Goal: Task Accomplishment & Management: Complete application form

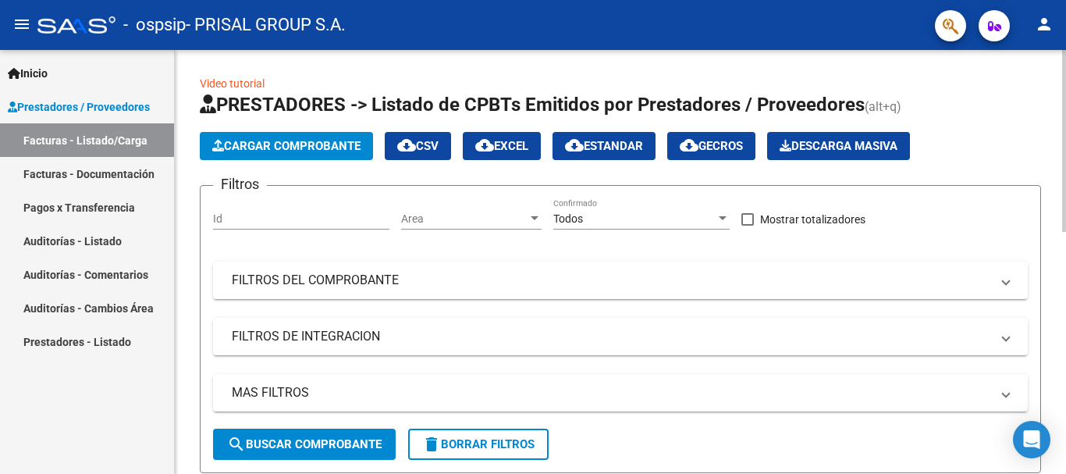
scroll to position [566, 0]
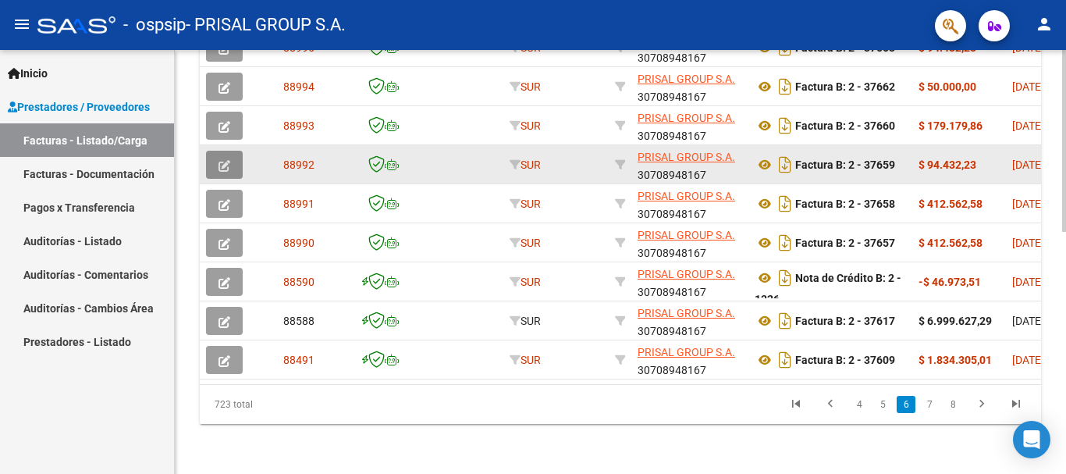
click at [235, 151] on button "button" at bounding box center [224, 165] width 37 height 28
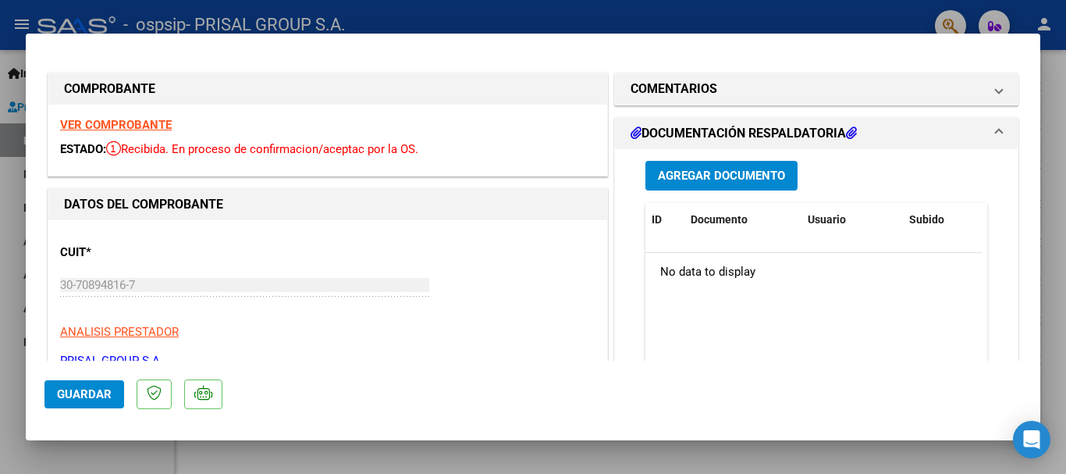
click at [742, 167] on button "Agregar Documento" at bounding box center [722, 175] width 152 height 29
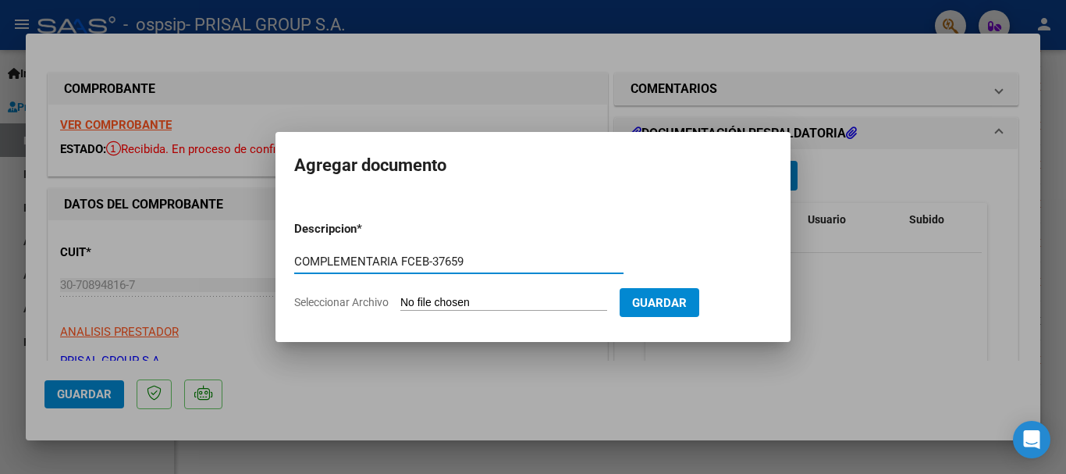
type input "COMPLEMENTARIA FCEB-37659"
click at [400, 296] on input "Seleccionar Archivo" at bounding box center [503, 303] width 207 height 15
type input "C:\fakepath\COMPLEMENTARIA FCEB-37659.pdf"
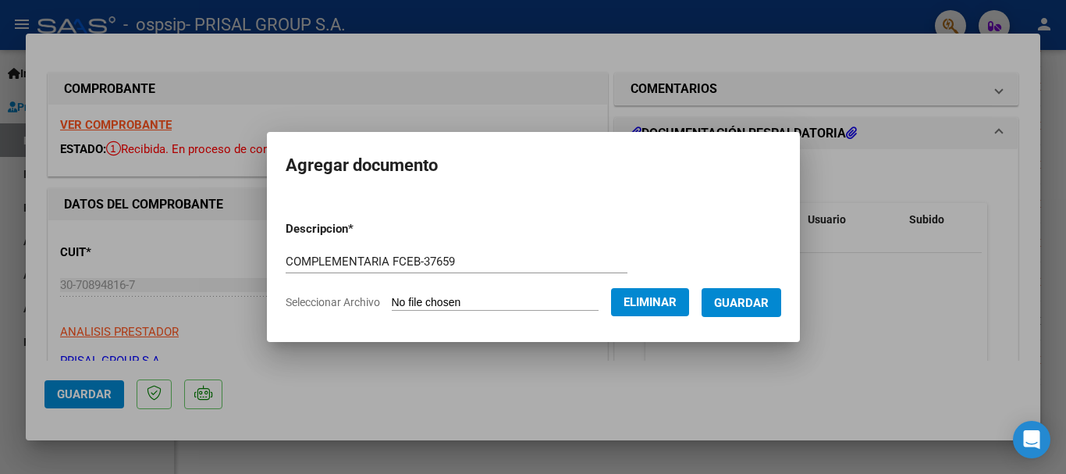
click at [756, 300] on span "Guardar" at bounding box center [741, 303] width 55 height 14
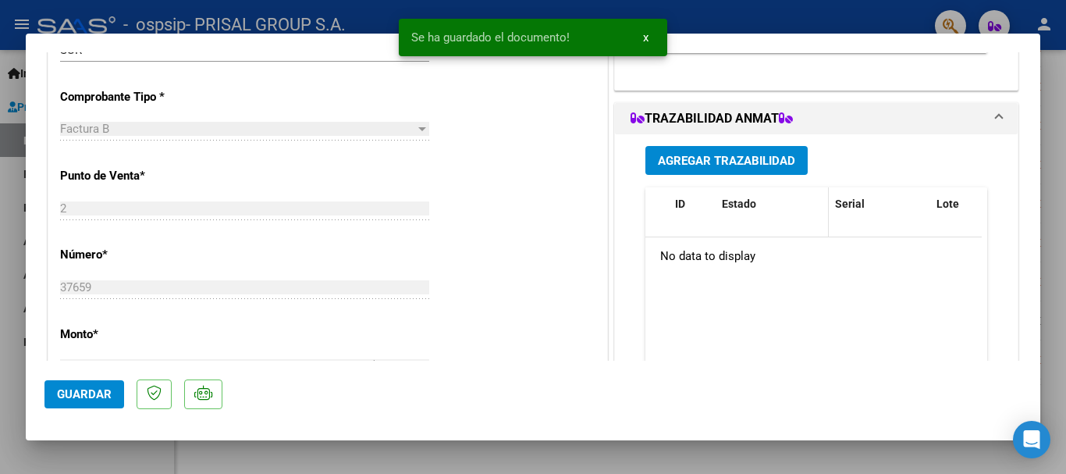
scroll to position [390, 0]
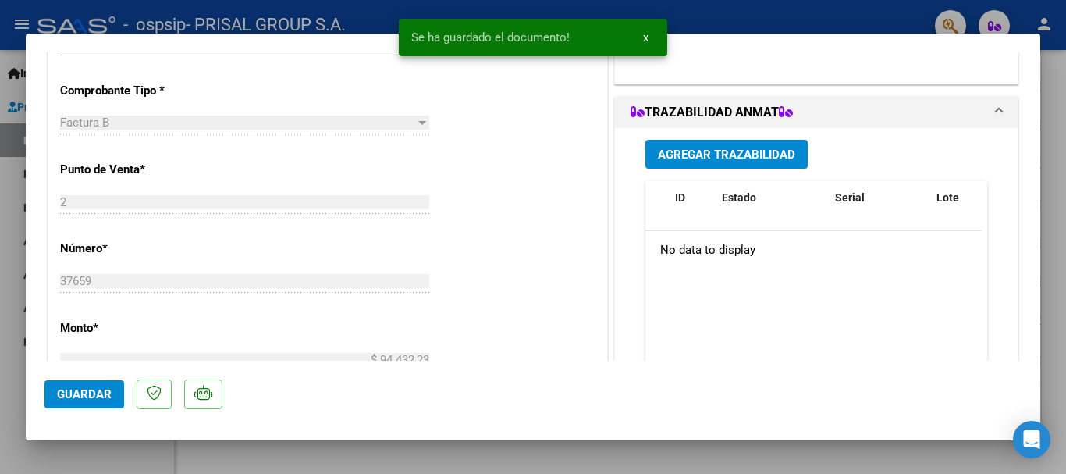
click at [755, 160] on span "Agregar Trazabilidad" at bounding box center [726, 155] width 137 height 14
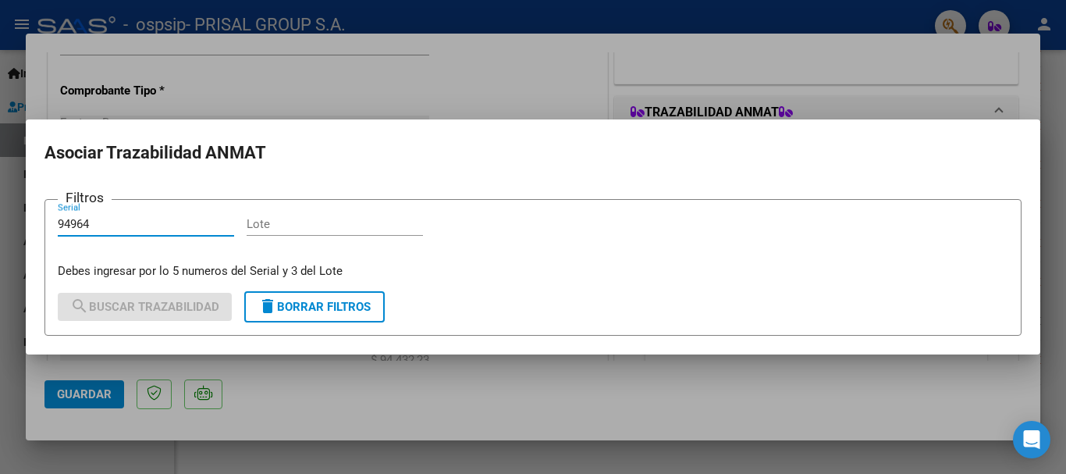
type input "94964"
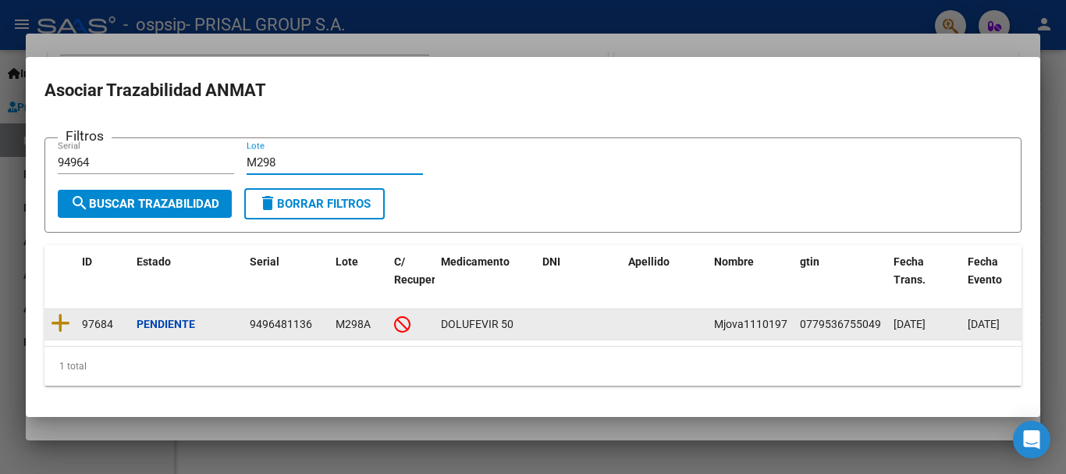
type input "M298"
click at [50, 315] on datatable-body-cell at bounding box center [59, 324] width 31 height 30
click at [57, 313] on icon at bounding box center [61, 323] width 20 height 22
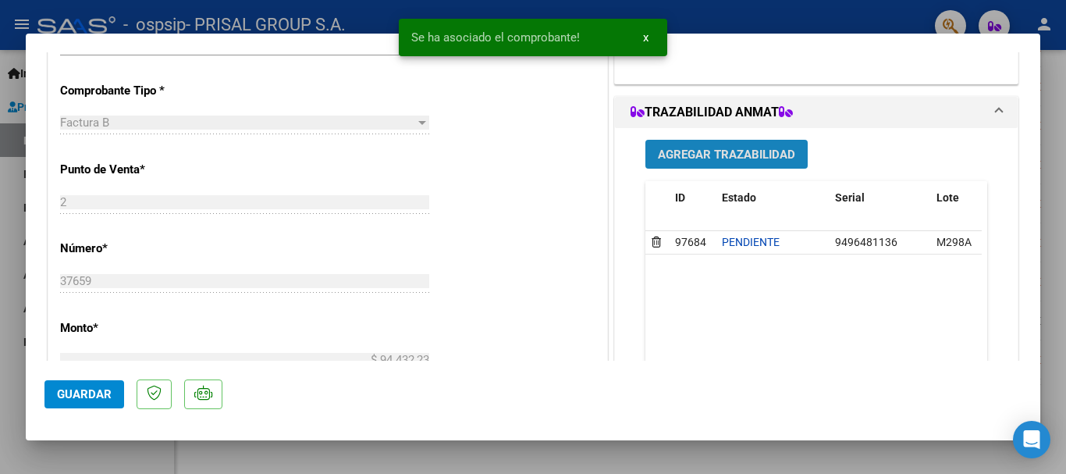
click at [699, 157] on span "Agregar Trazabilidad" at bounding box center [726, 155] width 137 height 14
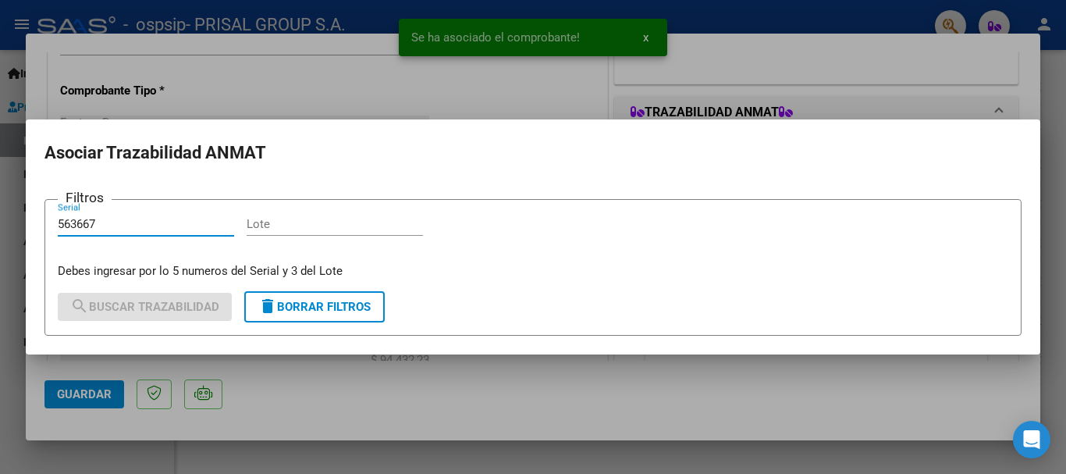
type input "563667"
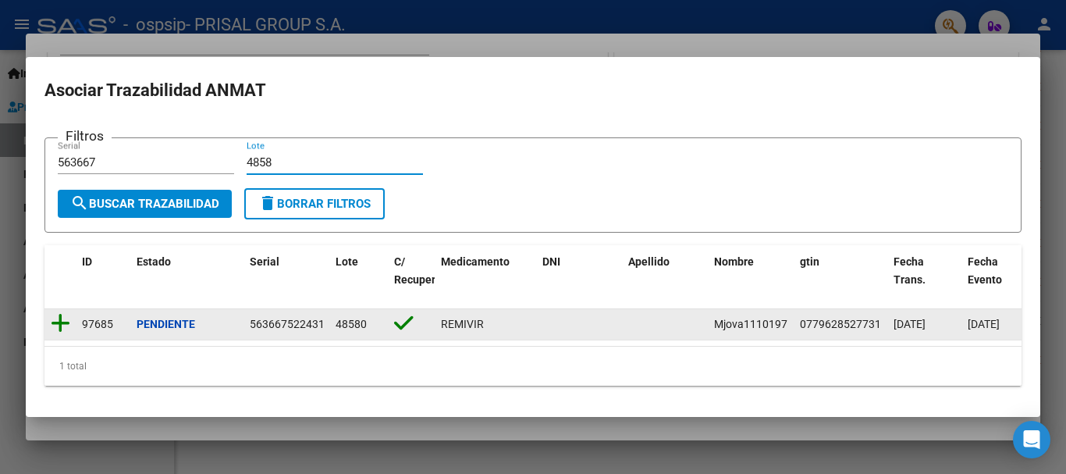
type input "4858"
click at [63, 317] on icon at bounding box center [61, 323] width 20 height 22
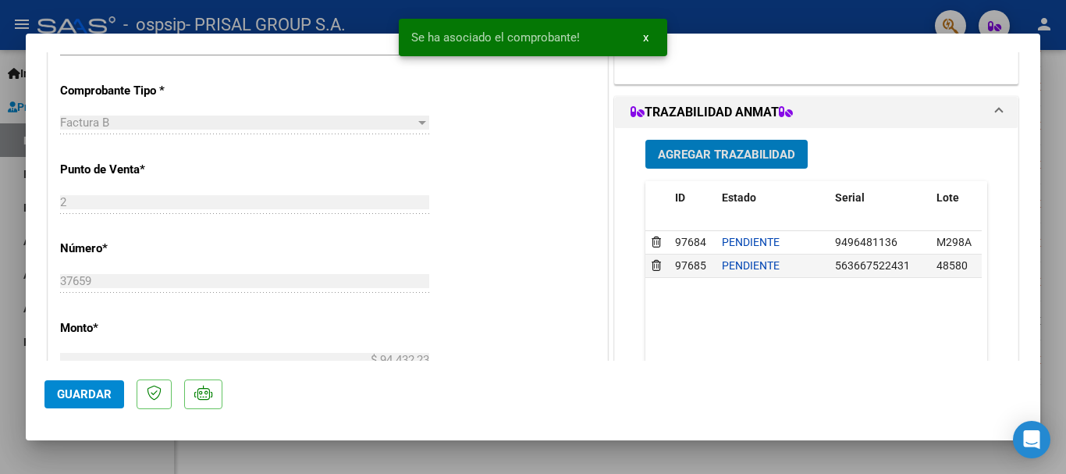
click at [107, 390] on span "Guardar" at bounding box center [84, 394] width 55 height 14
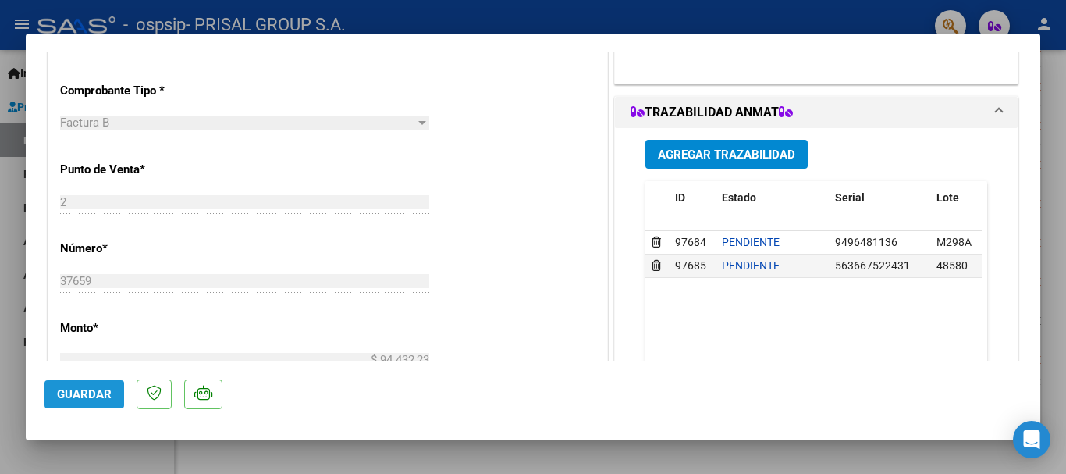
click at [109, 395] on span "Guardar" at bounding box center [84, 394] width 55 height 14
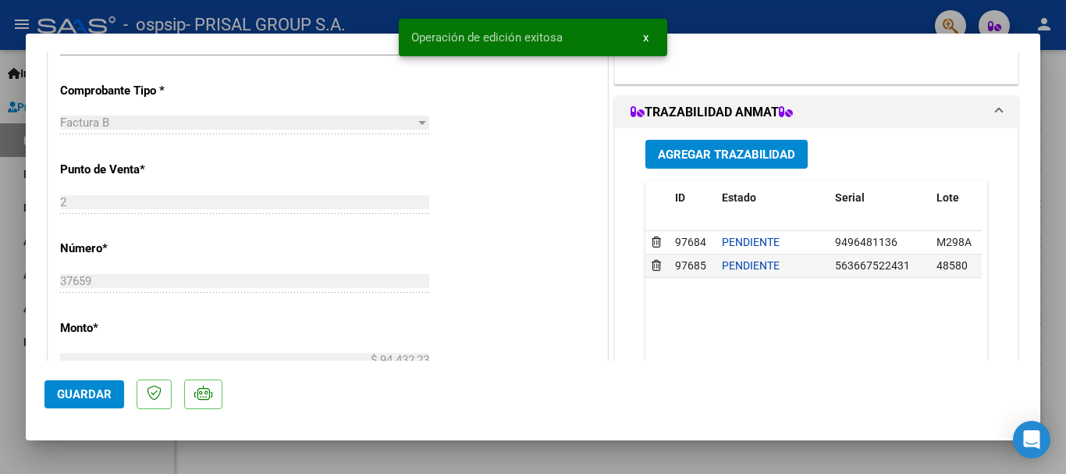
drag, startPoint x: 0, startPoint y: 350, endPoint x: 11, endPoint y: 352, distance: 11.2
click at [6, 353] on div at bounding box center [533, 237] width 1066 height 474
type input "$ 0,00"
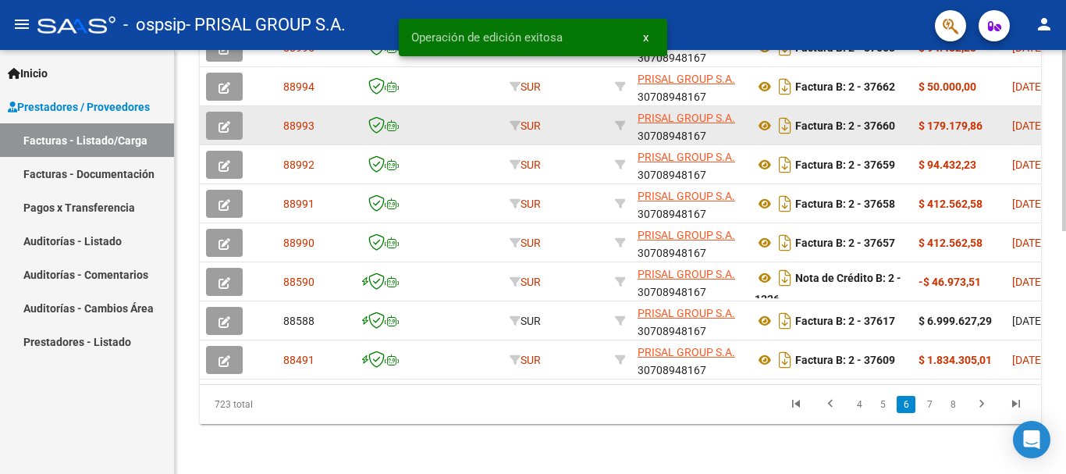
scroll to position [566, 0]
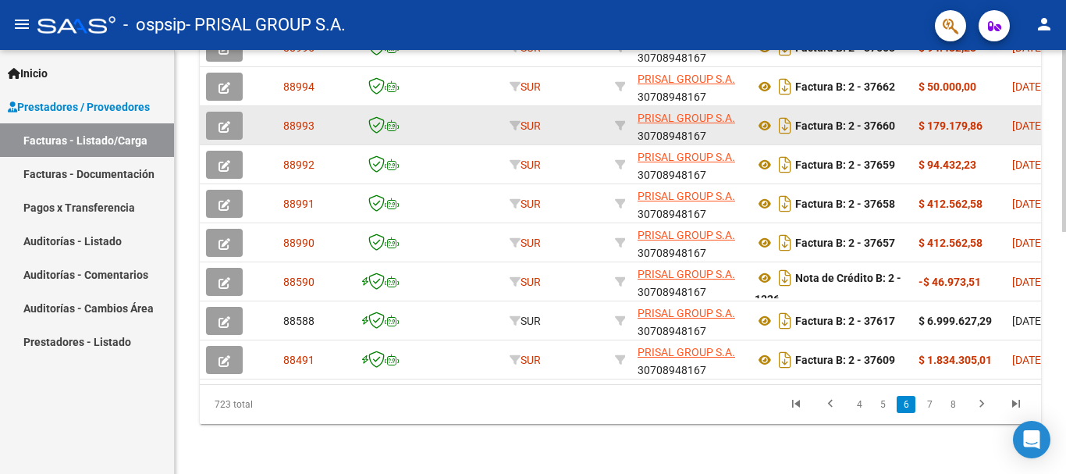
click at [212, 112] on button "button" at bounding box center [224, 126] width 37 height 28
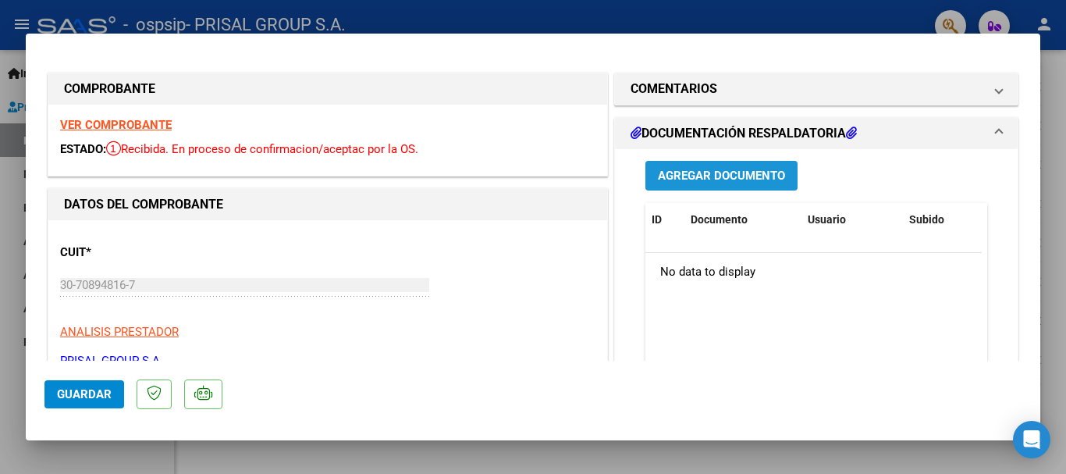
click at [755, 174] on span "Agregar Documento" at bounding box center [721, 176] width 127 height 14
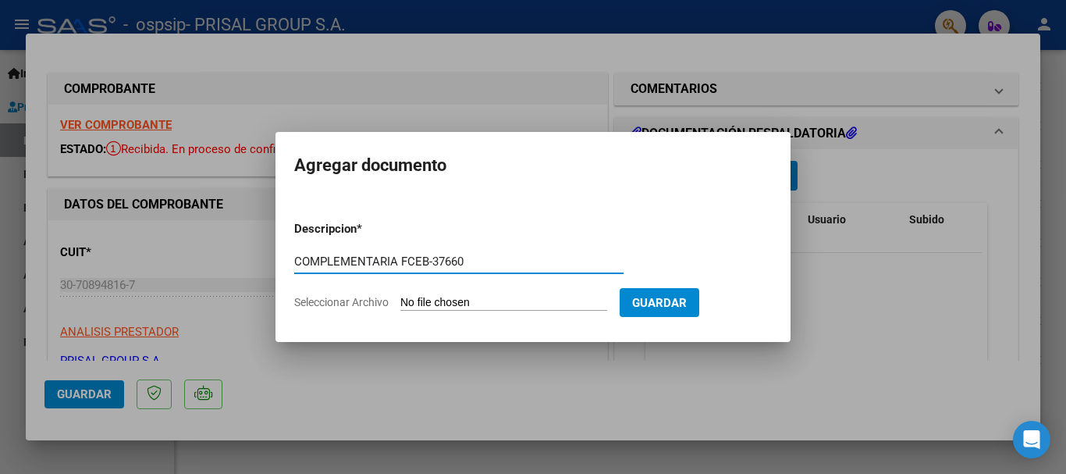
type input "COMPLEMENTARIA FCEB-37660"
click at [557, 308] on input "Seleccionar Archivo" at bounding box center [503, 303] width 207 height 15
type input "C:\fakepath\COMPLEMENTARIA FCEB-37660.pdf"
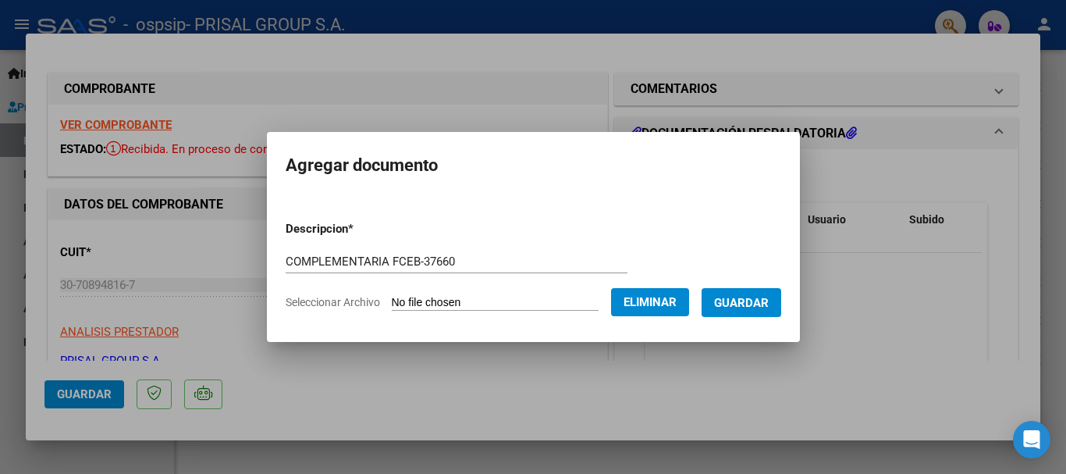
click at [763, 297] on span "Guardar" at bounding box center [741, 303] width 55 height 14
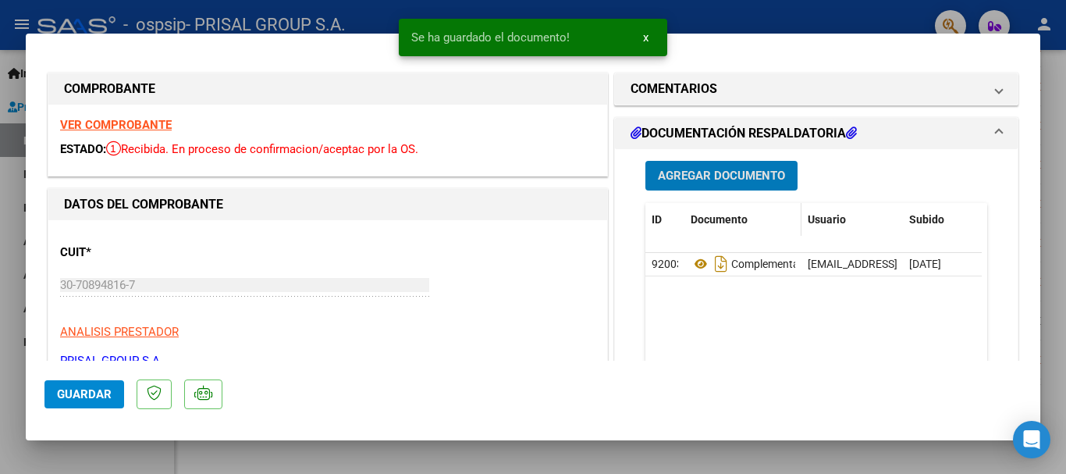
scroll to position [390, 0]
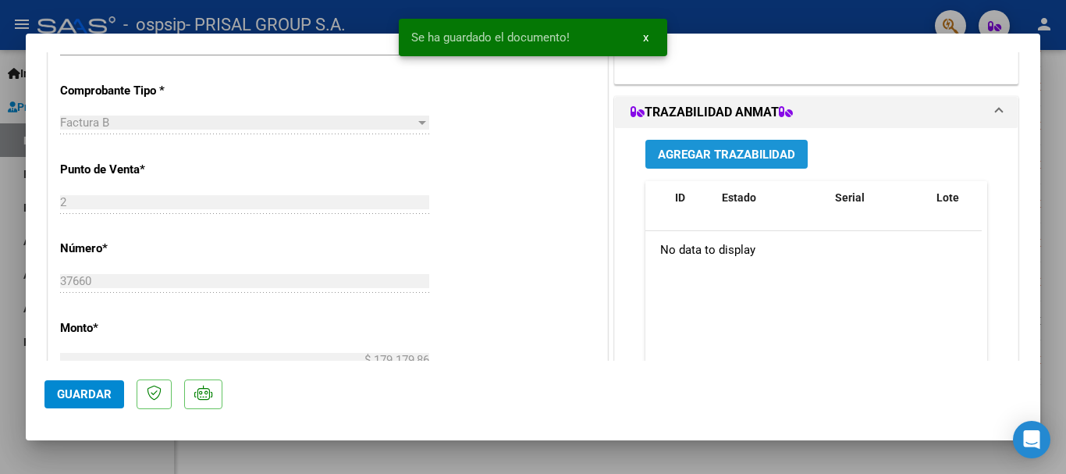
click at [721, 151] on span "Agregar Trazabilidad" at bounding box center [726, 155] width 137 height 14
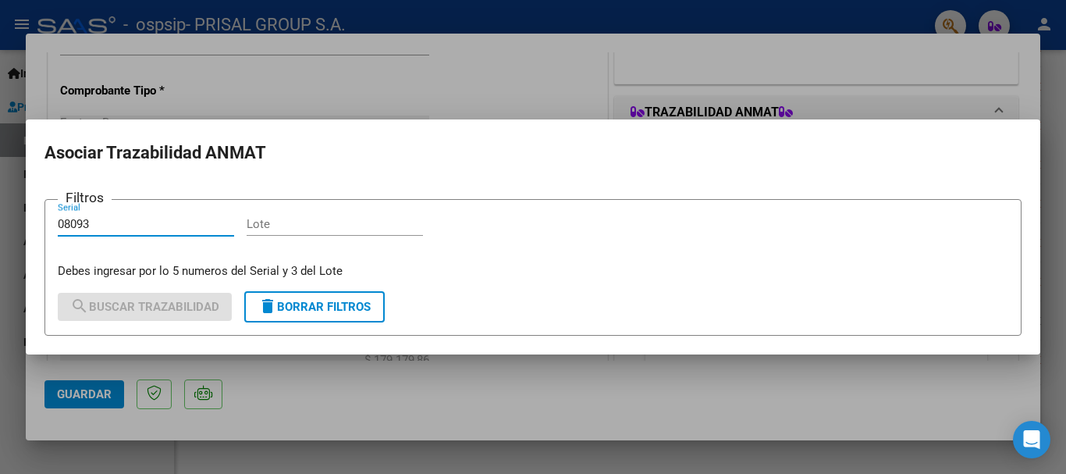
type input "08093"
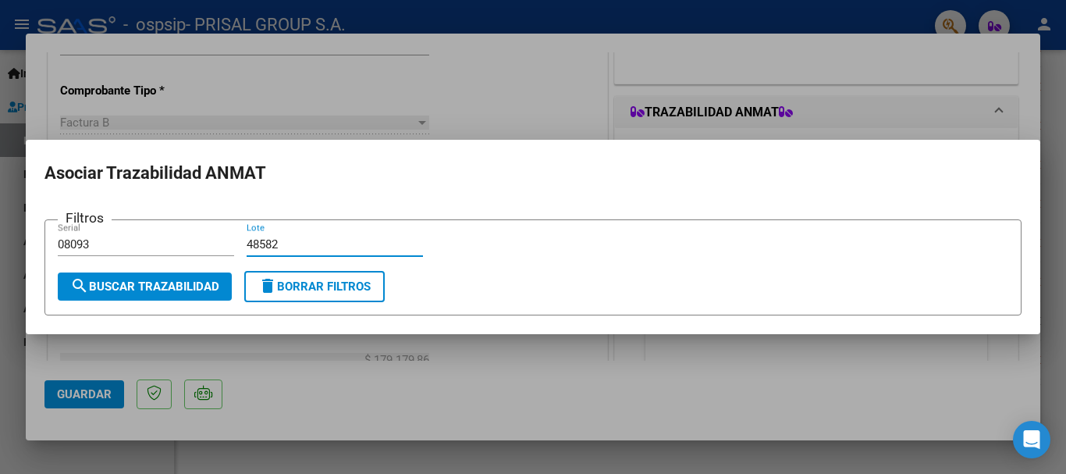
type input "48582"
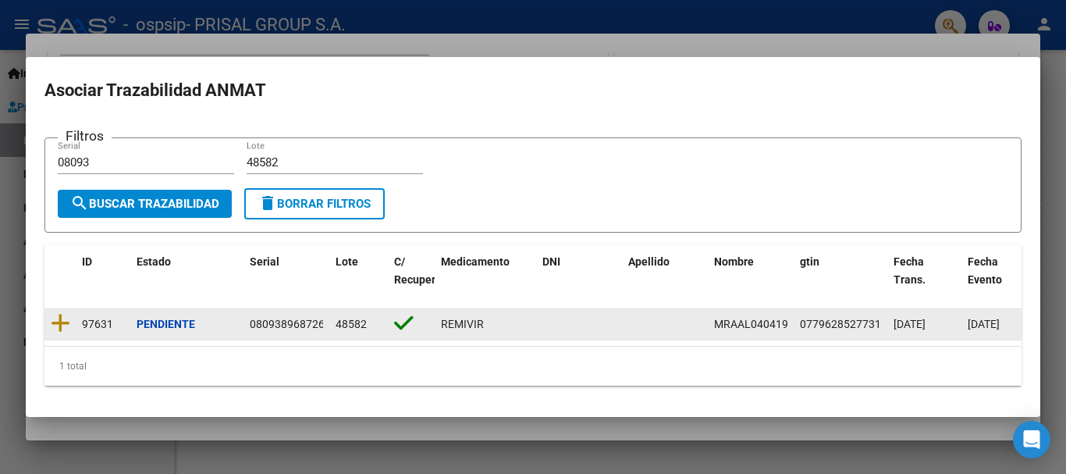
click at [61, 320] on icon at bounding box center [61, 323] width 20 height 22
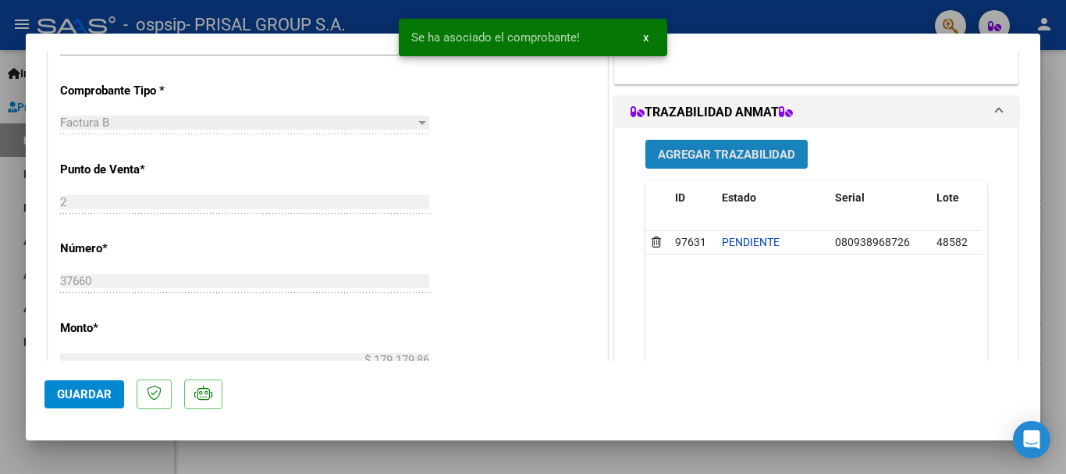
click at [688, 154] on span "Agregar Trazabilidad" at bounding box center [726, 155] width 137 height 14
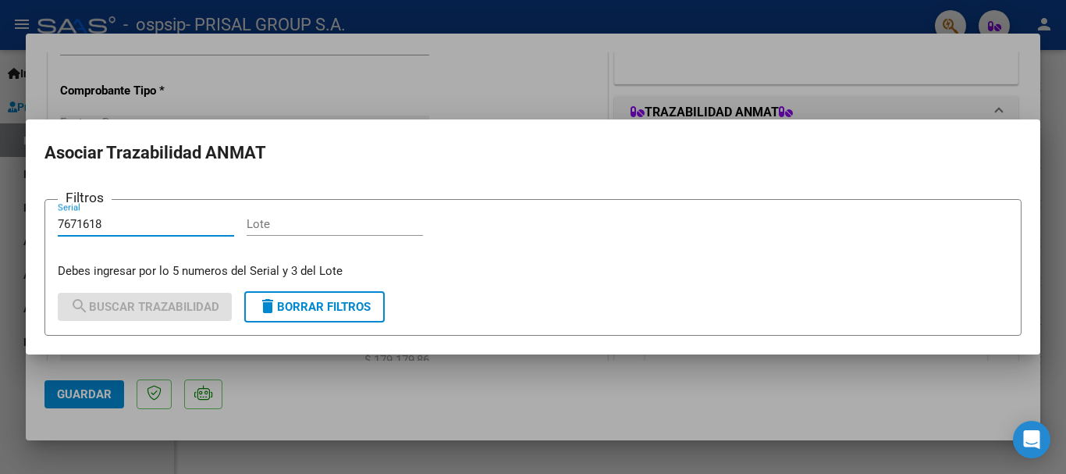
type input "7671618"
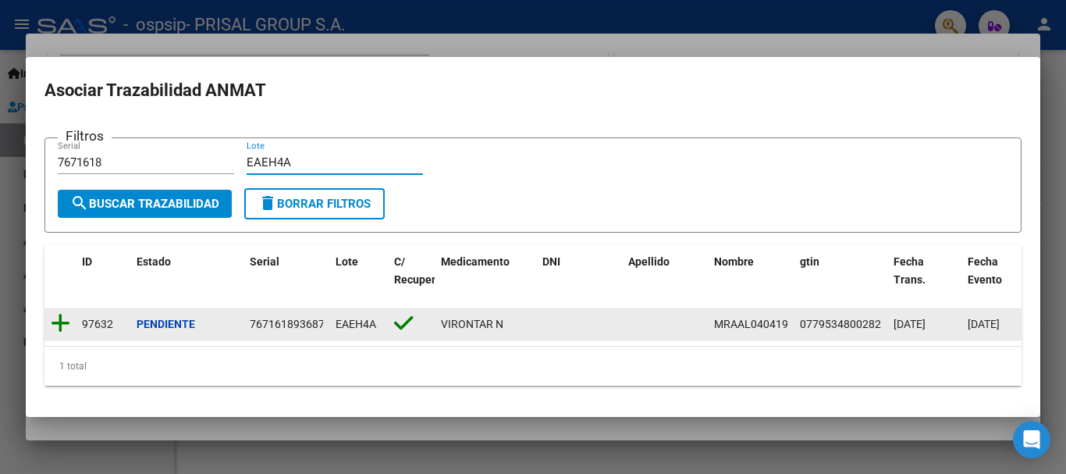
type input "EAEH4A"
click at [67, 315] on icon at bounding box center [61, 323] width 20 height 22
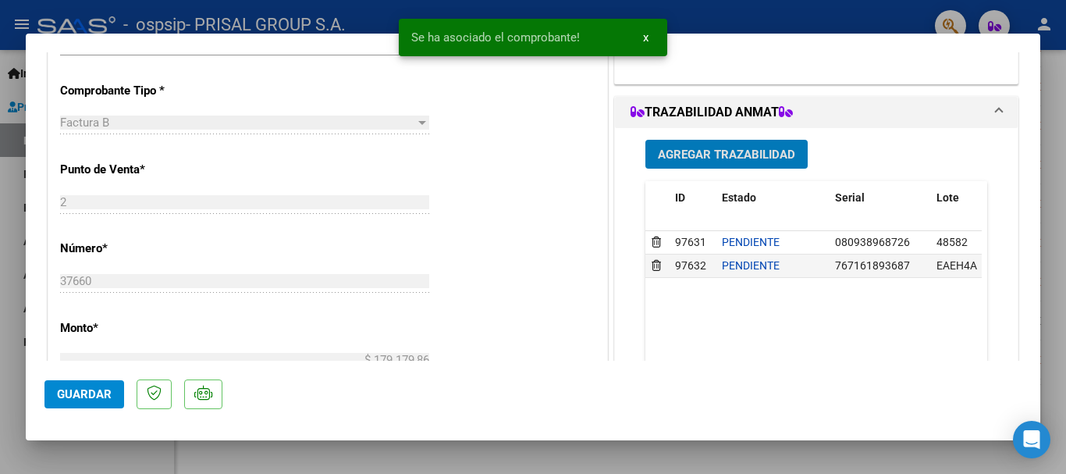
click at [84, 390] on span "Guardar" at bounding box center [84, 394] width 55 height 14
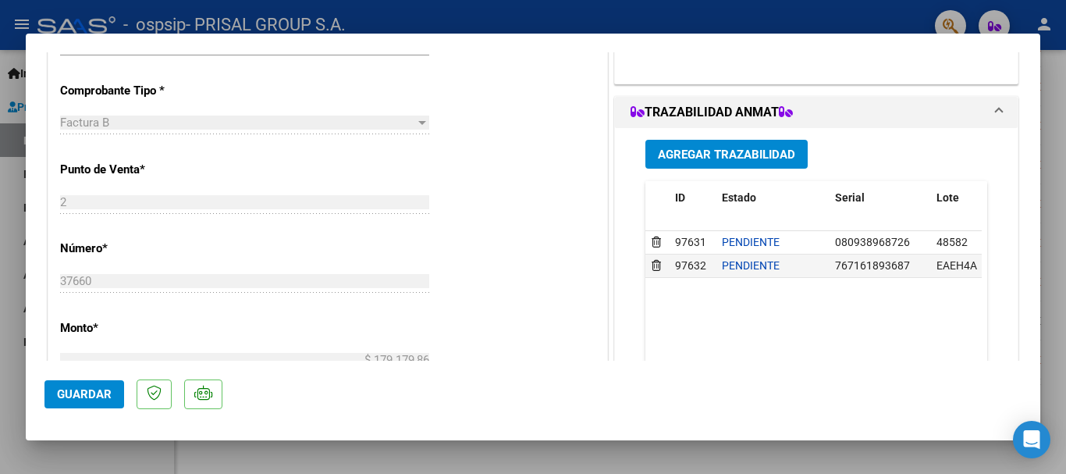
click at [88, 376] on mat-dialog-actions "Guardar" at bounding box center [532, 392] width 977 height 62
click at [85, 387] on span "Guardar" at bounding box center [84, 394] width 55 height 14
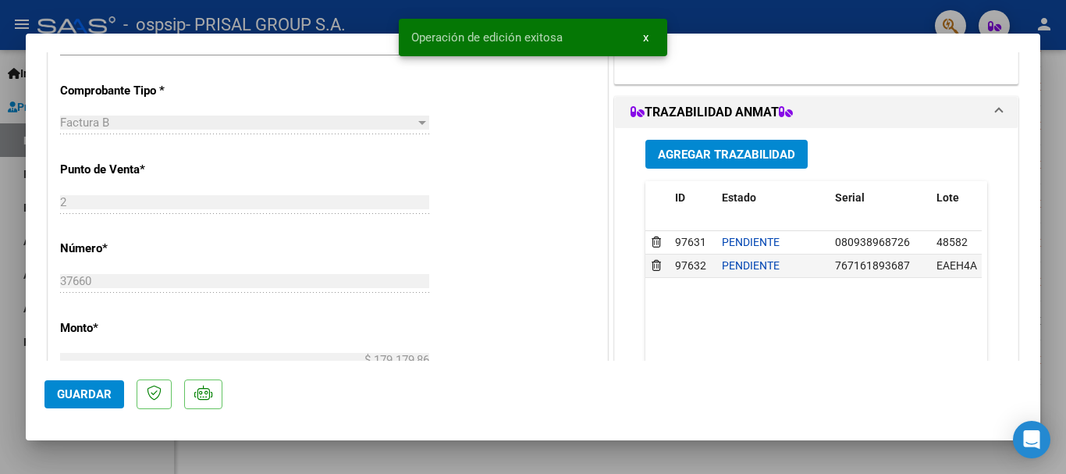
click at [0, 361] on div at bounding box center [533, 237] width 1066 height 474
type input "$ 0,00"
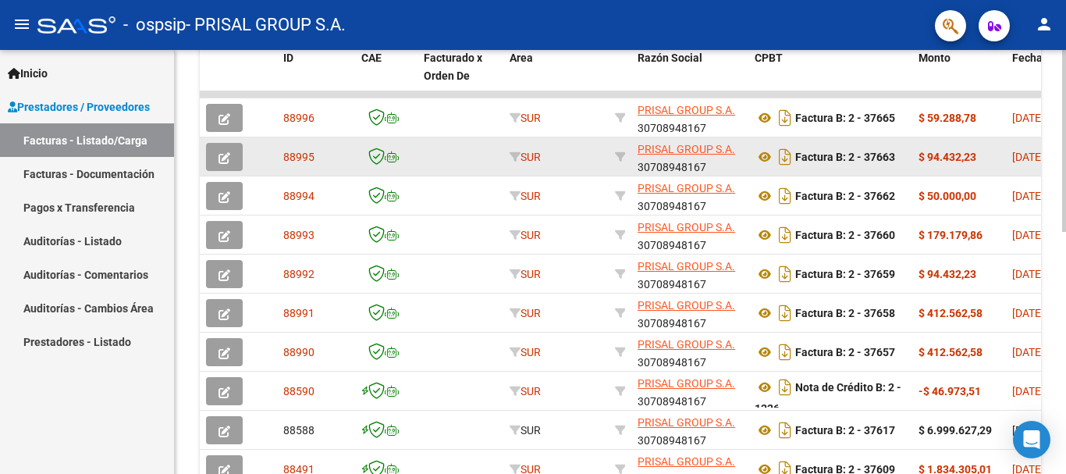
scroll to position [410, 0]
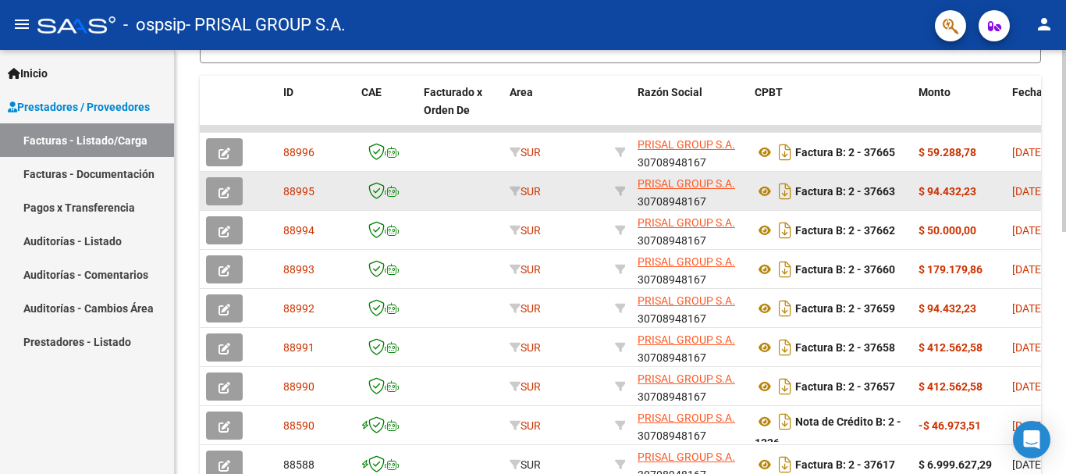
click at [231, 193] on button "button" at bounding box center [224, 191] width 37 height 28
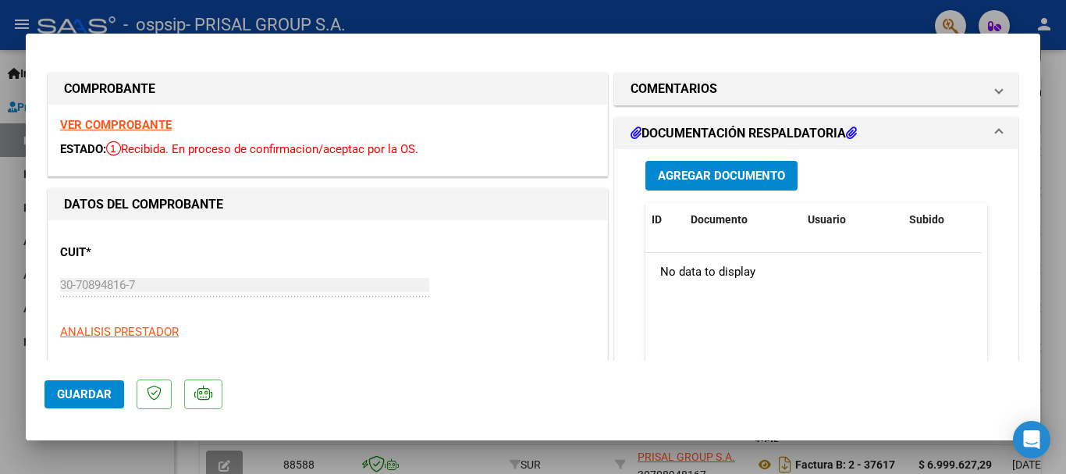
click at [672, 182] on span "Agregar Documento" at bounding box center [721, 176] width 127 height 14
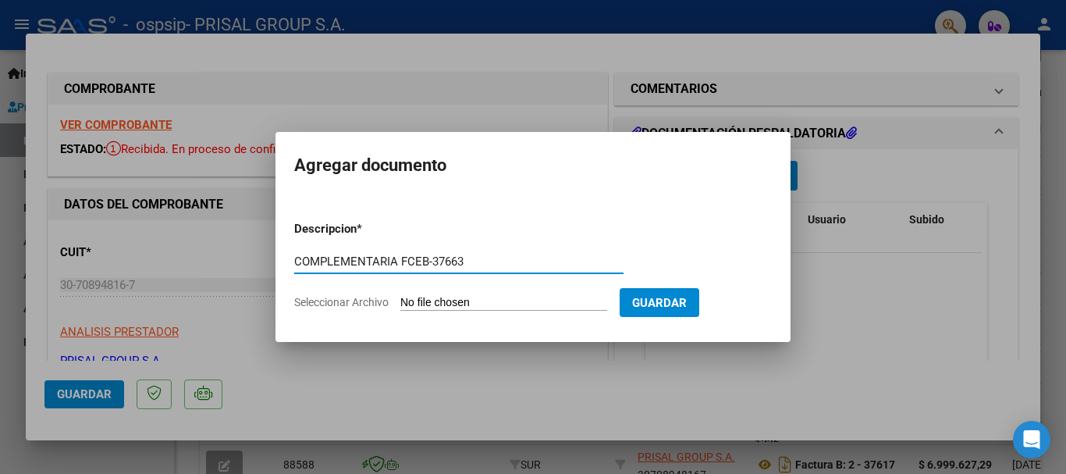
type input "COMPLEMENTARIA FCEB-37663"
click at [400, 296] on input "Seleccionar Archivo" at bounding box center [503, 303] width 207 height 15
click at [530, 294] on form "Descripcion * COMPLEMENTARIA FCEB-37663 Escriba aquí una descripcion Selecciona…" at bounding box center [533, 265] width 478 height 114
click at [528, 300] on input "Seleccionar Archivo" at bounding box center [503, 303] width 207 height 15
click at [520, 305] on input "Seleccionar Archivo" at bounding box center [503, 303] width 207 height 15
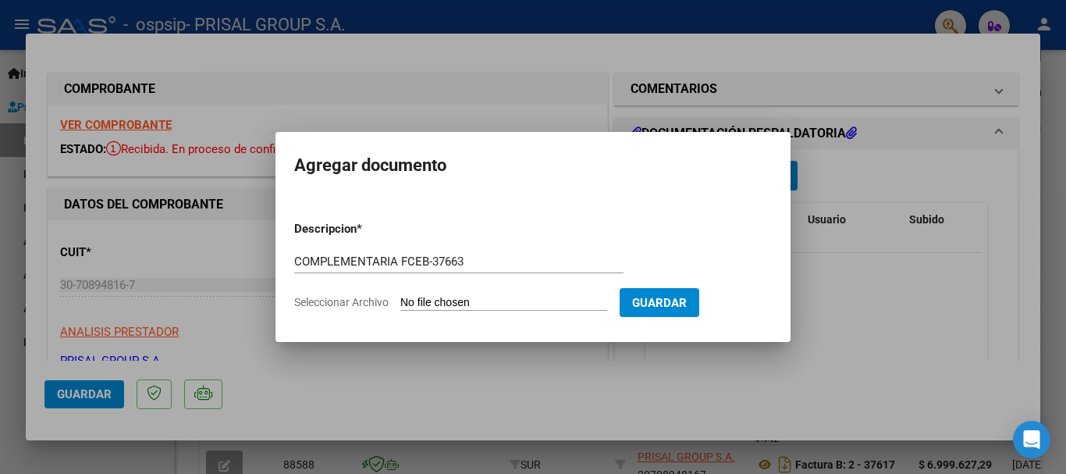
type input "C:\fakepath\COMPLEMENTARIA FCEB-37663.pdf"
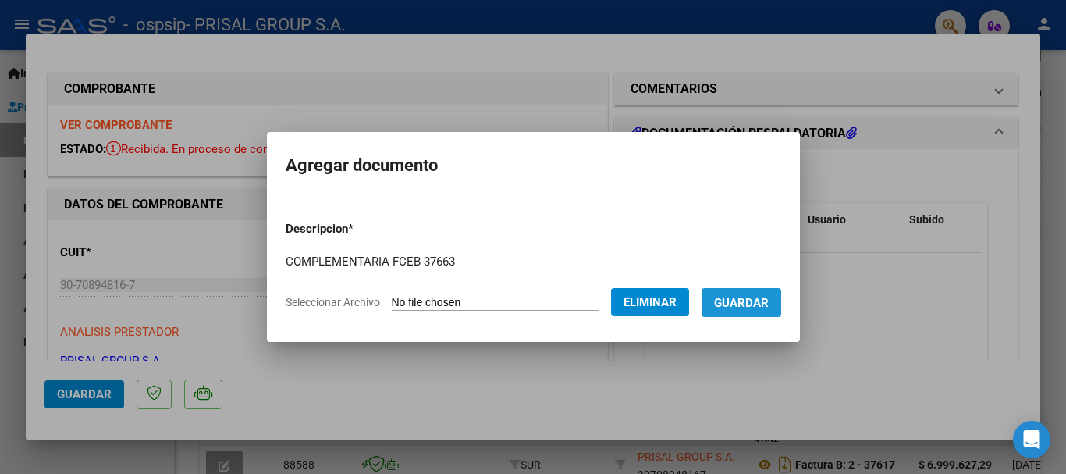
click at [759, 307] on span "Guardar" at bounding box center [741, 303] width 55 height 14
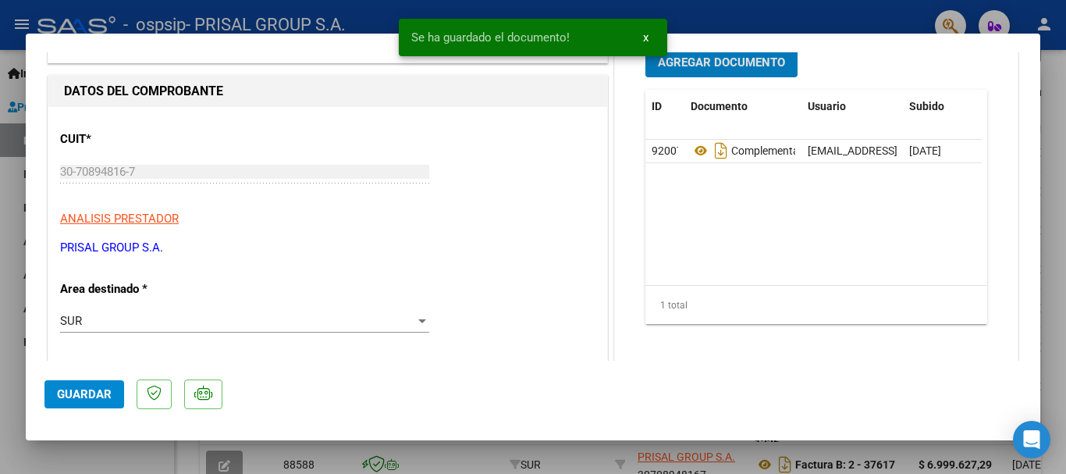
scroll to position [234, 0]
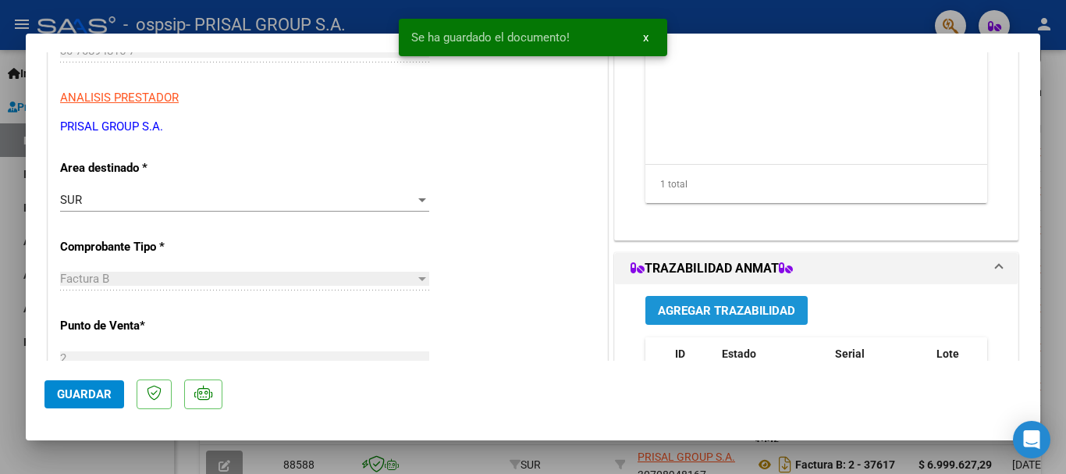
click at [762, 311] on span "Agregar Trazabilidad" at bounding box center [726, 311] width 137 height 14
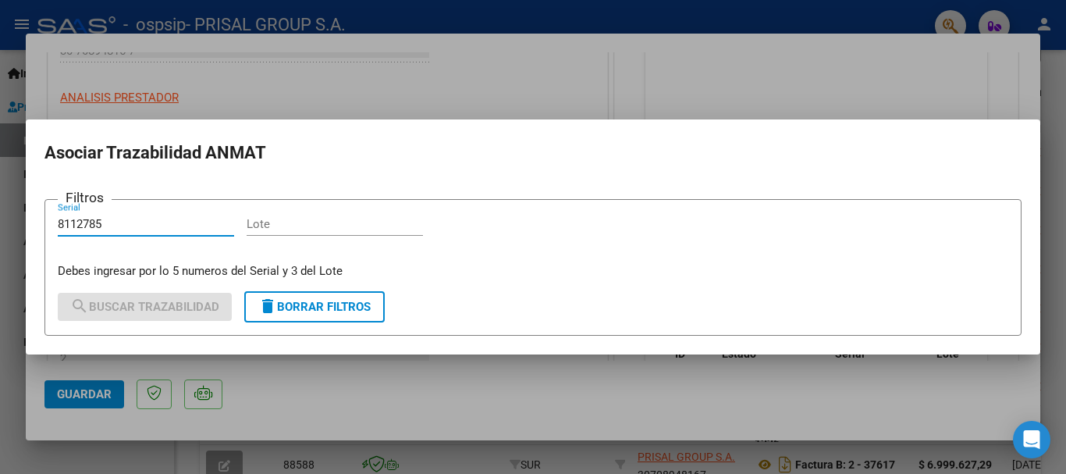
type input "8112785"
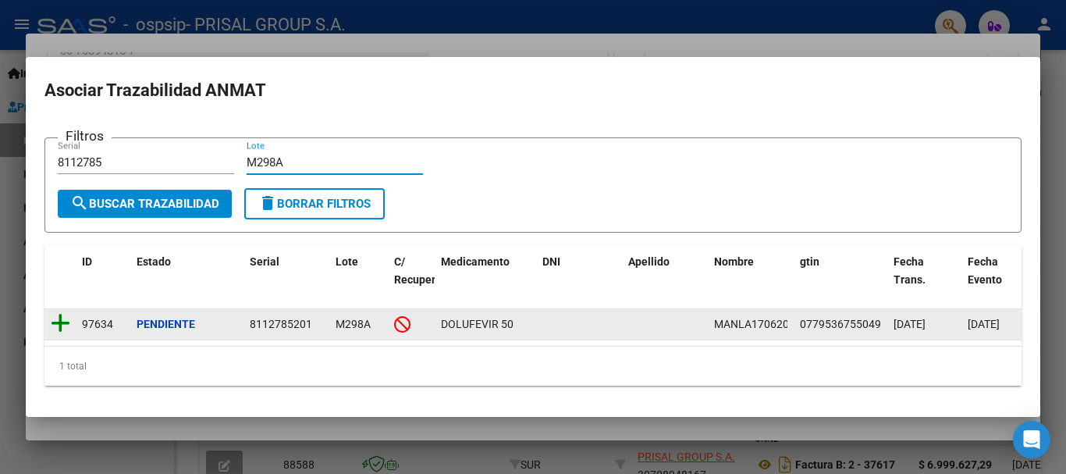
type input "M298A"
click at [66, 316] on icon at bounding box center [61, 323] width 20 height 22
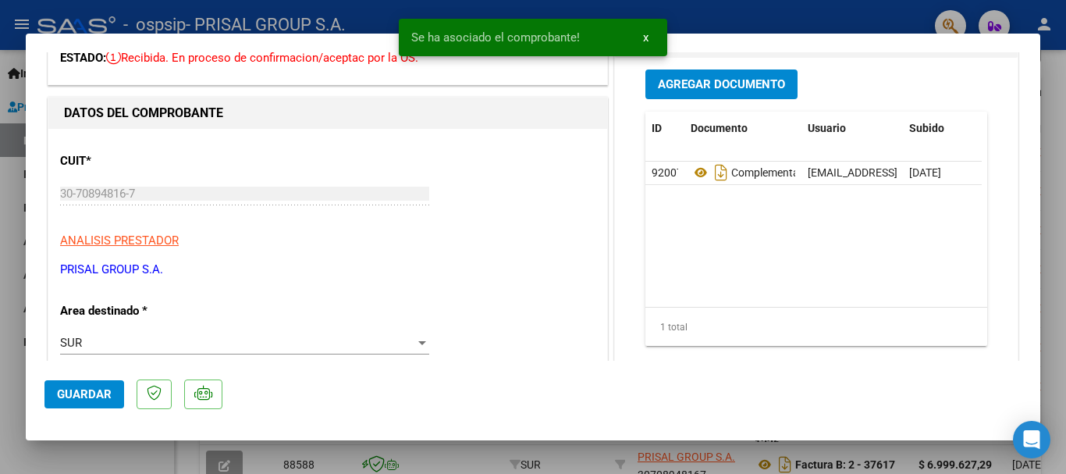
scroll to position [0, 0]
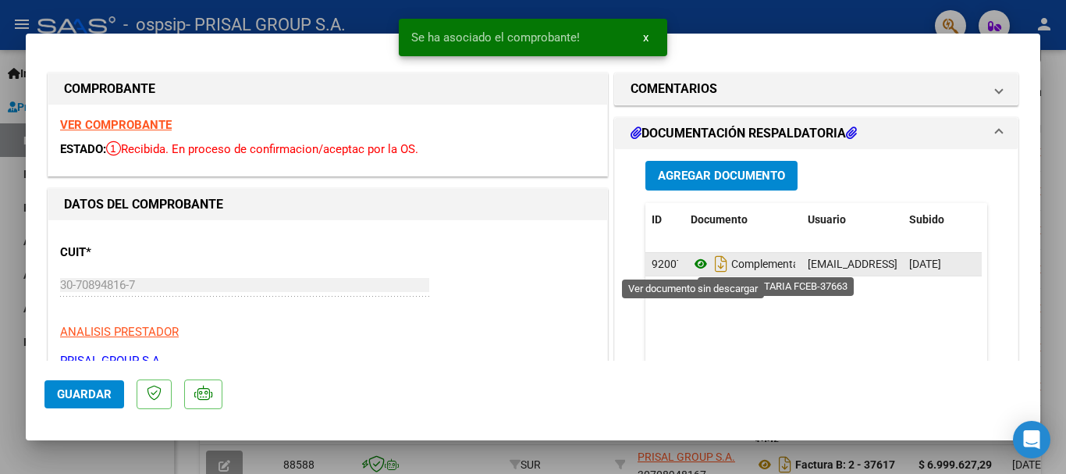
click at [691, 262] on icon at bounding box center [701, 263] width 20 height 19
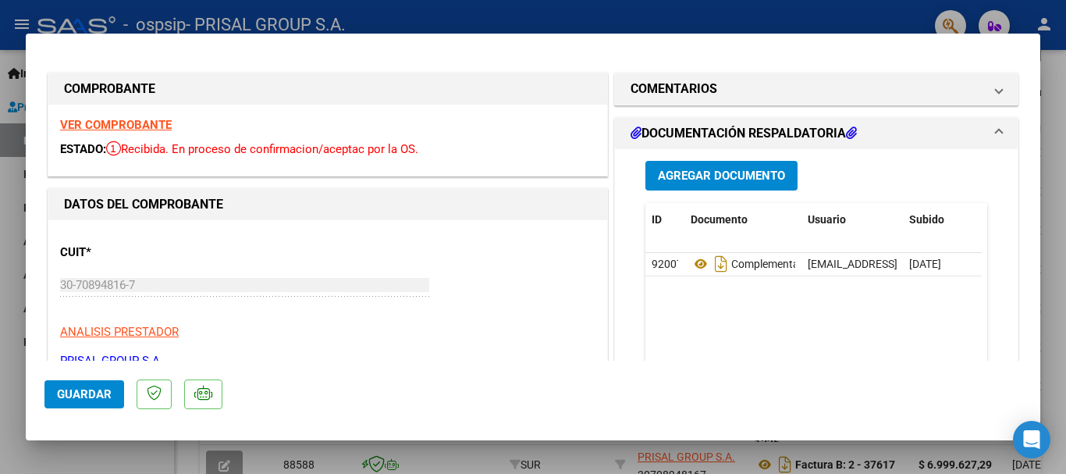
scroll to position [312, 0]
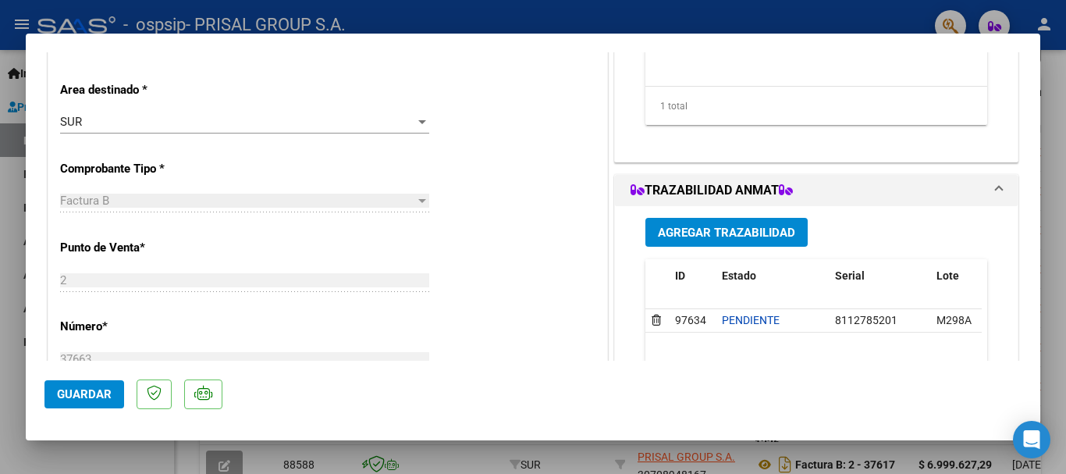
click at [722, 226] on span "Agregar Trazabilidad" at bounding box center [726, 233] width 137 height 14
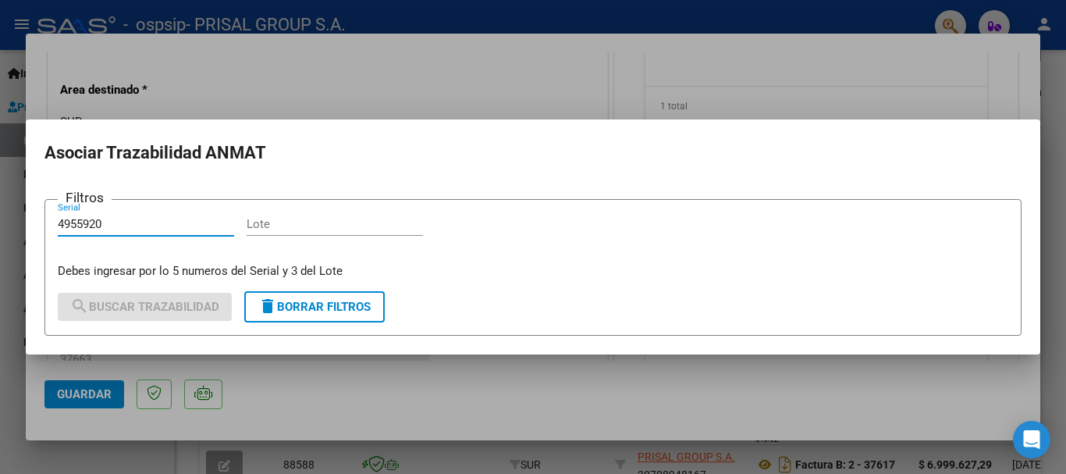
type input "4955920"
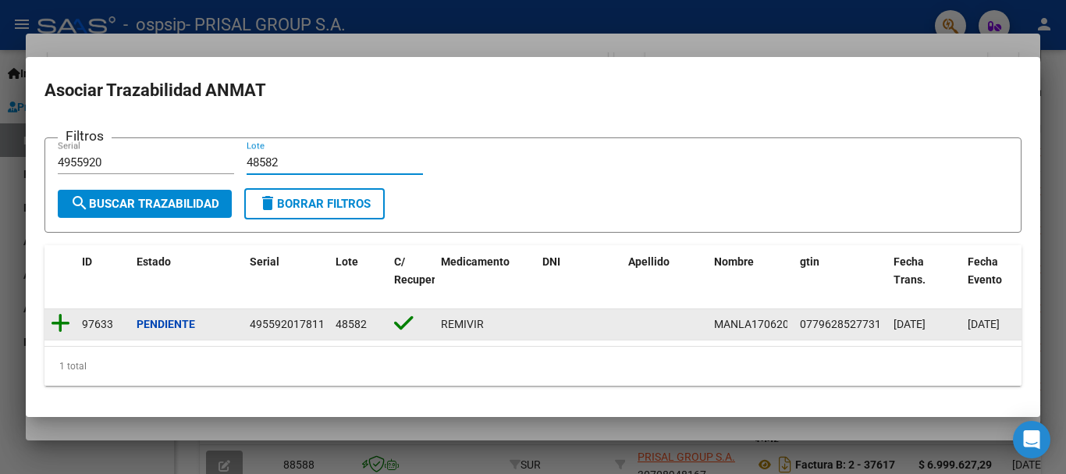
type input "48582"
click at [67, 317] on icon at bounding box center [61, 323] width 20 height 22
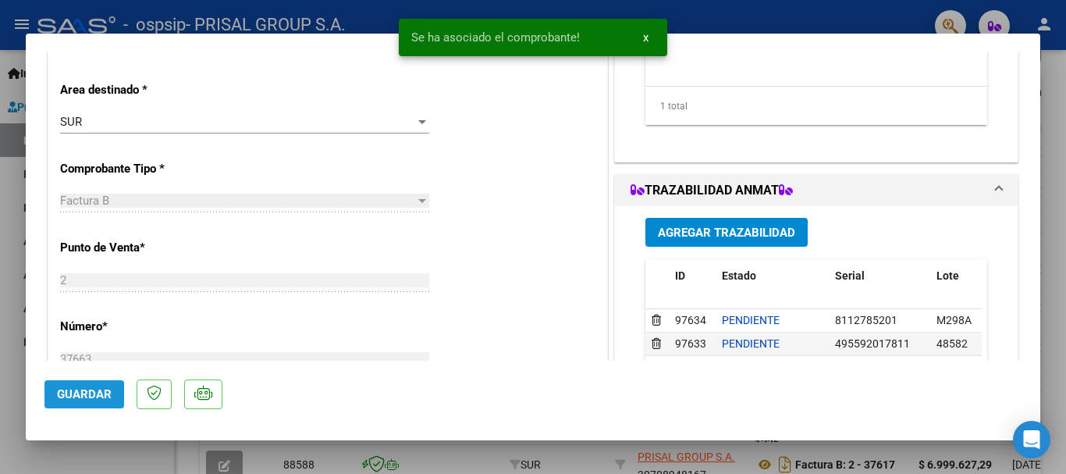
click at [90, 398] on span "Guardar" at bounding box center [84, 394] width 55 height 14
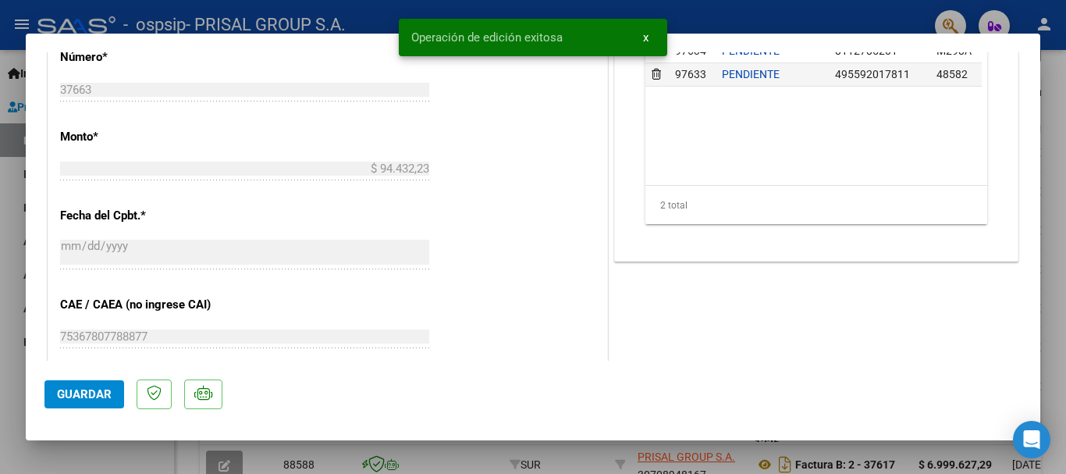
scroll to position [624, 0]
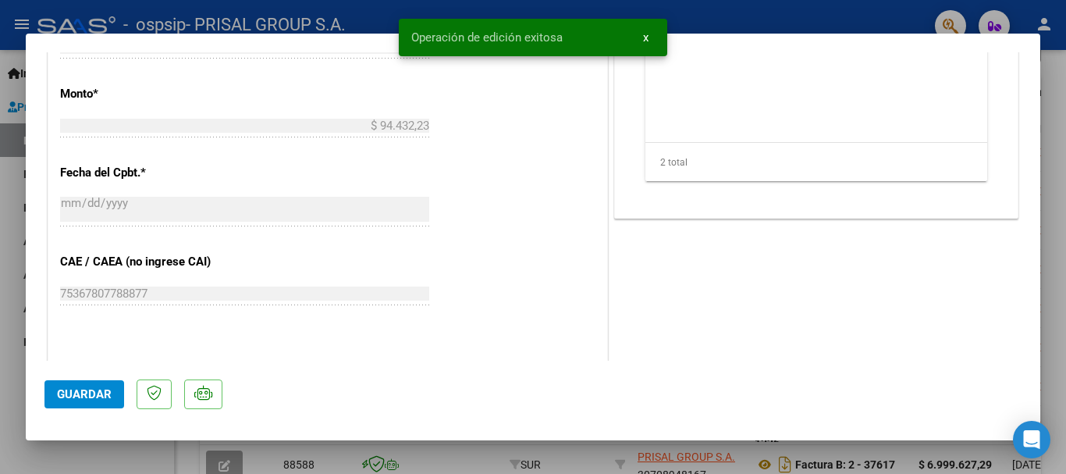
click at [0, 245] on div at bounding box center [533, 237] width 1066 height 474
type input "$ 0,00"
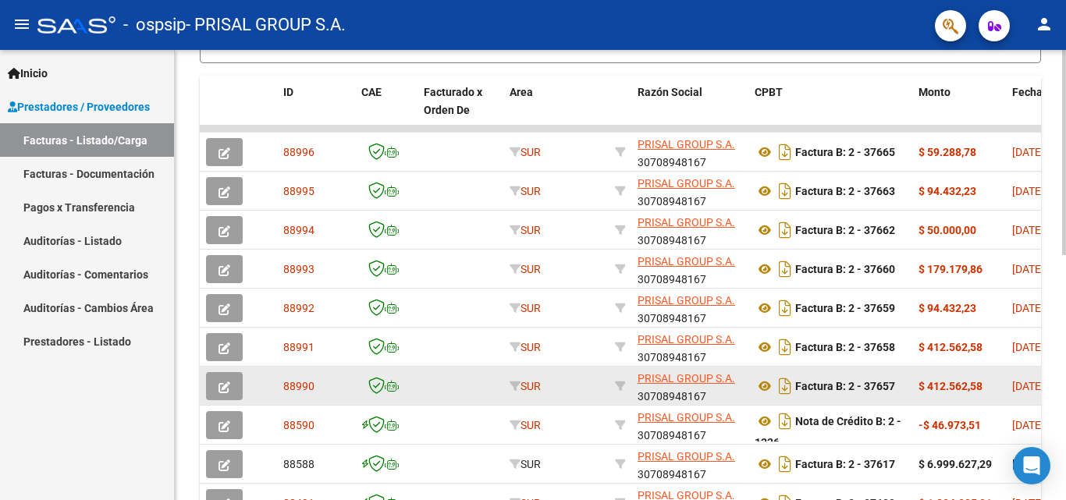
scroll to position [539, 0]
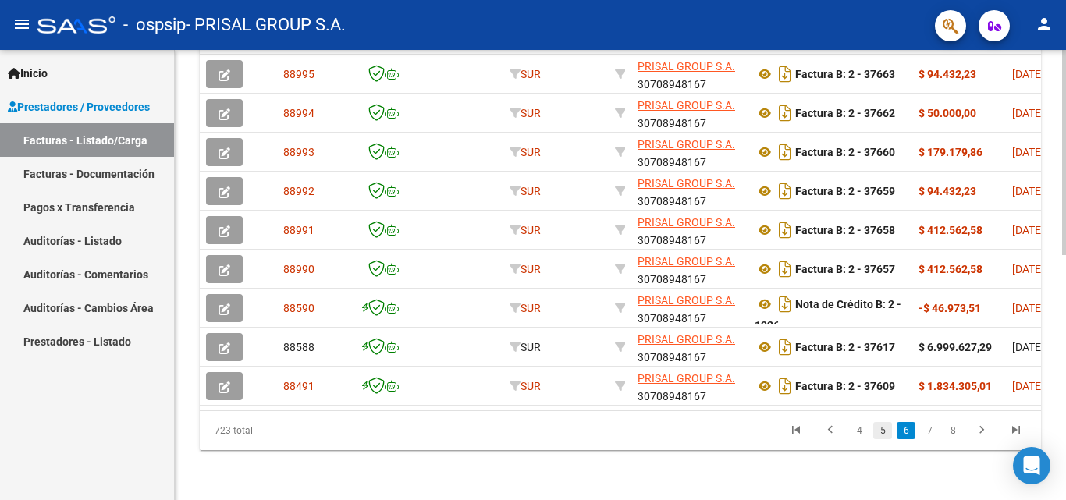
click at [888, 427] on link "5" at bounding box center [882, 430] width 19 height 17
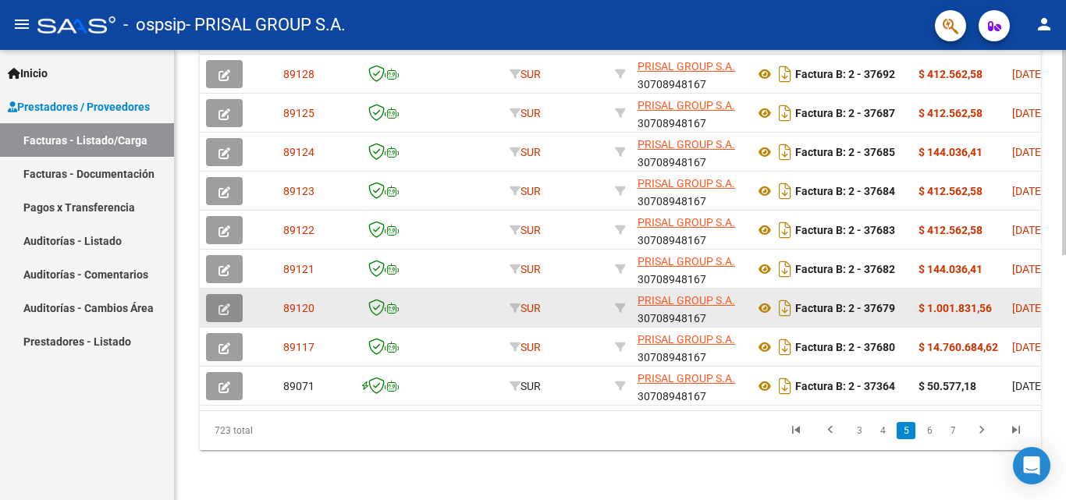
click at [223, 304] on icon "button" at bounding box center [225, 310] width 12 height 12
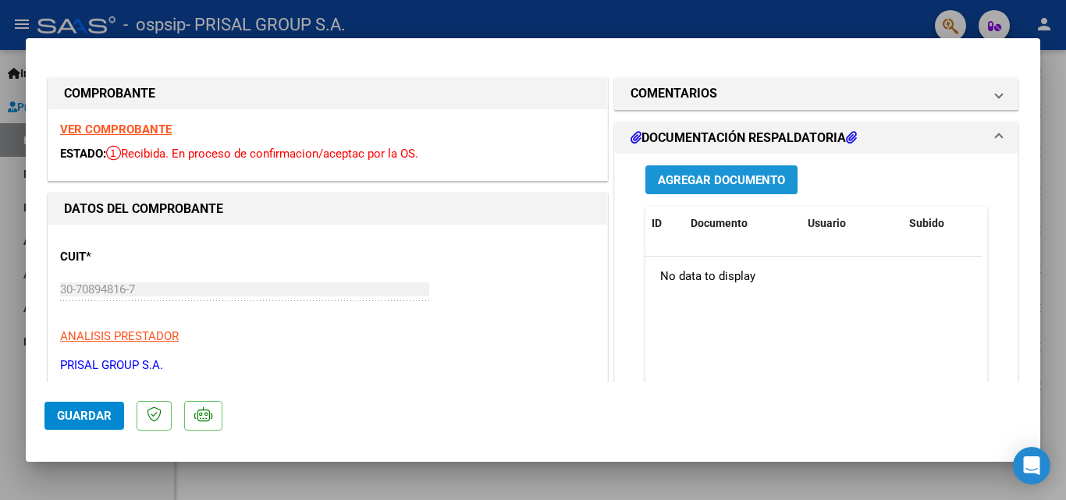
click at [767, 180] on span "Agregar Documento" at bounding box center [721, 180] width 127 height 14
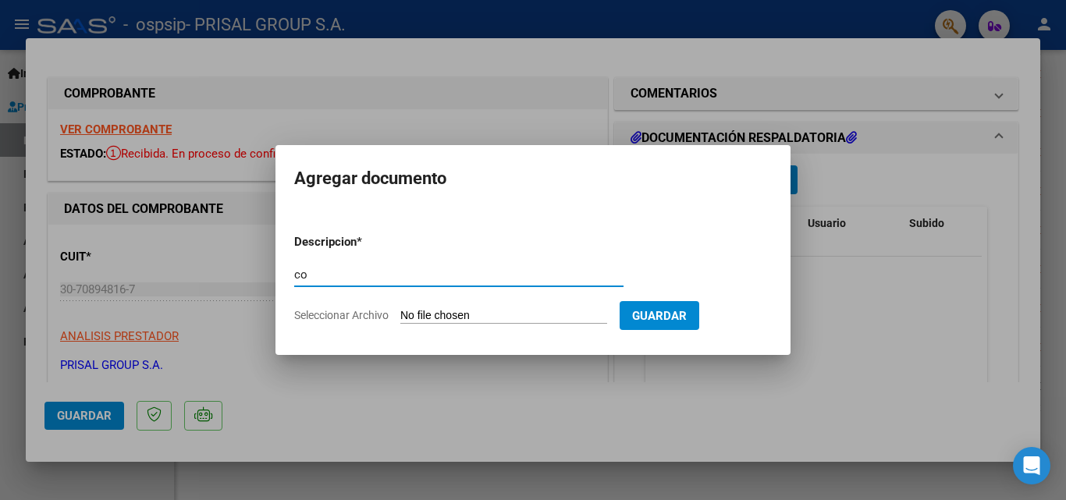
type input "c"
type input "COMPLEMENTARIA FCEB-37679"
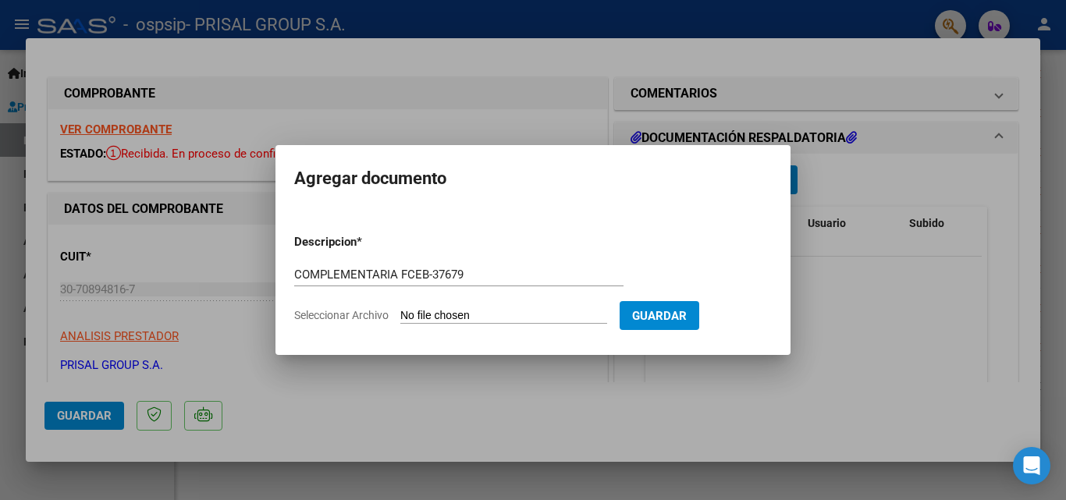
click at [400, 309] on input "Seleccionar Archivo" at bounding box center [503, 316] width 207 height 15
type input "C:\fakepath\COMPLEMENTARIA FCEB-37679.pdf"
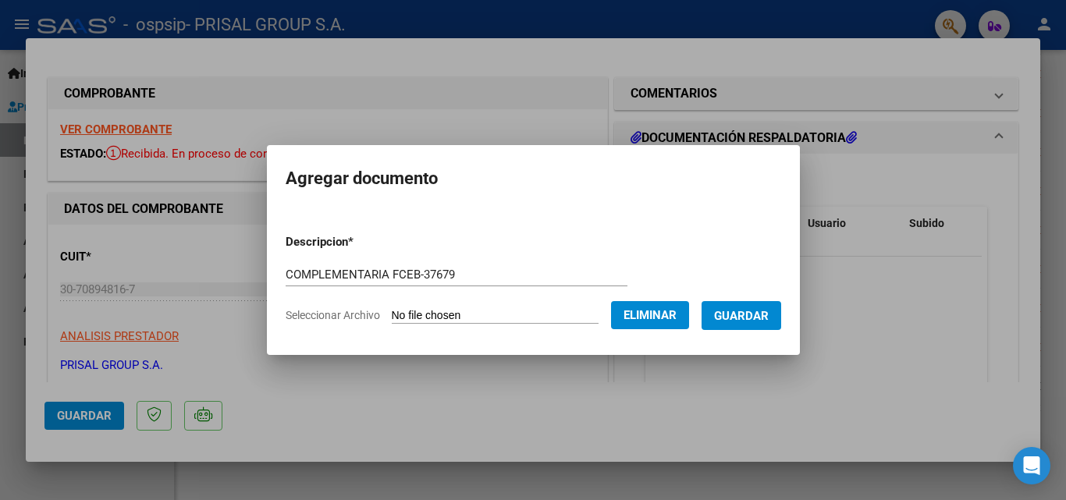
click at [769, 312] on span "Guardar" at bounding box center [741, 316] width 55 height 14
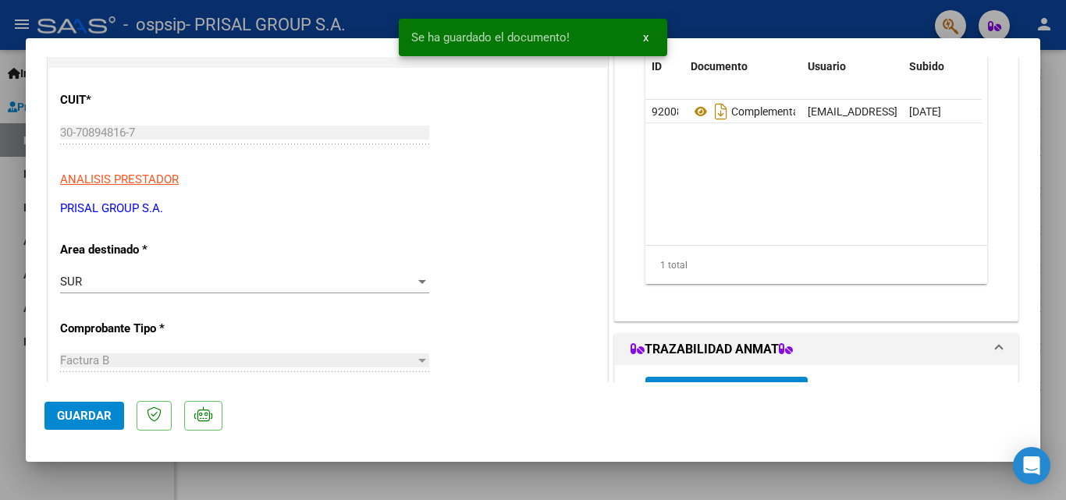
scroll to position [312, 0]
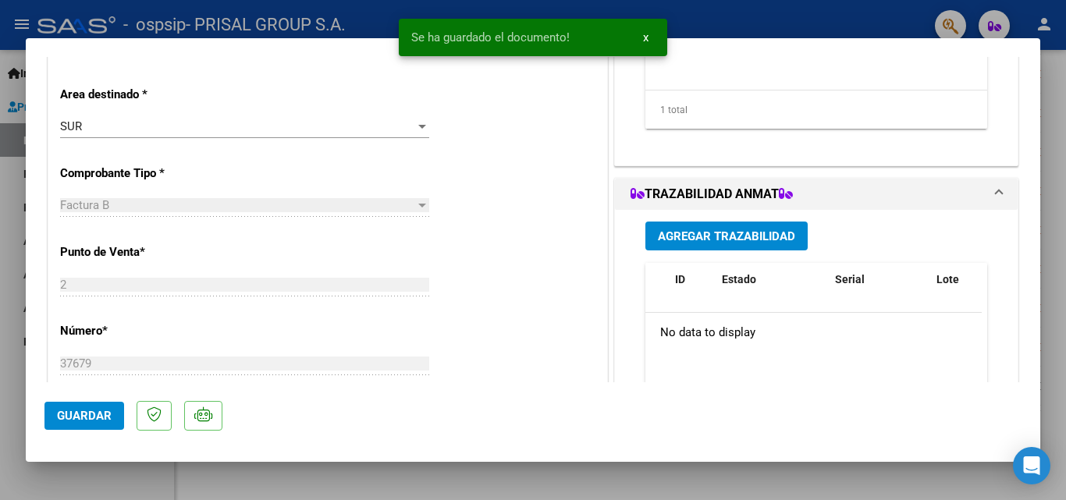
click at [737, 245] on button "Agregar Trazabilidad" at bounding box center [727, 236] width 162 height 29
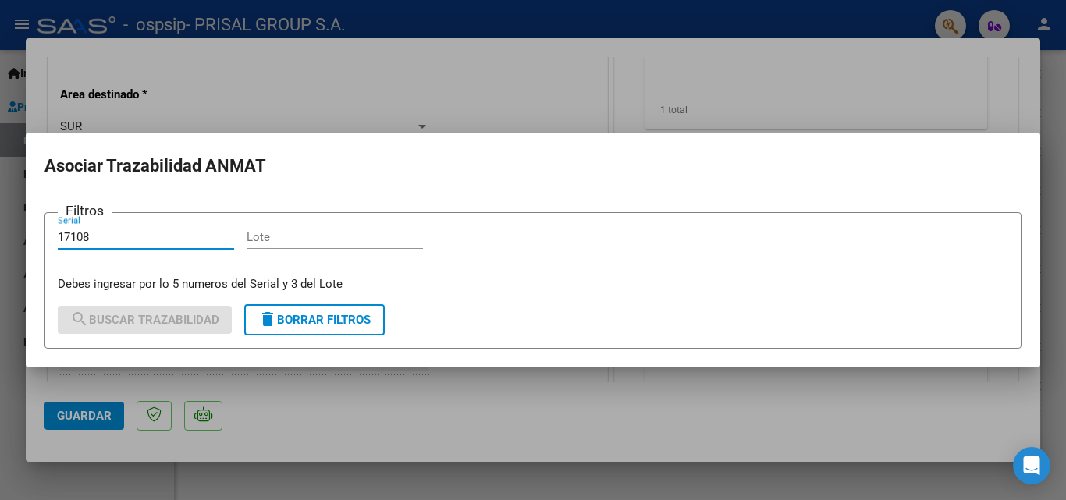
type input "17108"
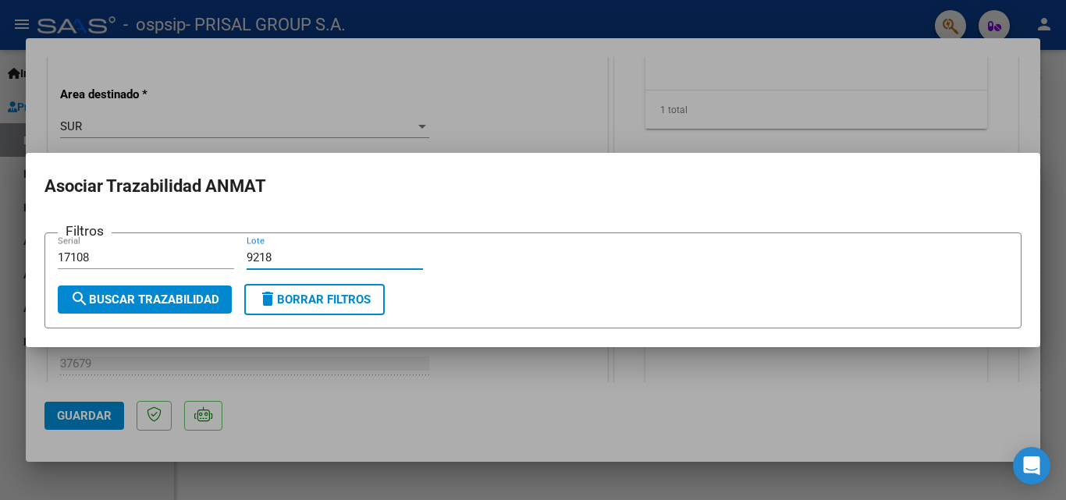
type input "9218"
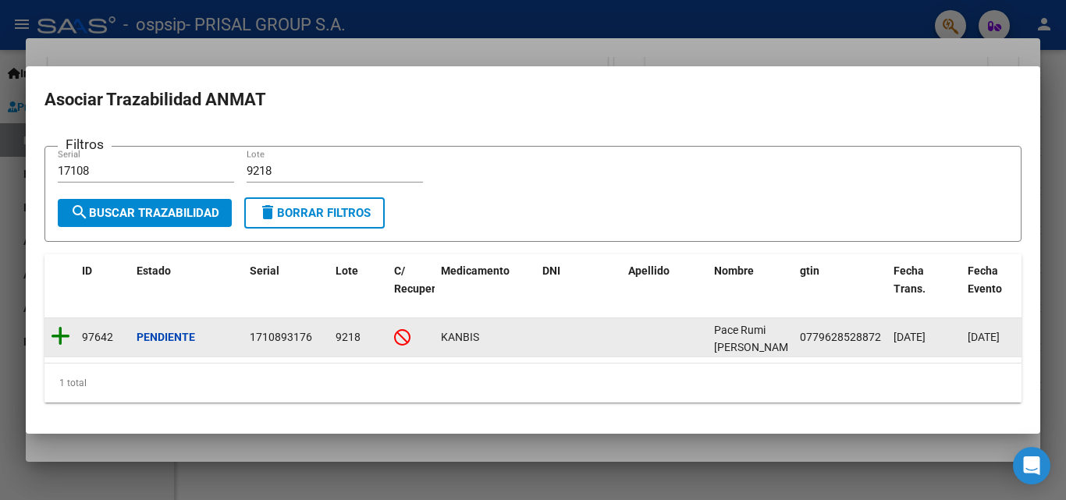
click at [66, 334] on icon at bounding box center [61, 337] width 20 height 22
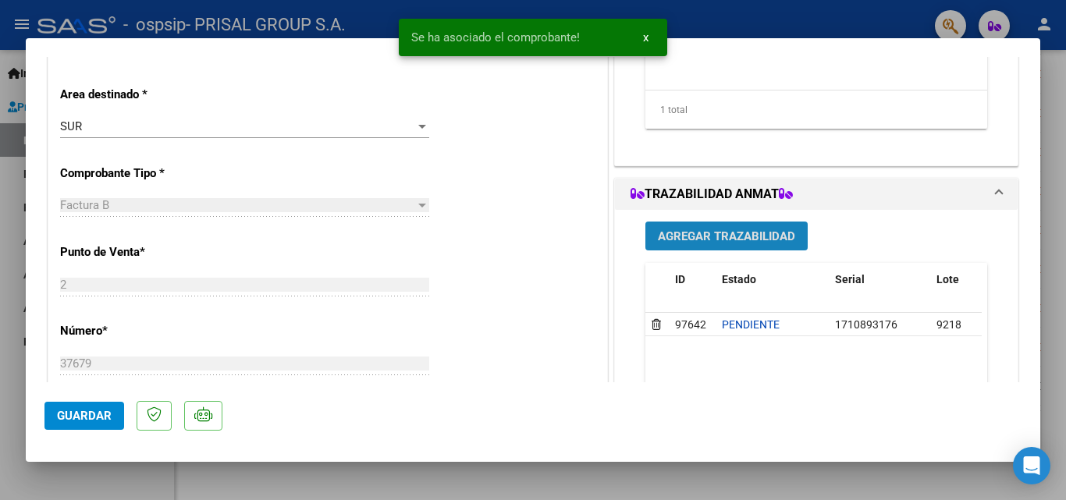
click at [710, 233] on span "Agregar Trazabilidad" at bounding box center [726, 236] width 137 height 14
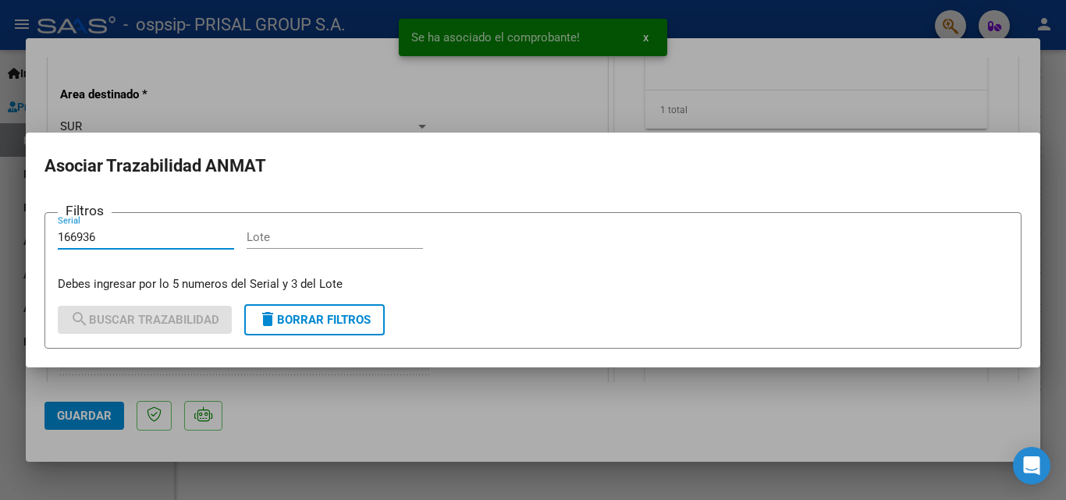
type input "166936"
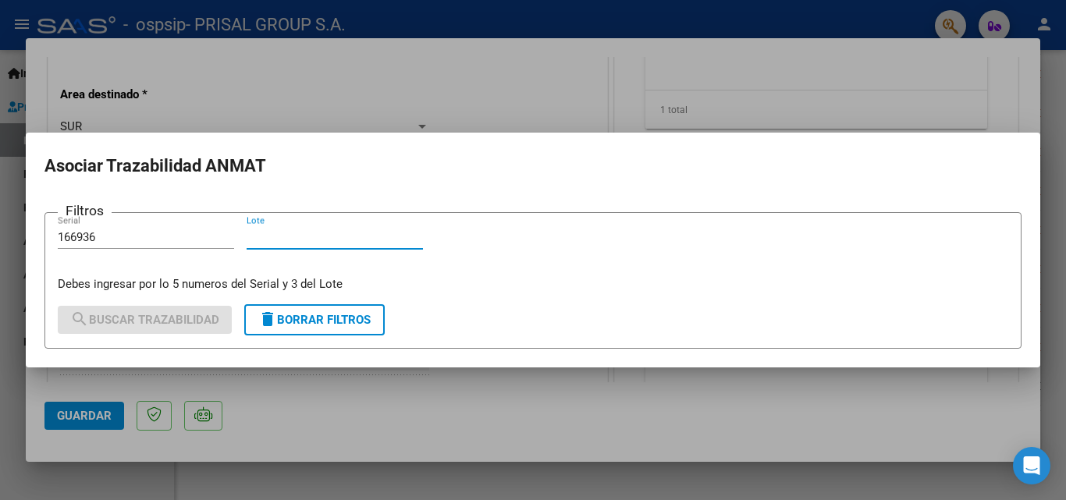
type input "8"
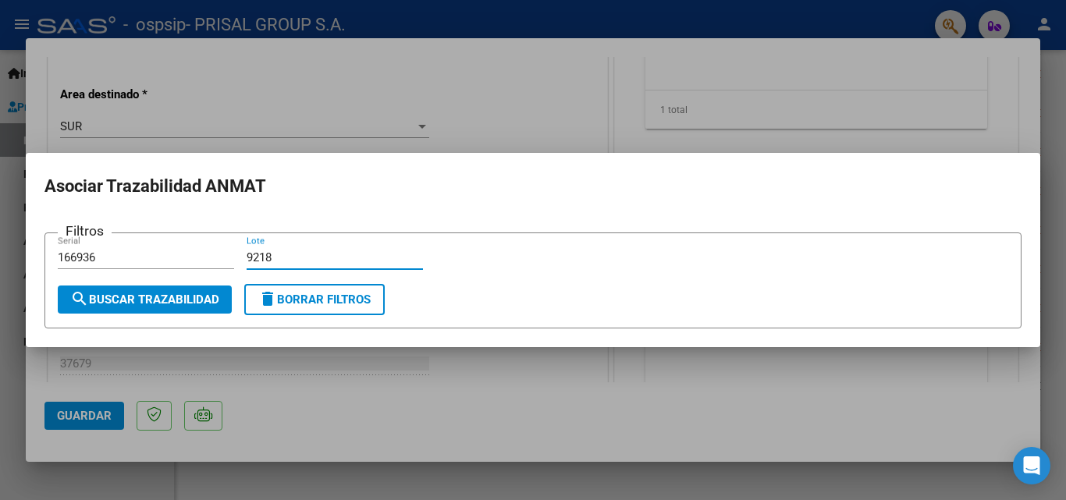
type input "9218"
click at [183, 306] on span "search Buscar Trazabilidad" at bounding box center [144, 300] width 149 height 14
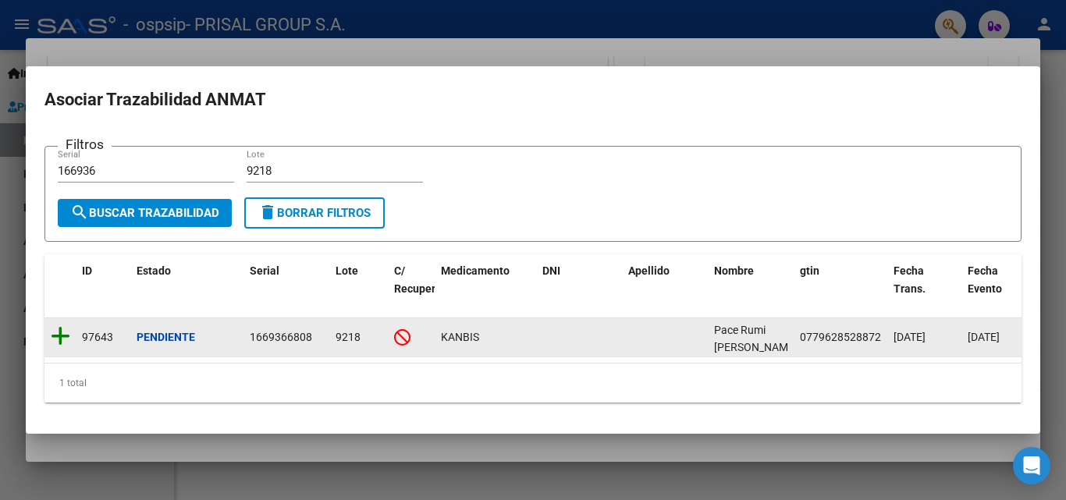
click at [62, 341] on icon at bounding box center [61, 337] width 20 height 22
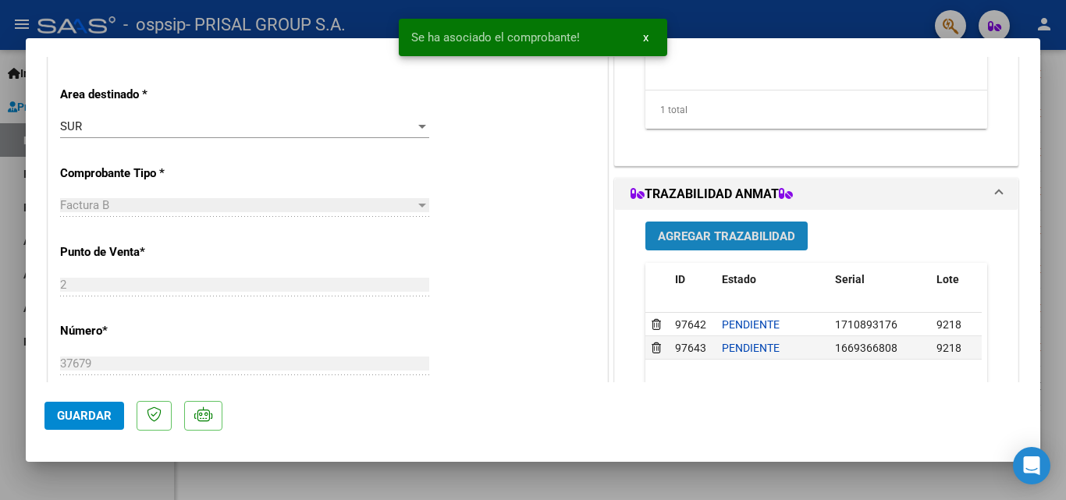
click at [783, 234] on span "Agregar Trazabilidad" at bounding box center [726, 236] width 137 height 14
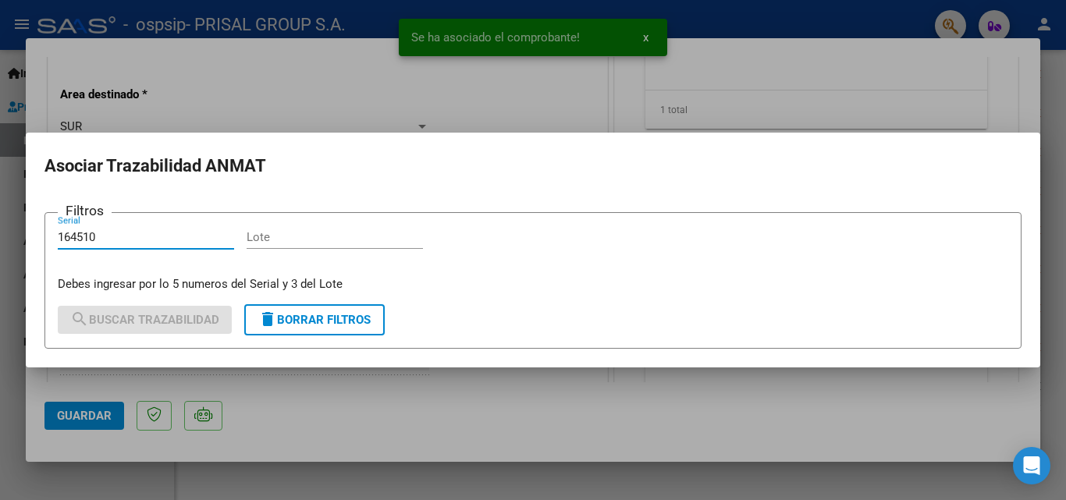
type input "164510"
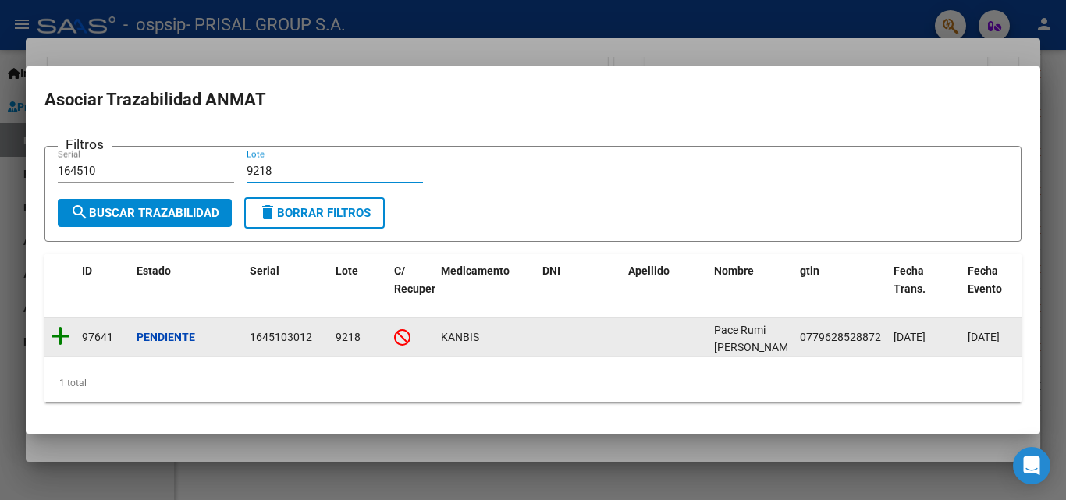
type input "9218"
click at [59, 335] on icon at bounding box center [61, 337] width 20 height 22
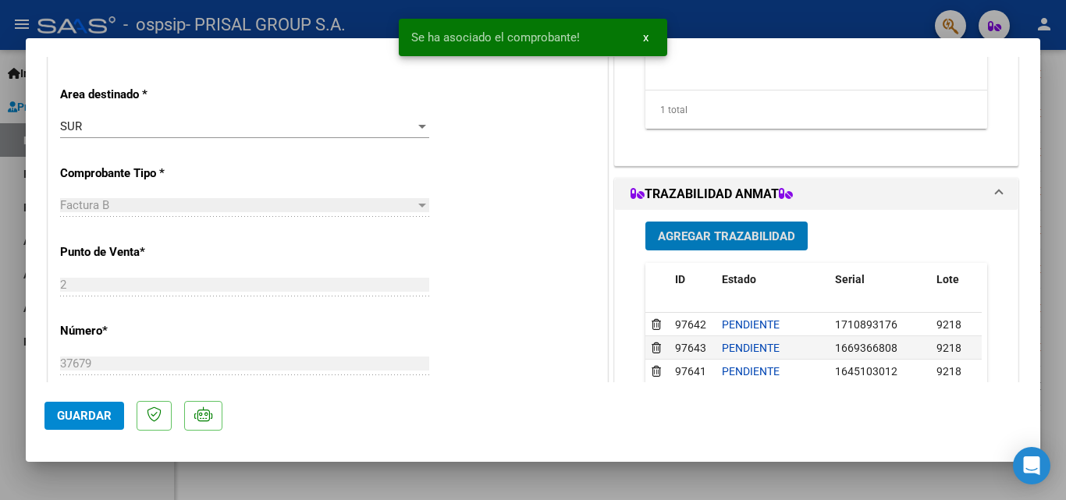
click at [681, 228] on button "Agregar Trazabilidad" at bounding box center [727, 236] width 162 height 29
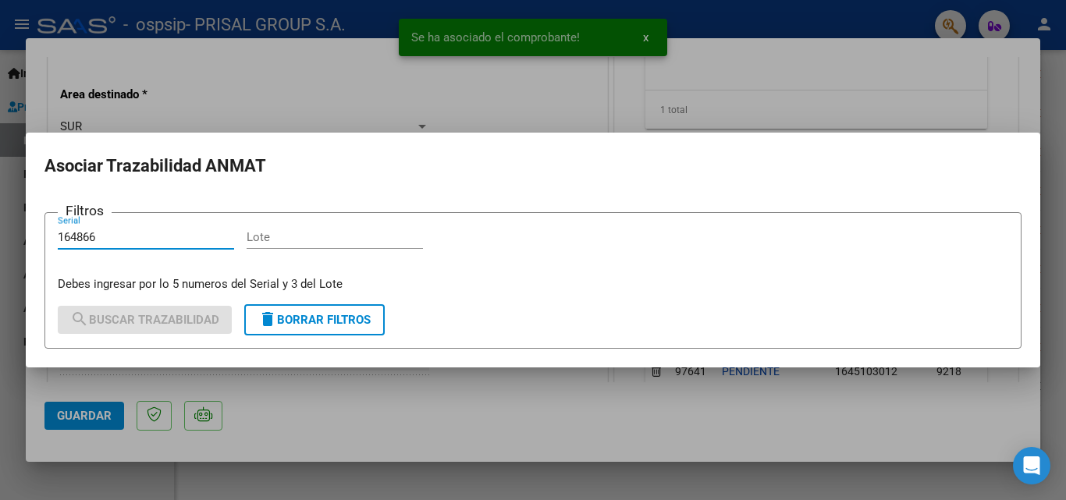
type input "164866"
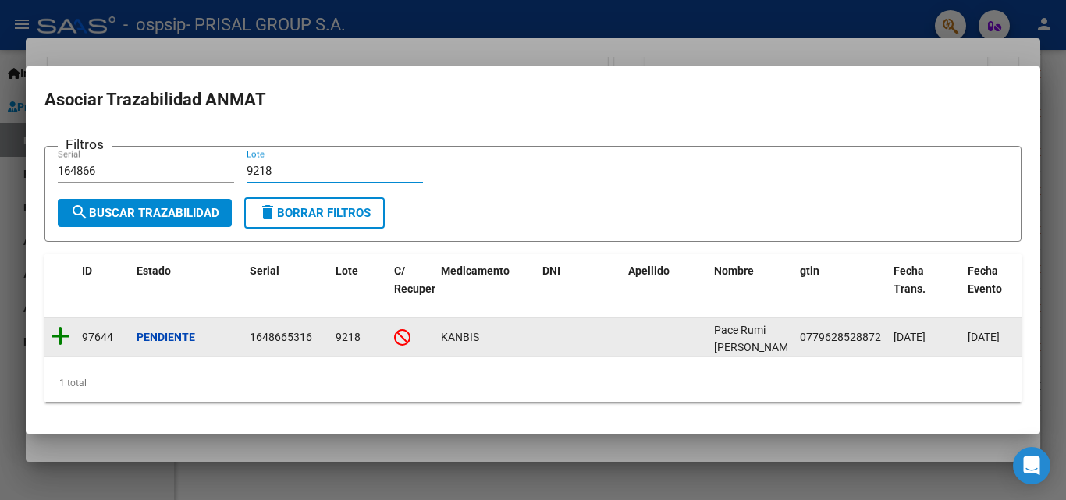
type input "9218"
click at [63, 327] on icon at bounding box center [61, 337] width 20 height 22
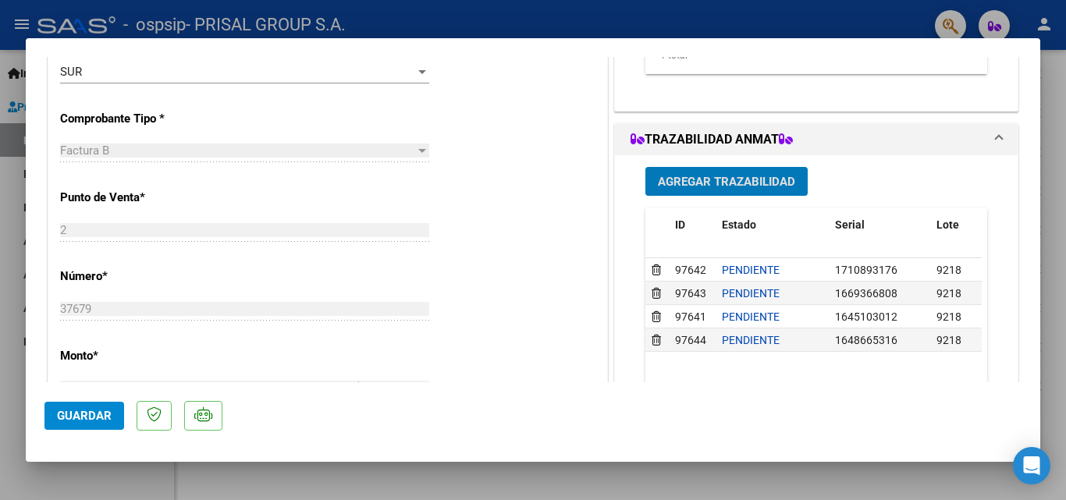
scroll to position [390, 0]
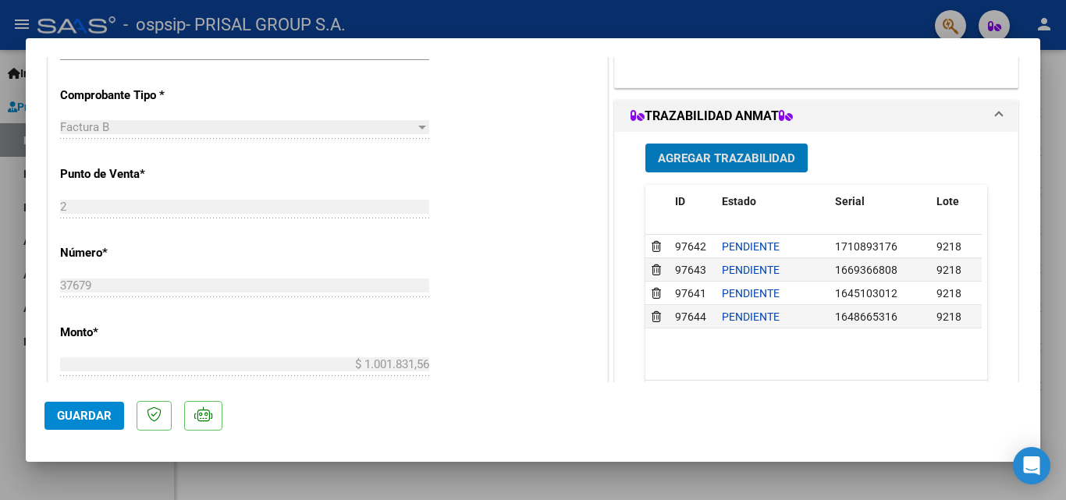
click at [0, 239] on div at bounding box center [533, 250] width 1066 height 500
type input "$ 0,00"
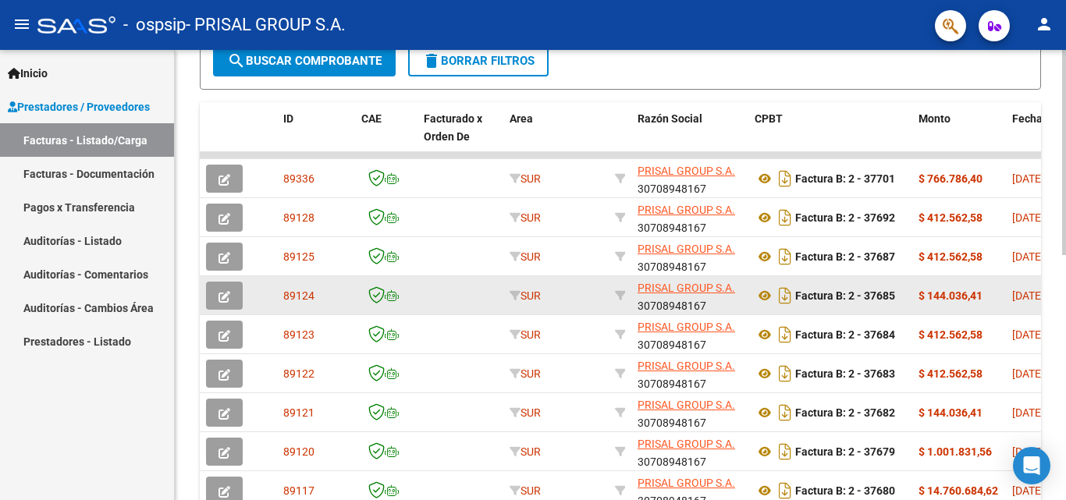
scroll to position [461, 0]
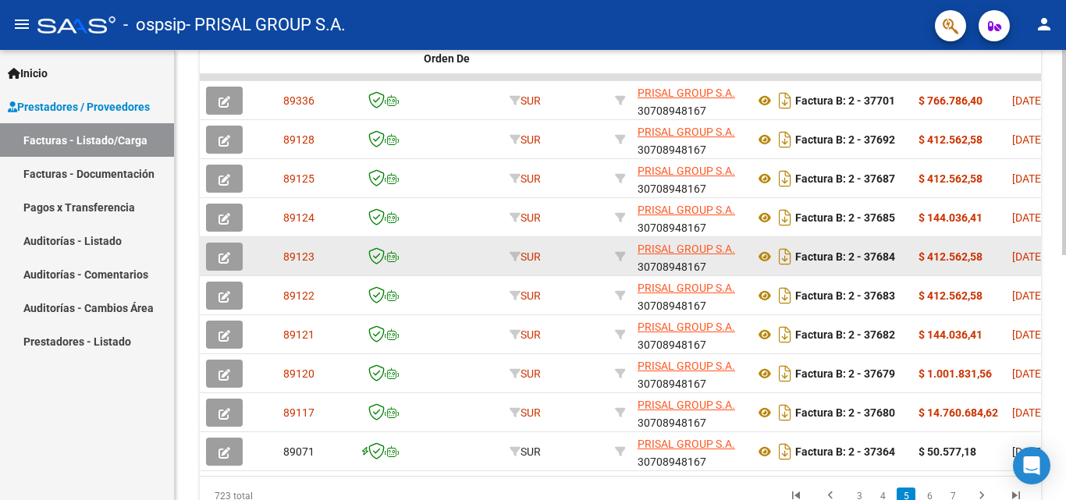
click at [232, 264] on button "button" at bounding box center [224, 257] width 37 height 28
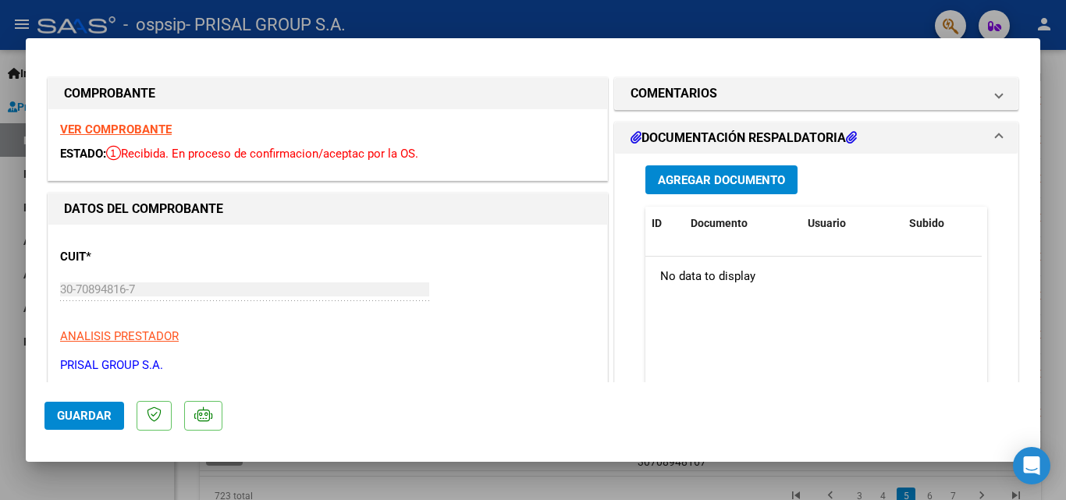
click at [756, 182] on span "Agregar Documento" at bounding box center [721, 180] width 127 height 14
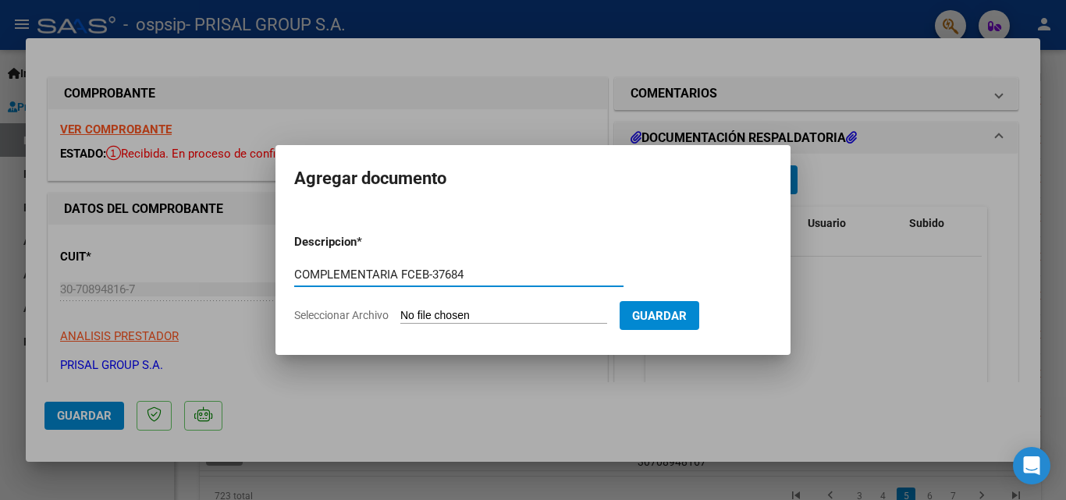
type input "COMPLEMENTARIA FCEB-37684"
click at [400, 309] on input "Seleccionar Archivo" at bounding box center [503, 316] width 207 height 15
type input "C:\fakepath\COMPLEMENTARIA FCEB-37684.pdf"
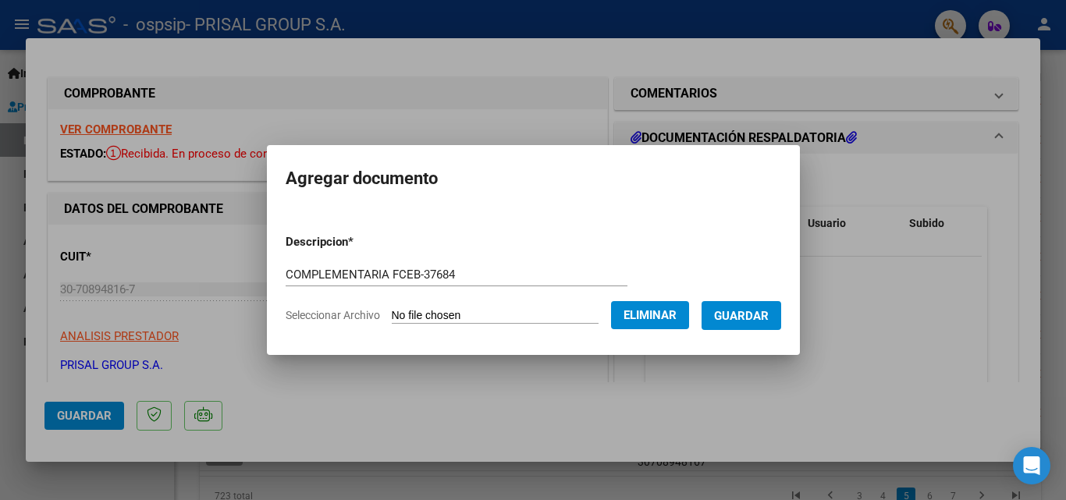
click at [765, 313] on span "Guardar" at bounding box center [741, 316] width 55 height 14
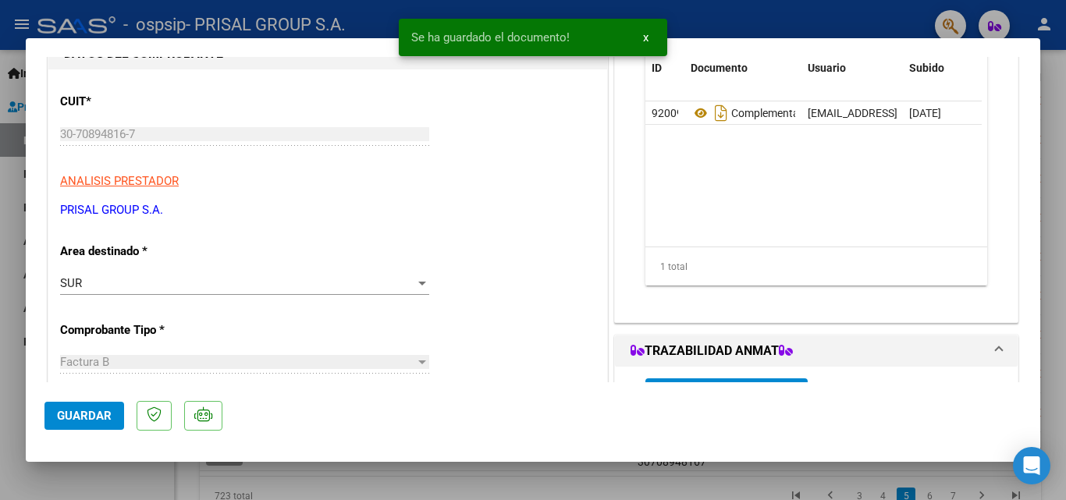
scroll to position [390, 0]
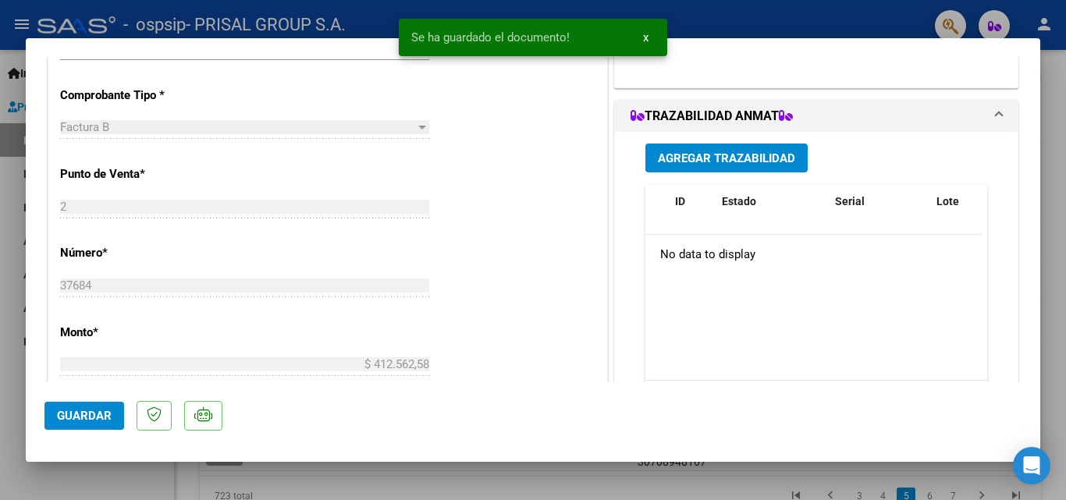
click at [761, 170] on button "Agregar Trazabilidad" at bounding box center [727, 158] width 162 height 29
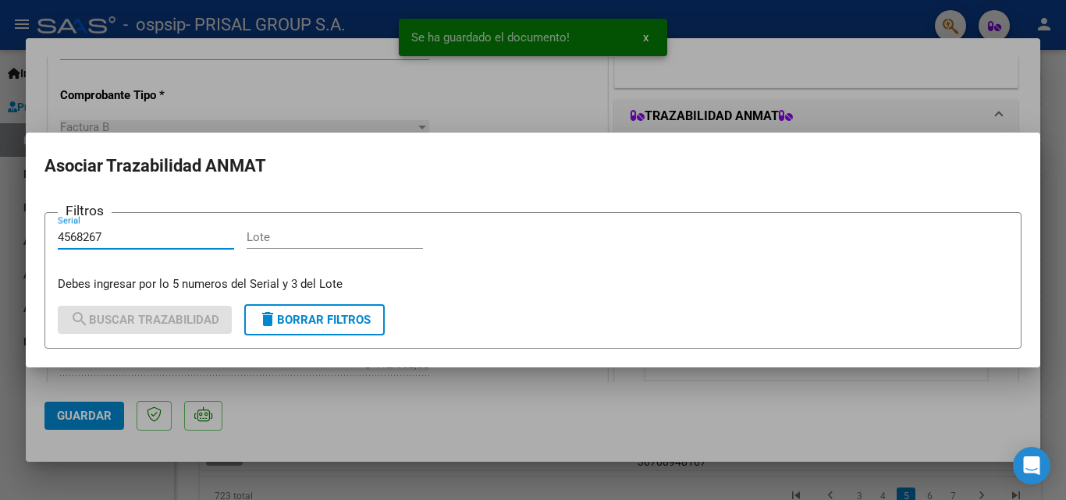
type input "4568267"
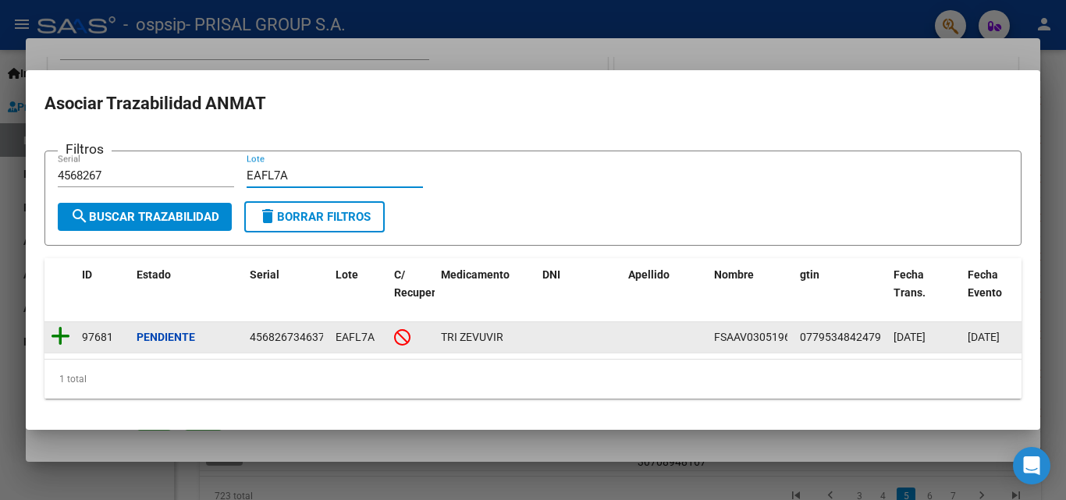
type input "EAFL7A"
click at [63, 333] on icon at bounding box center [61, 337] width 20 height 22
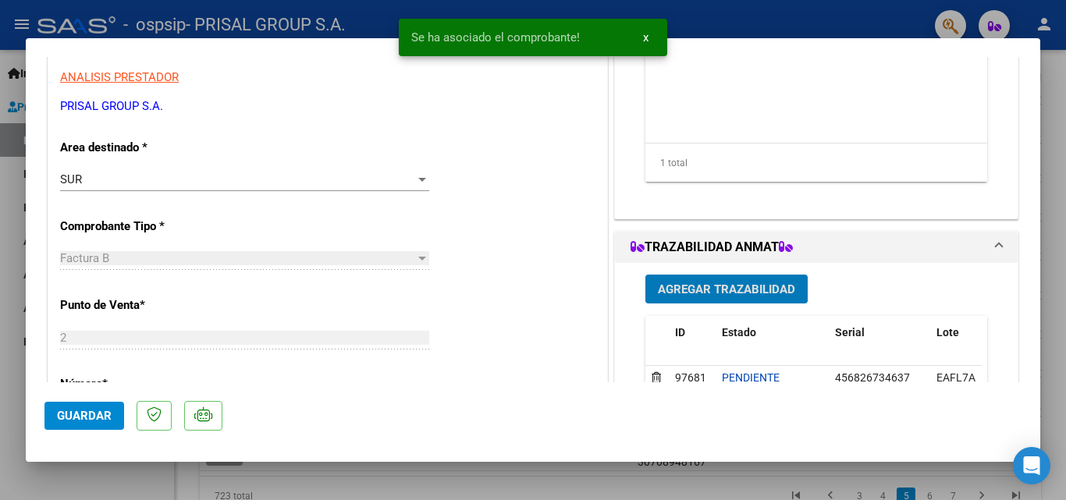
scroll to position [156, 0]
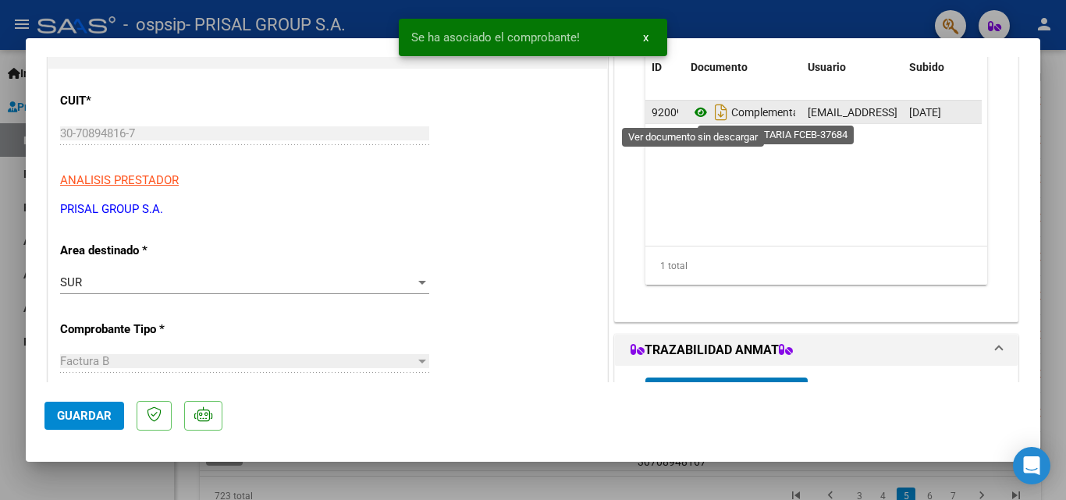
click at [693, 114] on icon at bounding box center [701, 112] width 20 height 19
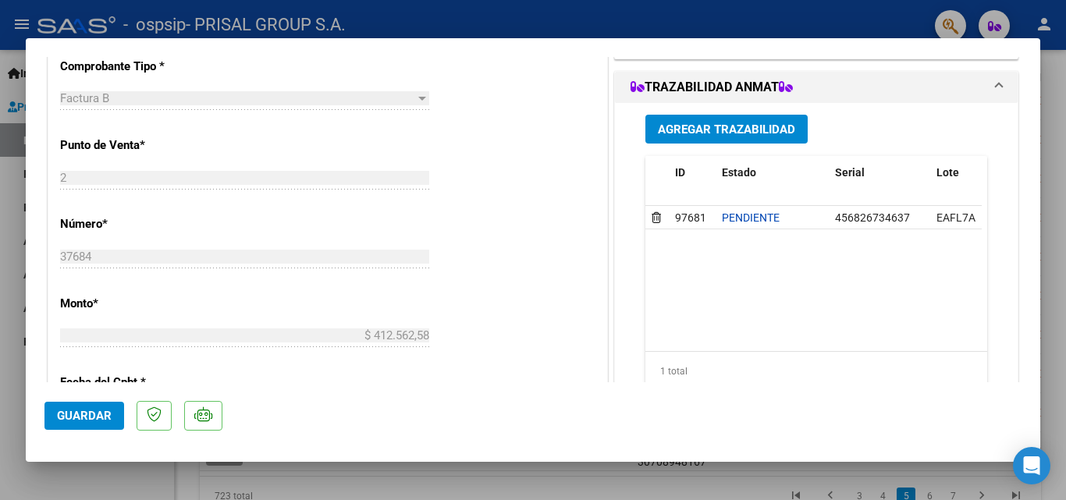
scroll to position [468, 0]
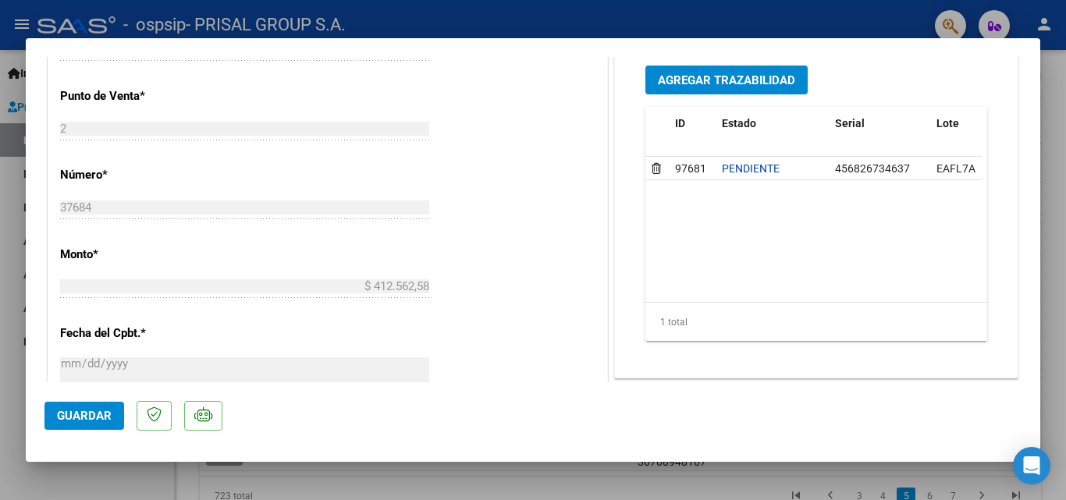
click at [78, 414] on span "Guardar" at bounding box center [84, 416] width 55 height 14
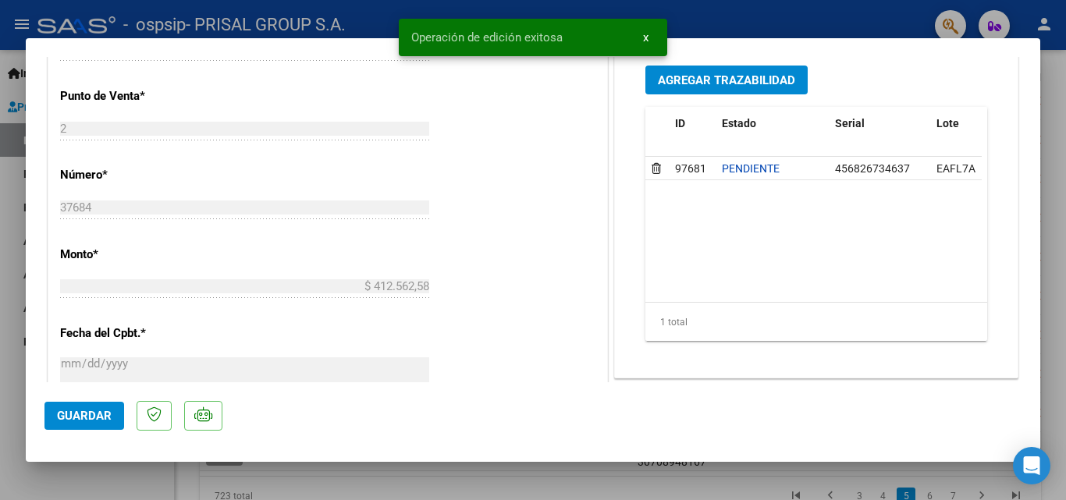
click at [0, 364] on div at bounding box center [533, 250] width 1066 height 500
type input "$ 0,00"
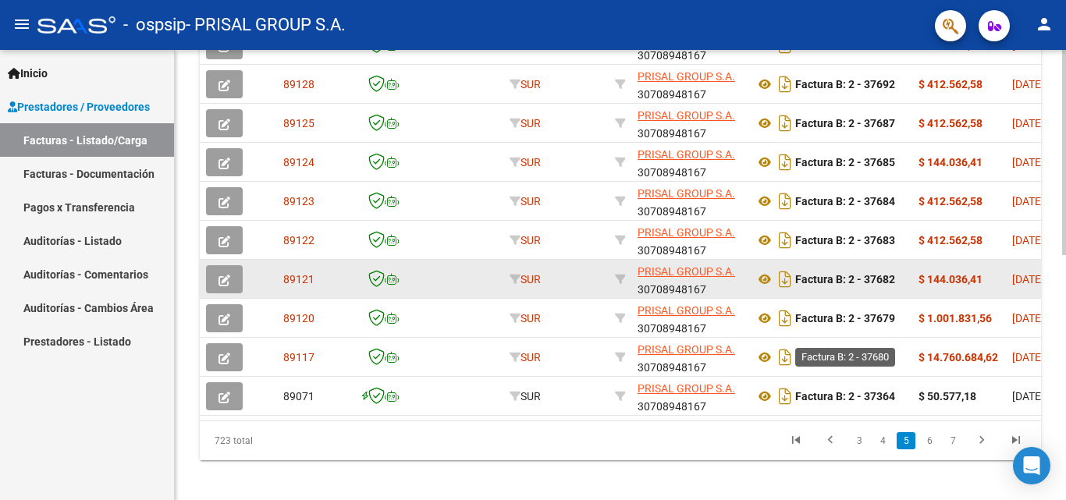
scroll to position [539, 0]
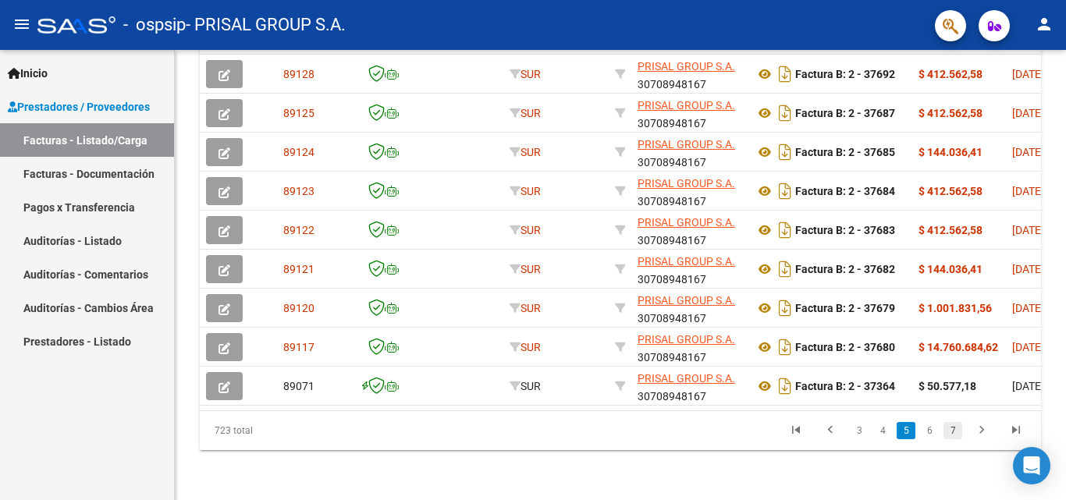
click at [949, 429] on link "7" at bounding box center [953, 430] width 19 height 17
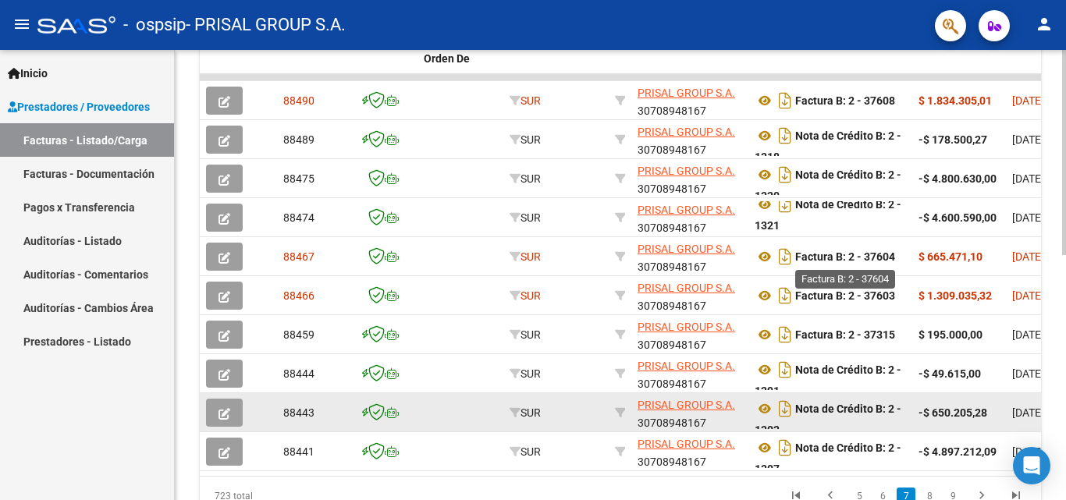
scroll to position [10, 0]
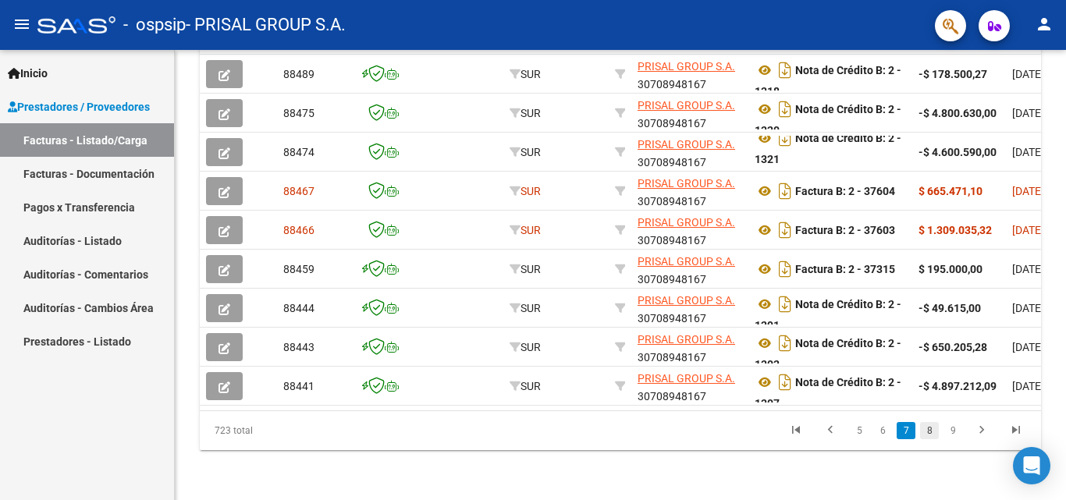
click at [931, 432] on link "8" at bounding box center [929, 430] width 19 height 17
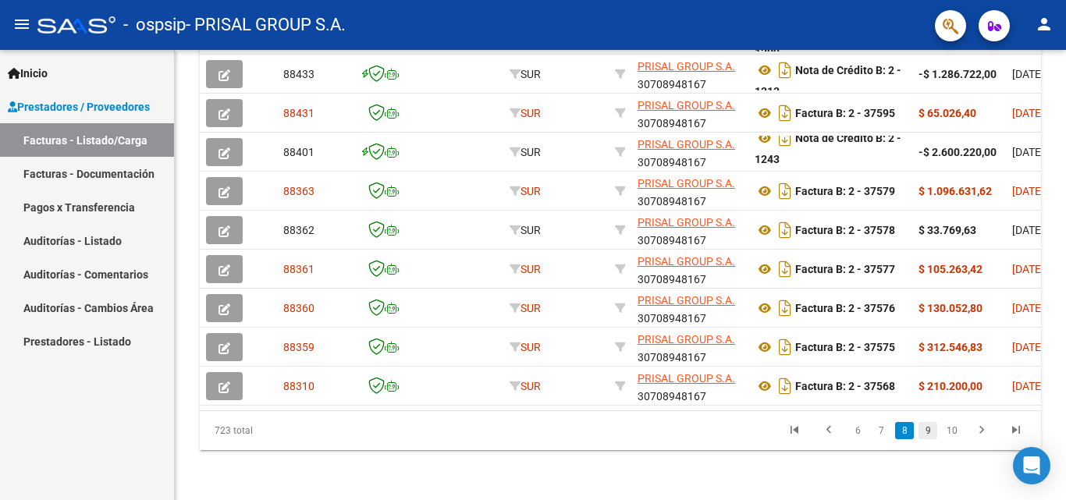
click at [927, 431] on link "9" at bounding box center [928, 430] width 19 height 17
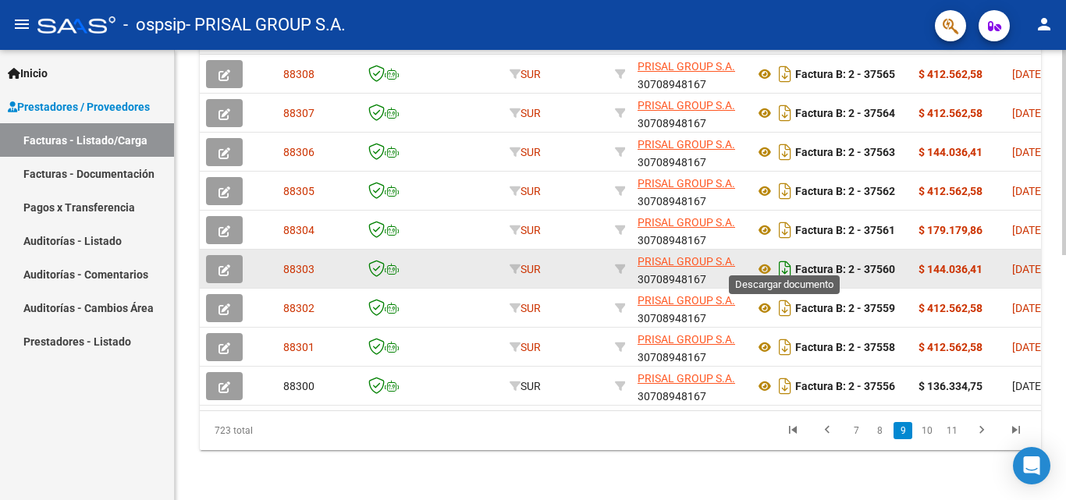
scroll to position [461, 0]
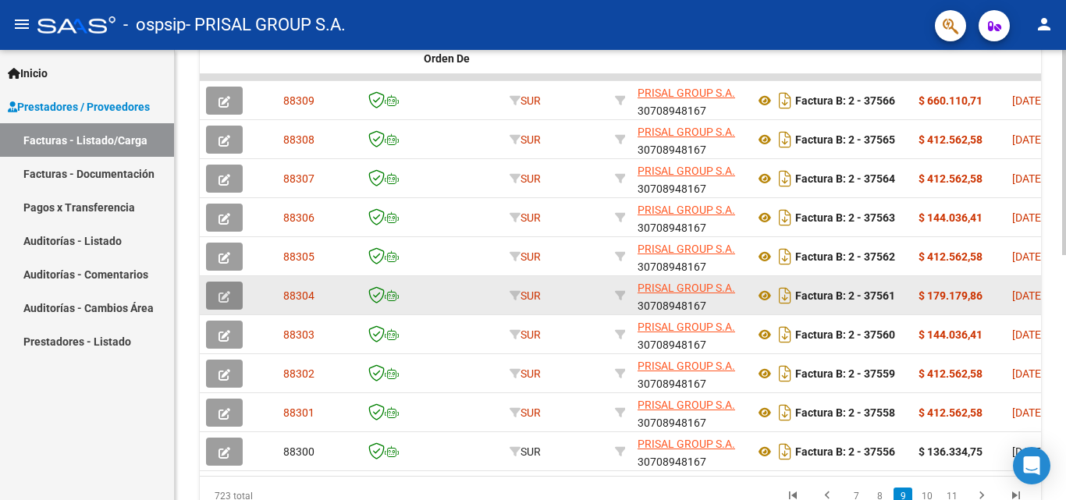
click at [240, 294] on button "button" at bounding box center [224, 296] width 37 height 28
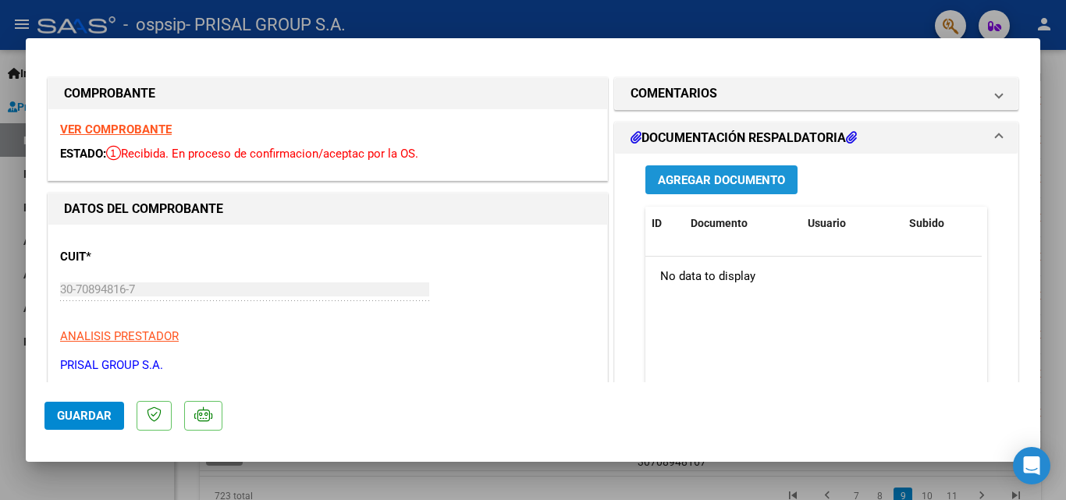
click at [760, 187] on span "Agregar Documento" at bounding box center [721, 180] width 127 height 14
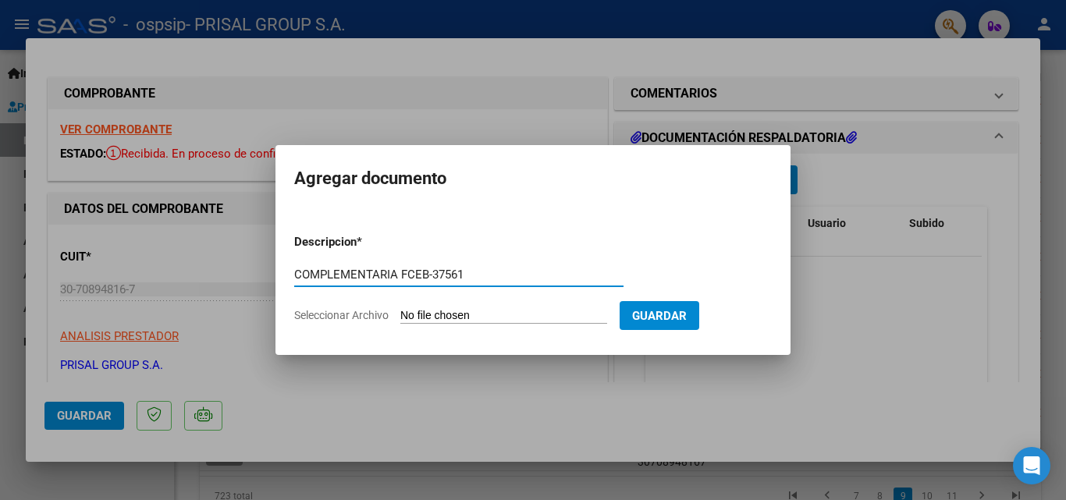
type input "COMPLEMENTARIA FCEB-37561"
click at [400, 309] on input "Seleccionar Archivo" at bounding box center [503, 316] width 207 height 15
type input "C:\fakepath\COMPLEMENTARIA FCEB-37561.pdf"
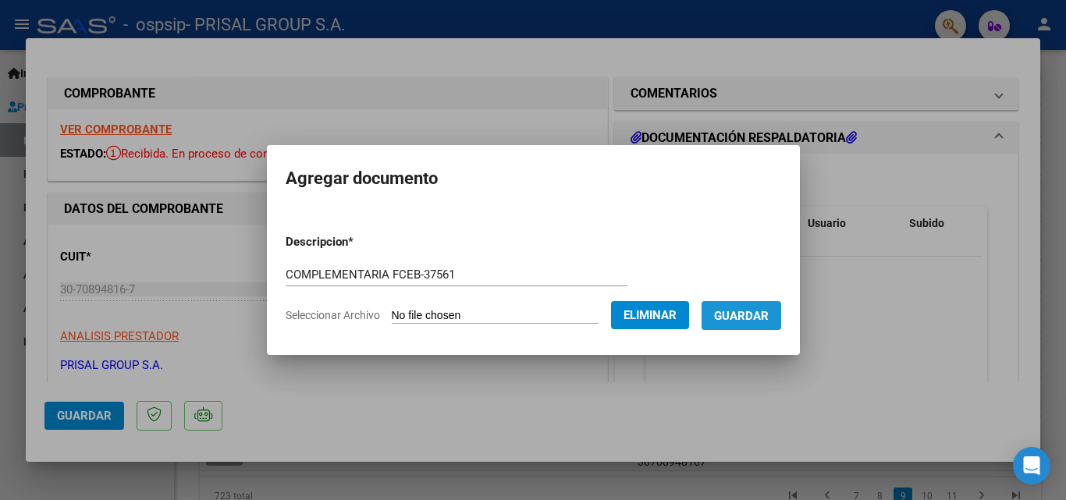
click at [745, 305] on button "Guardar" at bounding box center [742, 315] width 80 height 29
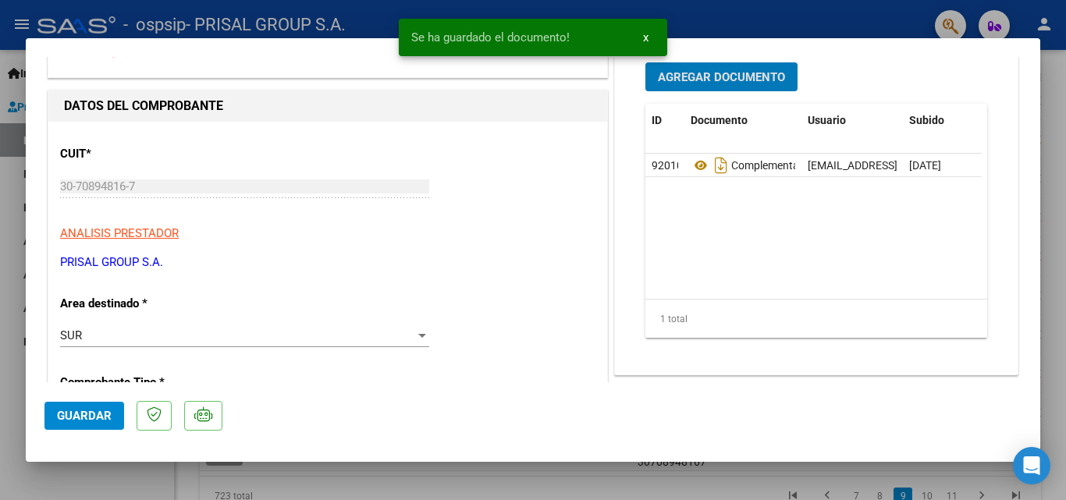
scroll to position [312, 0]
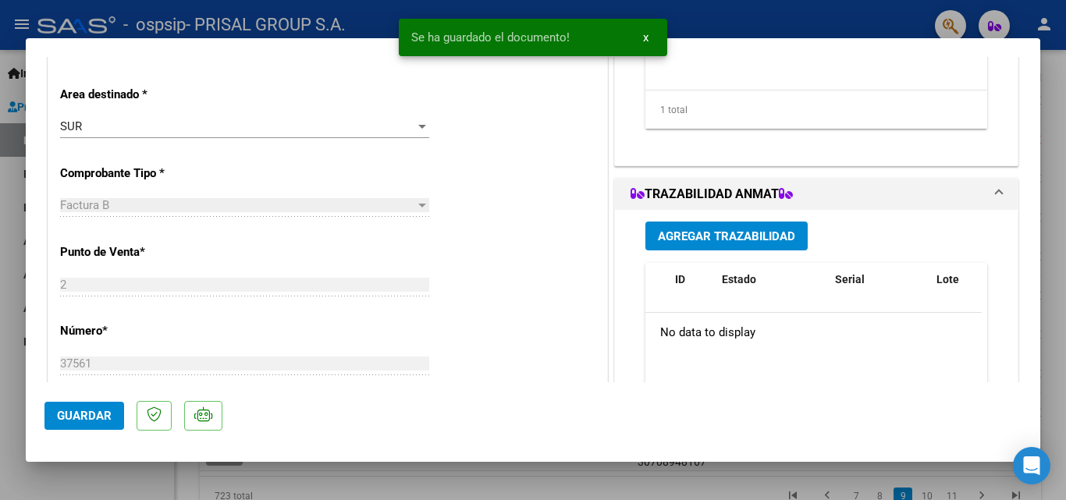
click at [746, 229] on span "Agregar Trazabilidad" at bounding box center [726, 236] width 137 height 14
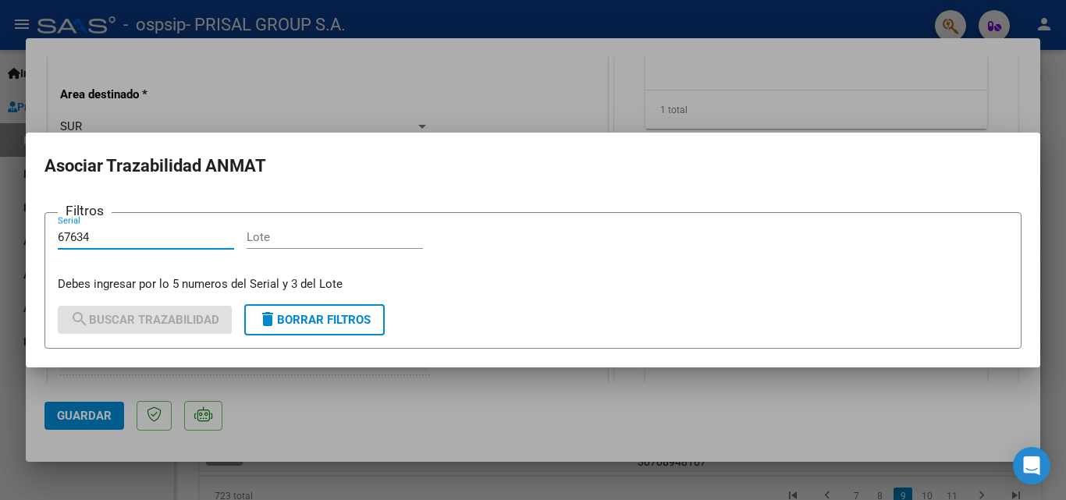
type input "67634"
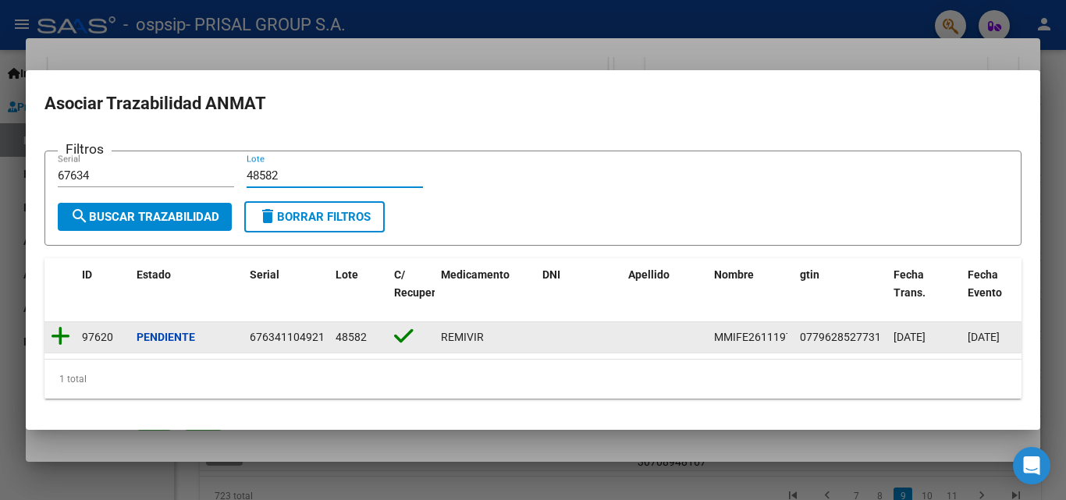
type input "48582"
click at [64, 334] on icon at bounding box center [61, 337] width 20 height 22
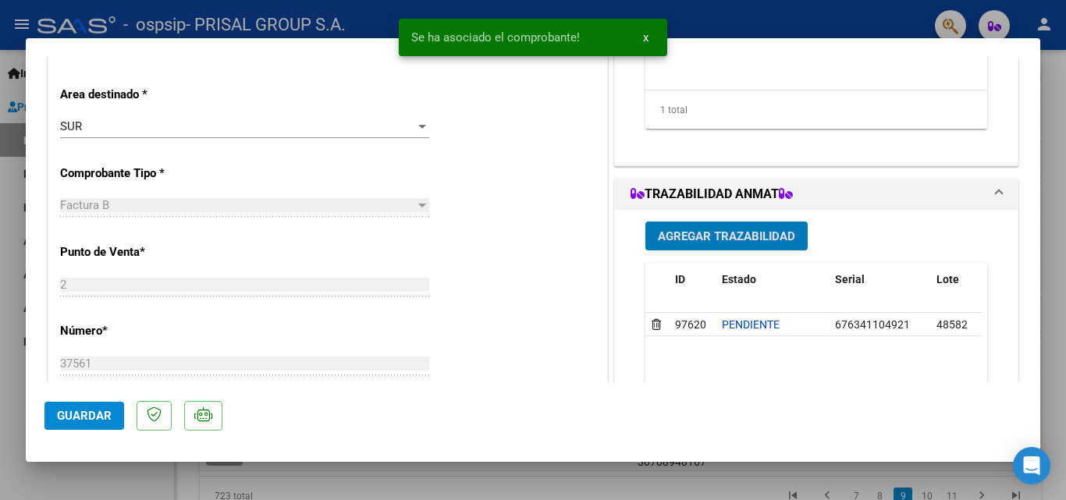
click at [699, 231] on span "Agregar Trazabilidad" at bounding box center [726, 236] width 137 height 14
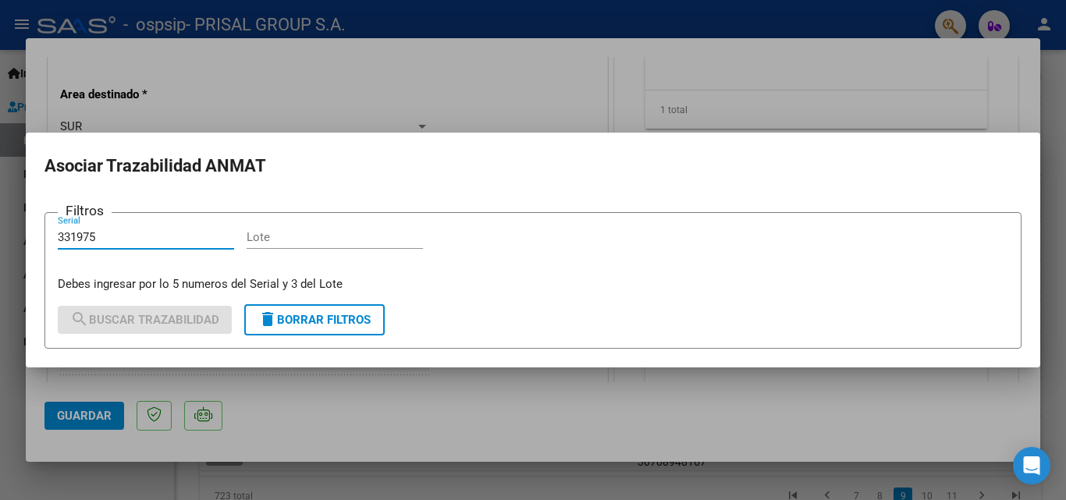
type input "331975"
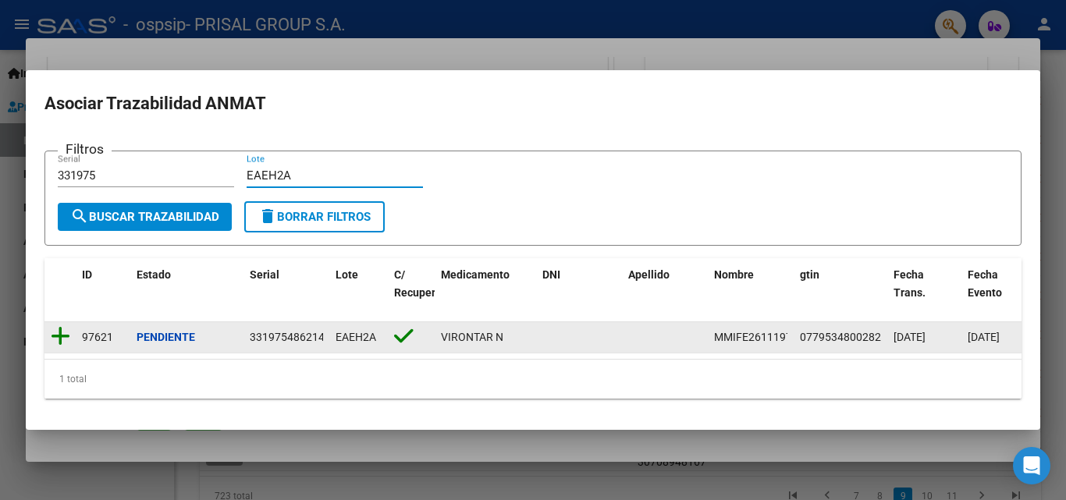
type input "EAEH2A"
click at [65, 326] on icon at bounding box center [61, 337] width 20 height 22
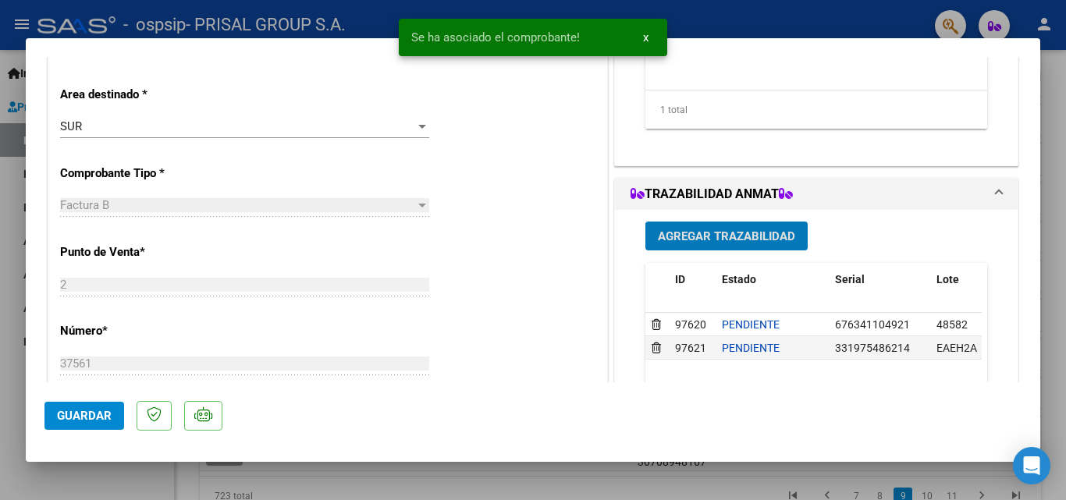
click at [98, 422] on span "Guardar" at bounding box center [84, 416] width 55 height 14
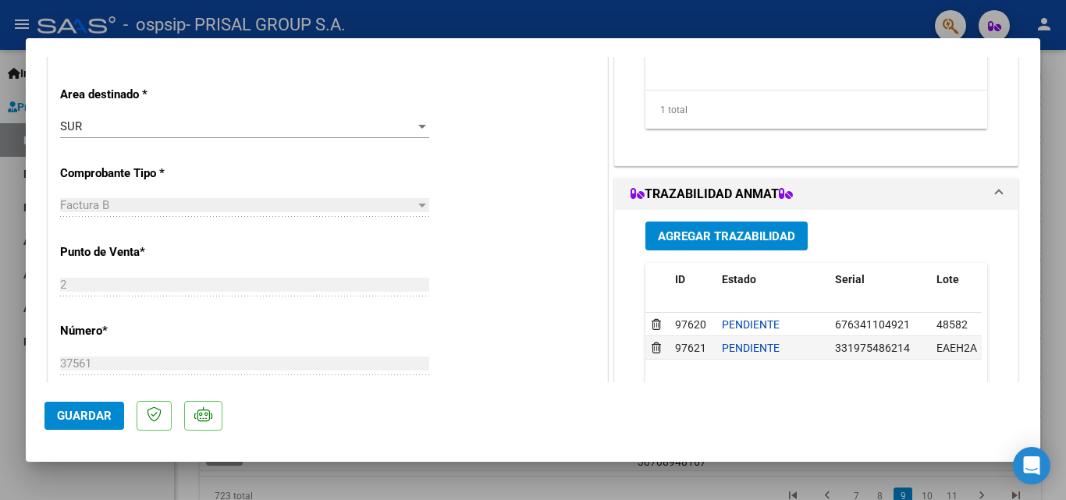
click at [79, 415] on span "Guardar" at bounding box center [84, 416] width 55 height 14
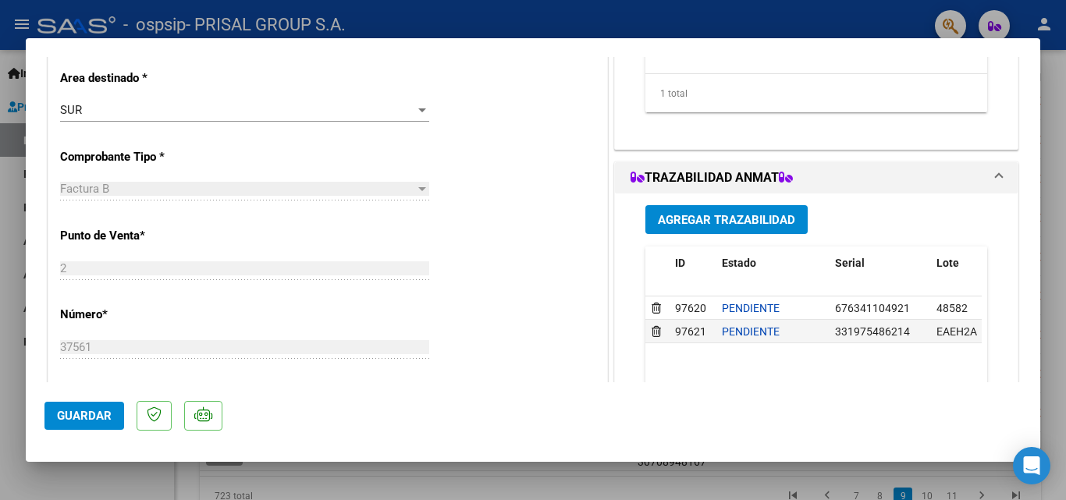
scroll to position [390, 0]
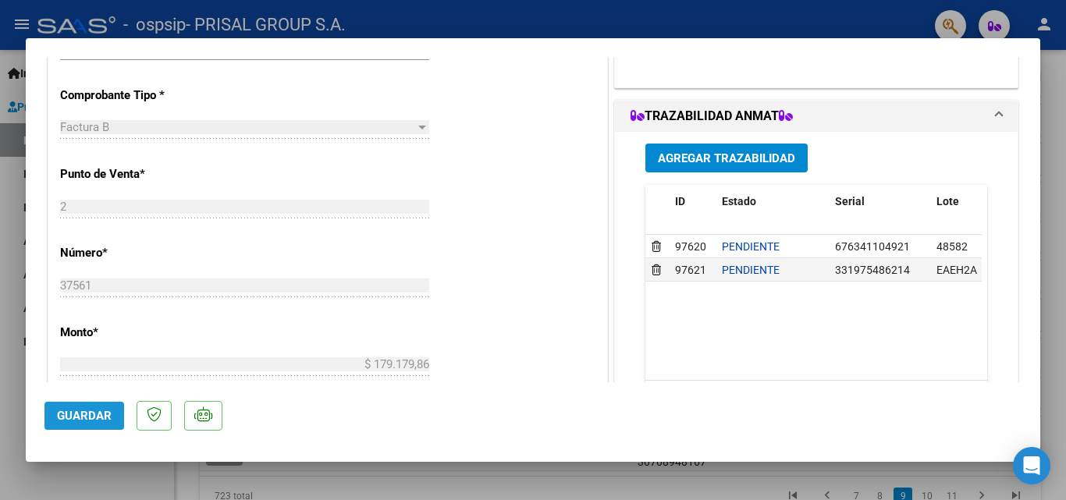
click at [76, 418] on span "Guardar" at bounding box center [84, 416] width 55 height 14
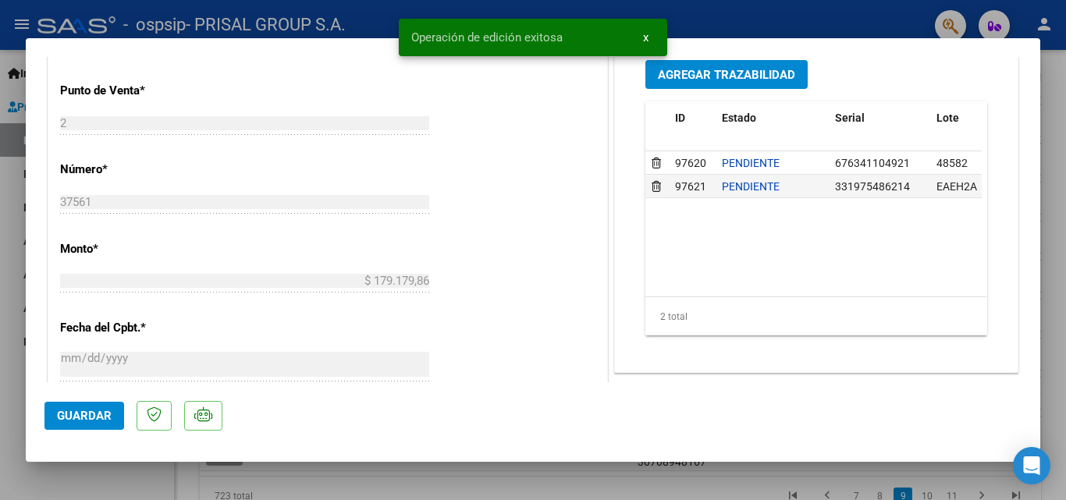
scroll to position [162, 0]
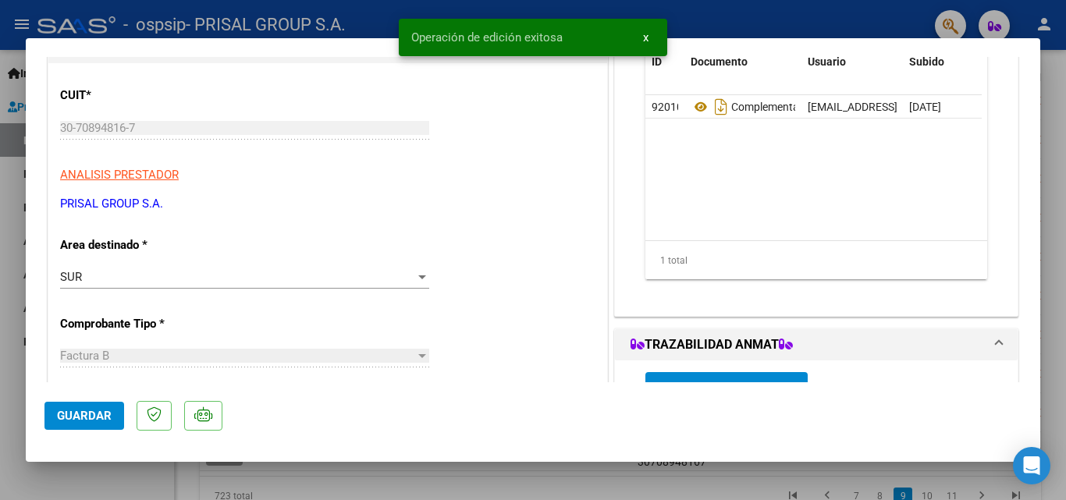
click at [0, 358] on div at bounding box center [533, 250] width 1066 height 500
type input "$ 0,00"
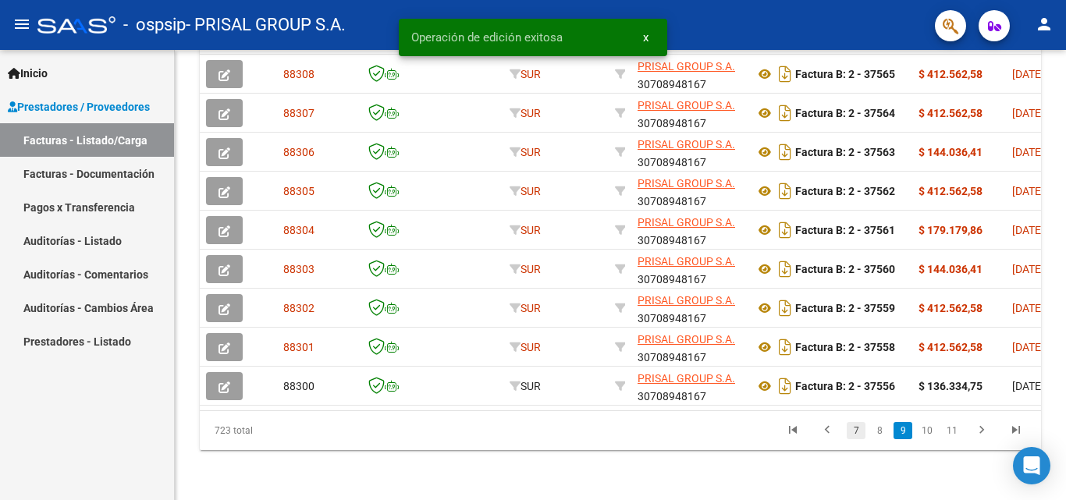
click at [852, 430] on link "7" at bounding box center [856, 430] width 19 height 17
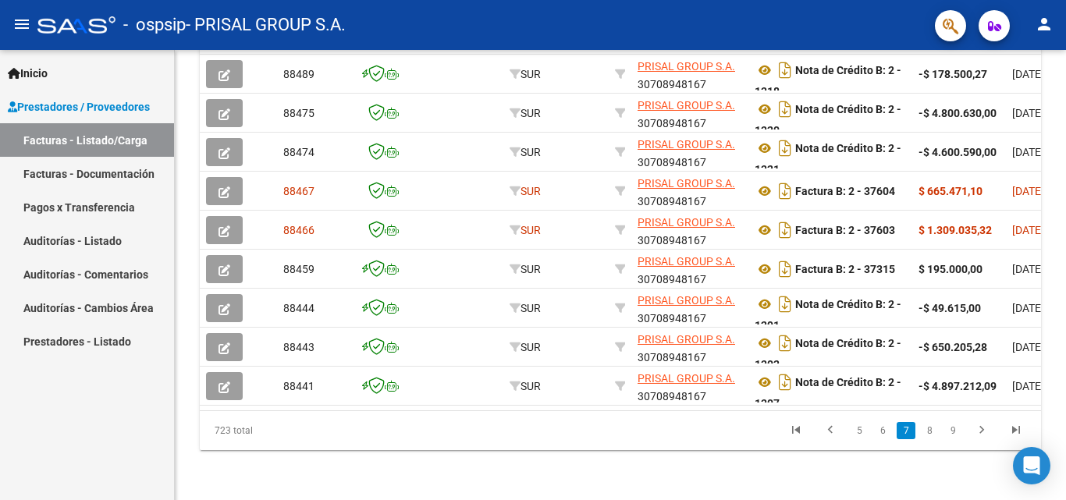
scroll to position [539, 0]
click at [852, 430] on link "5" at bounding box center [859, 430] width 19 height 17
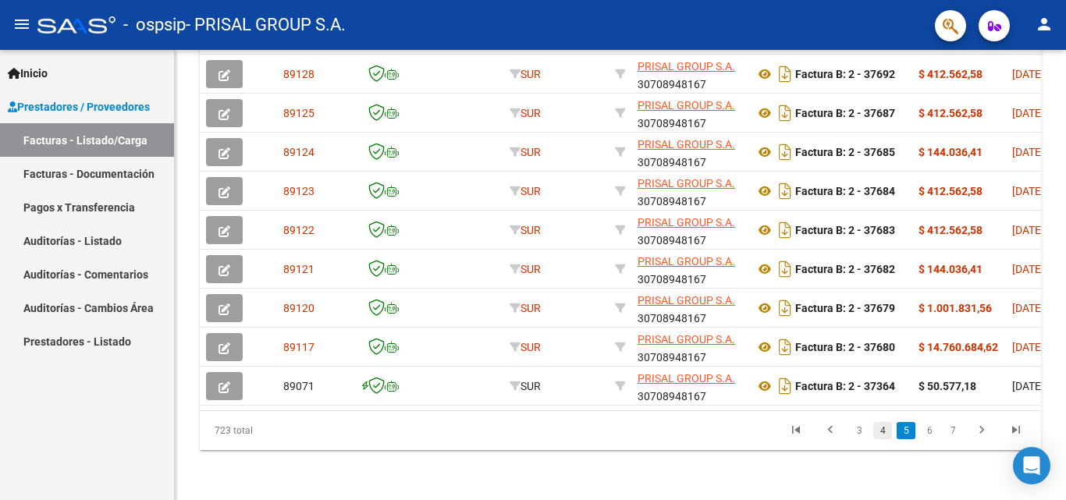
click at [877, 434] on link "4" at bounding box center [882, 430] width 19 height 17
click at [877, 430] on link "3" at bounding box center [882, 430] width 19 height 17
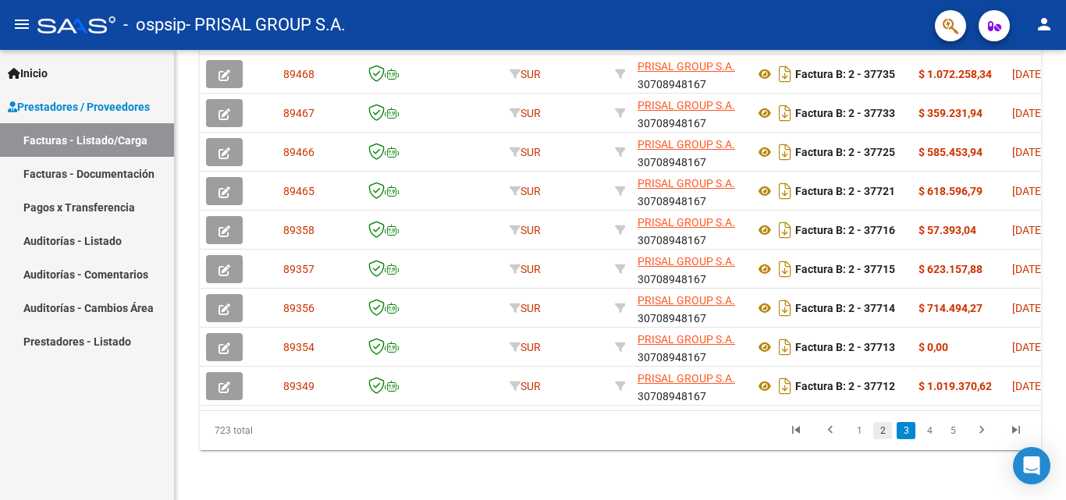
click at [883, 430] on link "2" at bounding box center [882, 430] width 19 height 17
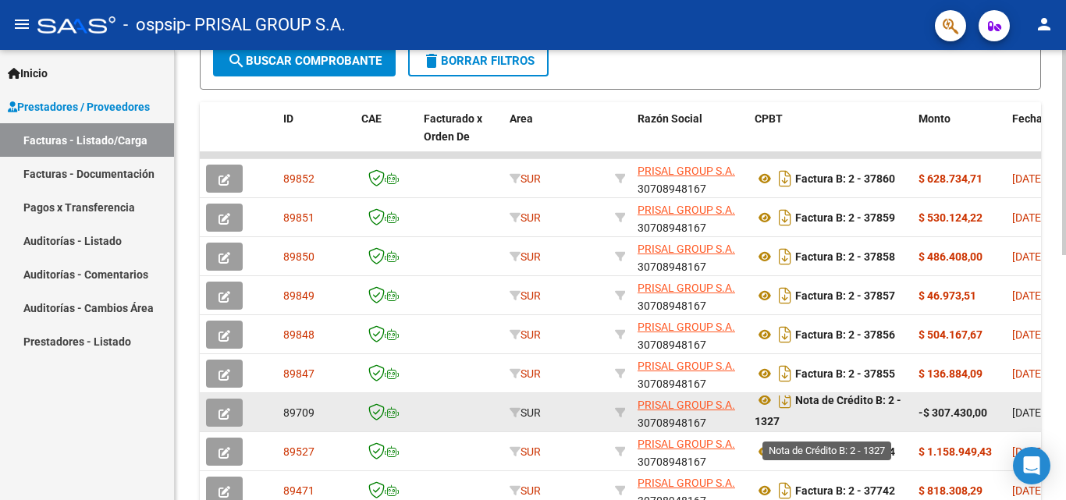
scroll to position [10, 0]
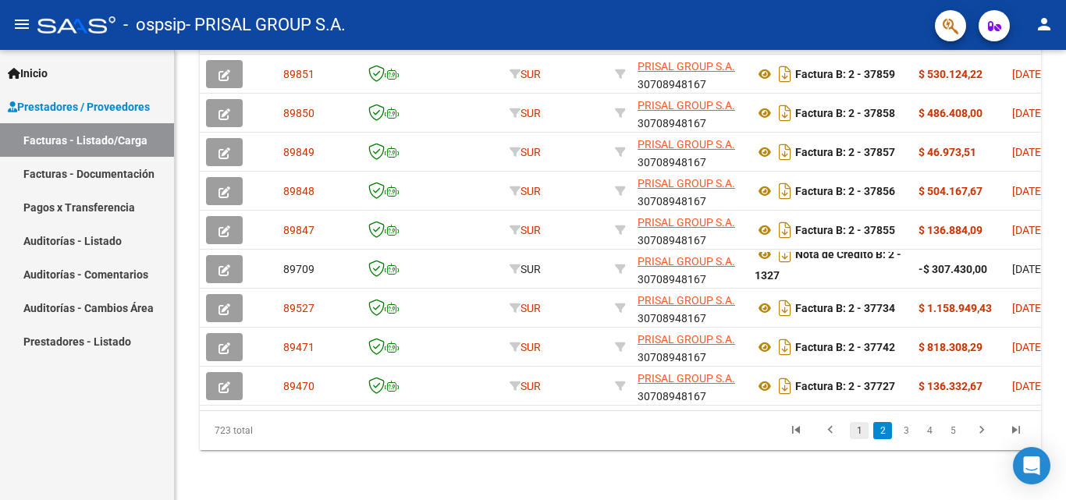
click at [863, 426] on link "1" at bounding box center [859, 430] width 19 height 17
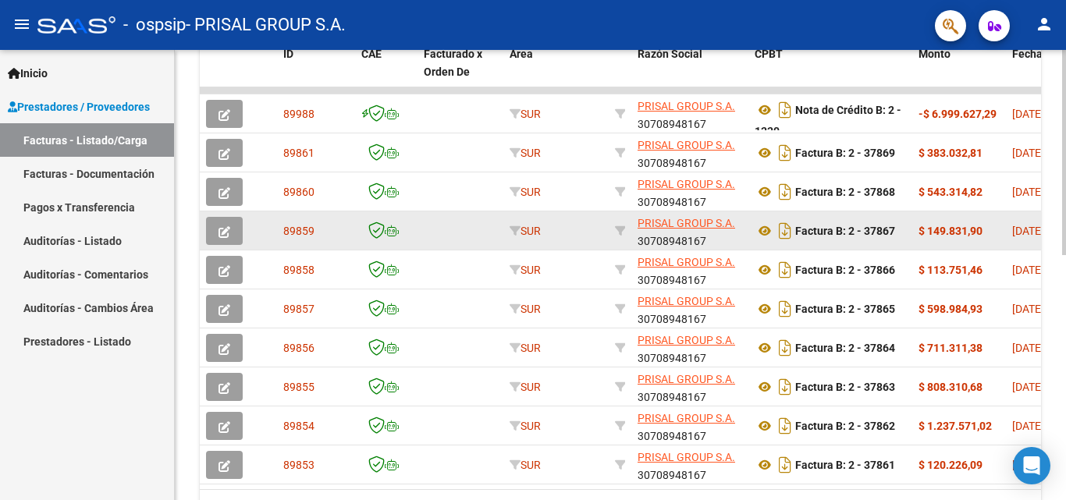
scroll to position [539, 0]
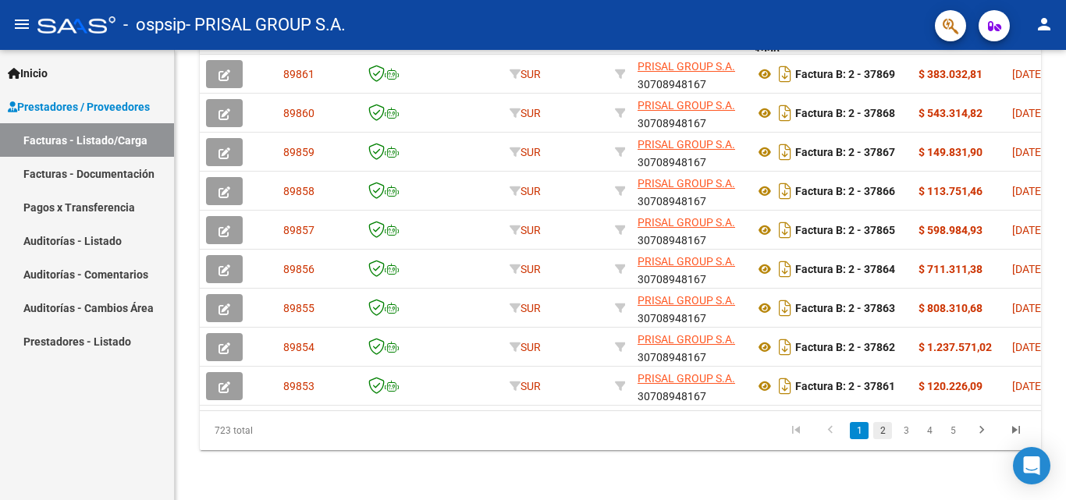
click at [887, 432] on link "2" at bounding box center [882, 430] width 19 height 17
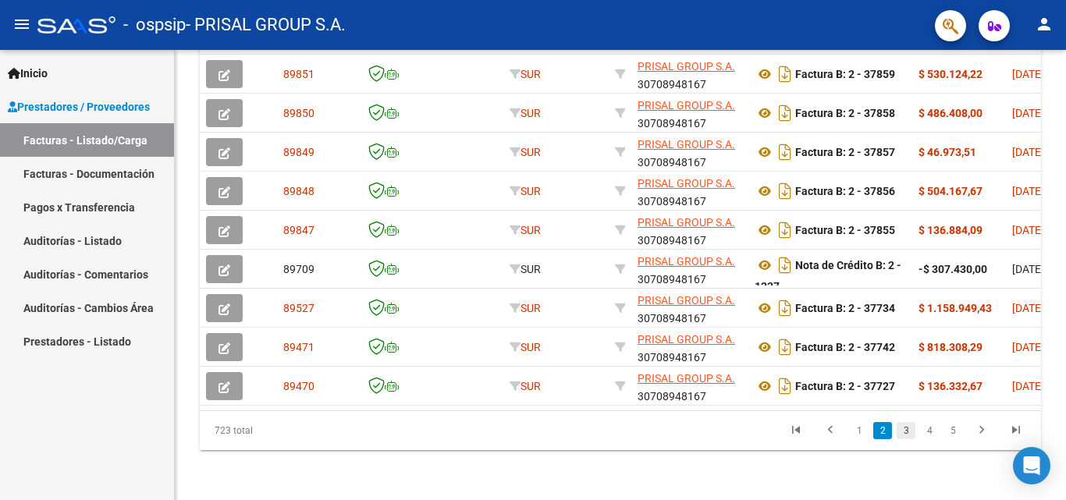
click at [910, 434] on link "3" at bounding box center [906, 430] width 19 height 17
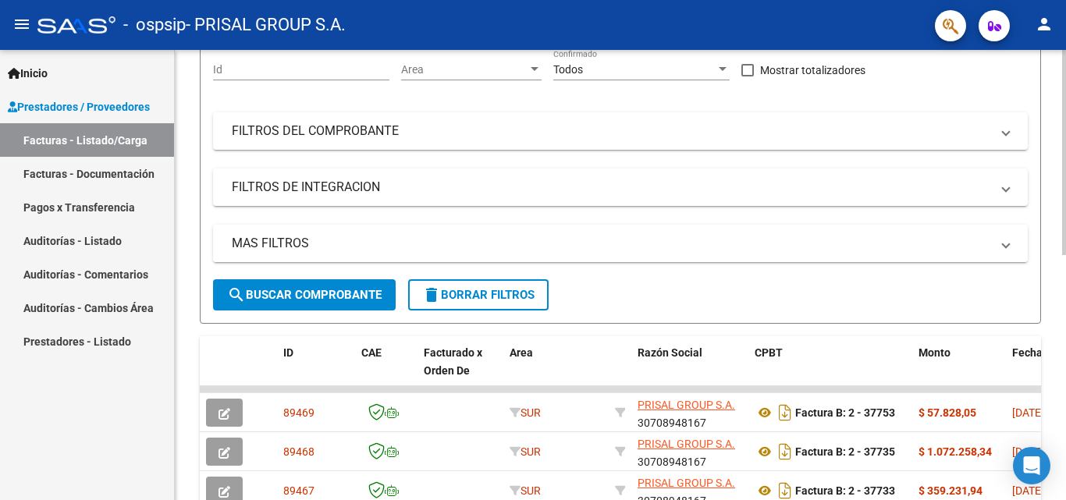
scroll to position [0, 0]
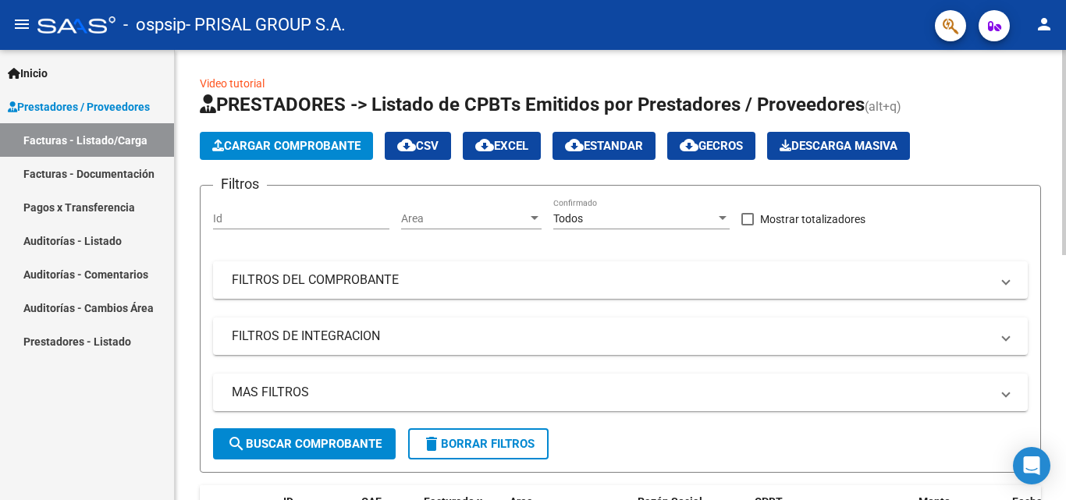
click at [293, 149] on span "Cargar Comprobante" at bounding box center [286, 146] width 148 height 14
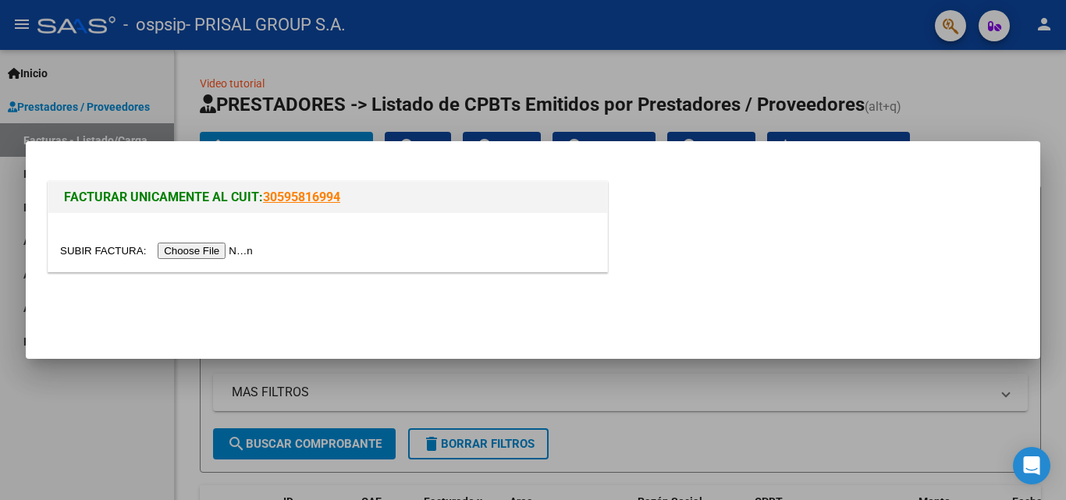
click at [237, 245] on input "file" at bounding box center [158, 251] width 197 height 16
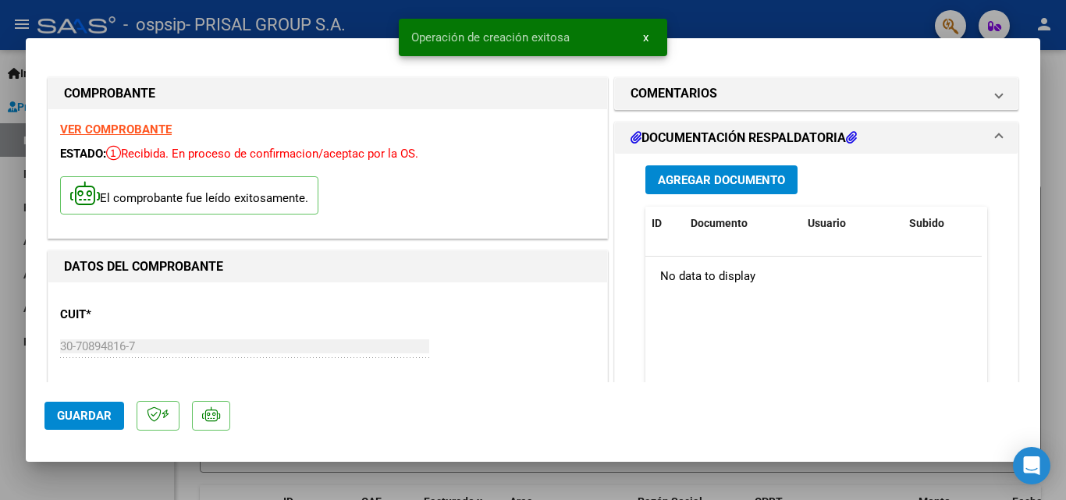
click at [737, 194] on button "Agregar Documento" at bounding box center [722, 179] width 152 height 29
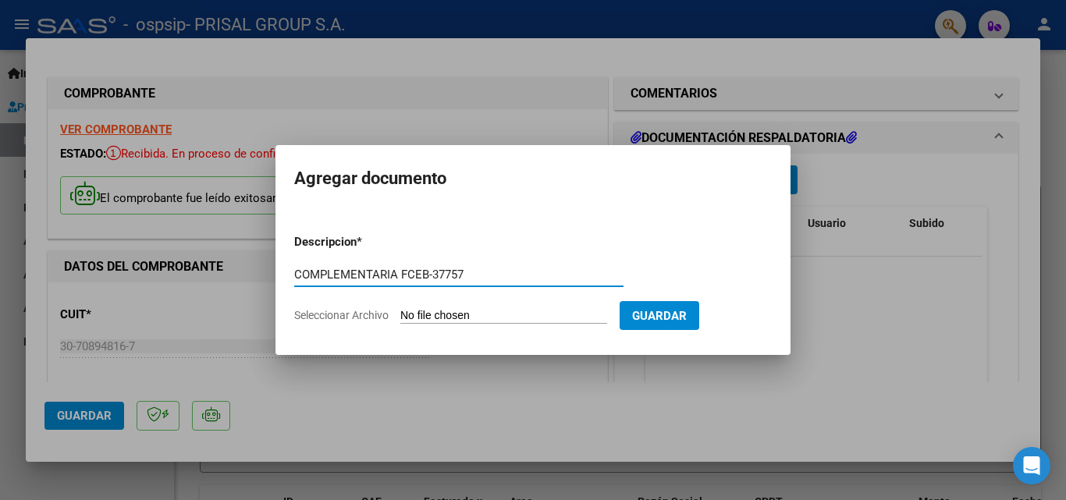
type input "COMPLEMENTARIA FCEB-37757"
click at [400, 309] on input "Seleccionar Archivo" at bounding box center [503, 316] width 207 height 15
type input "C:\fakepath\COMPLEMENTARIA FCEB-37757.pdf"
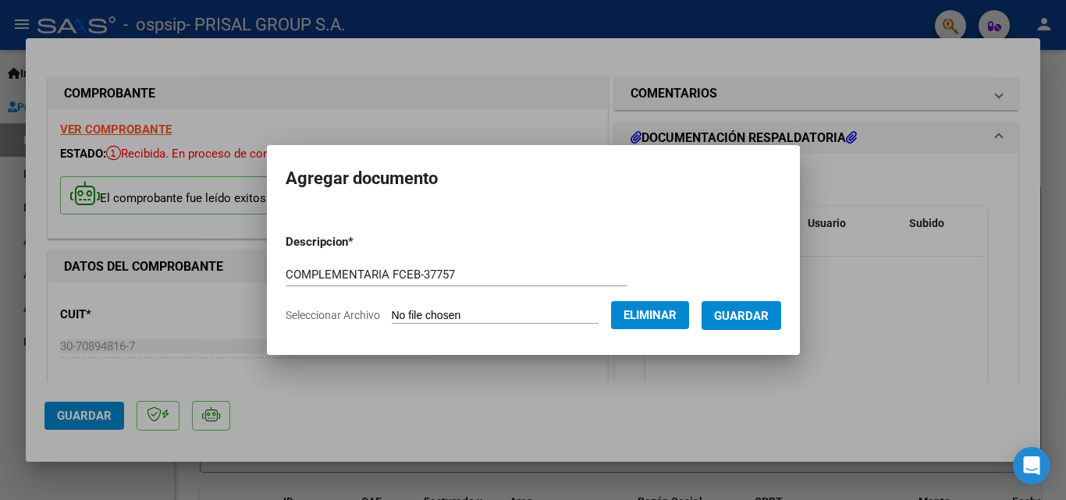
click at [765, 319] on span "Guardar" at bounding box center [741, 316] width 55 height 14
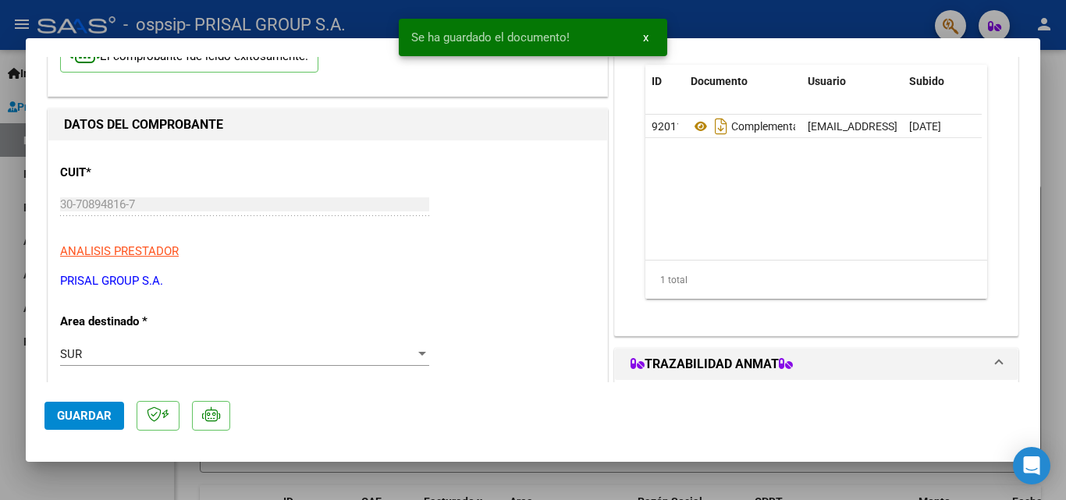
scroll to position [312, 0]
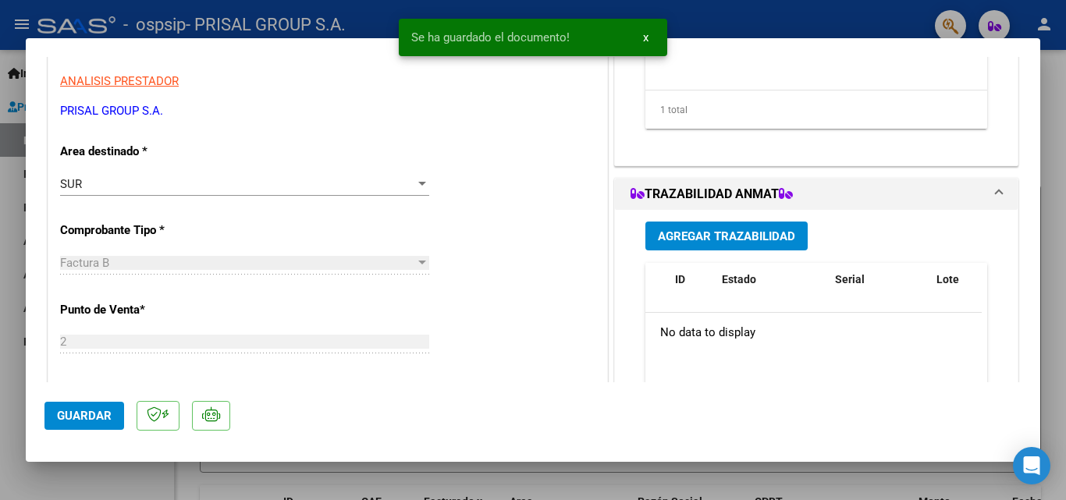
click at [697, 235] on span "Agregar Trazabilidad" at bounding box center [726, 236] width 137 height 14
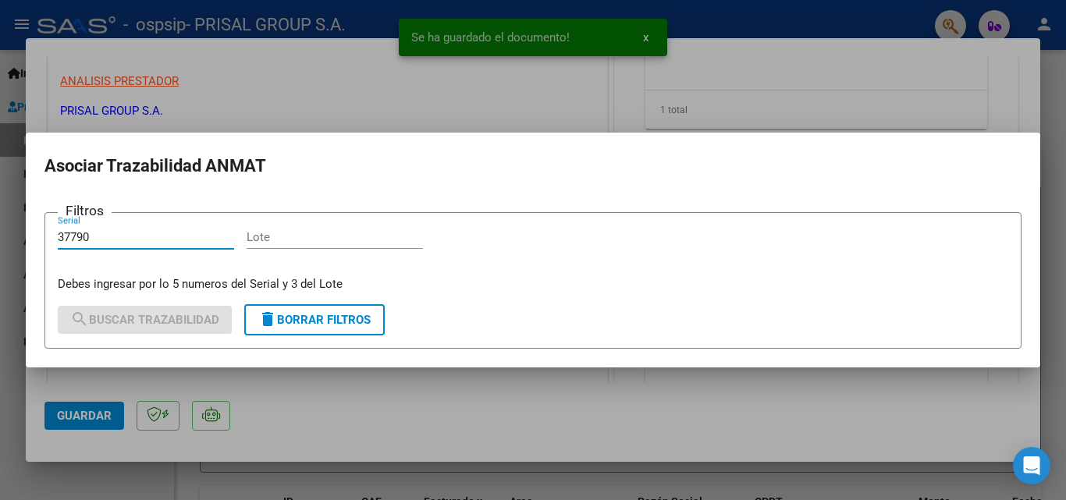
type input "37790"
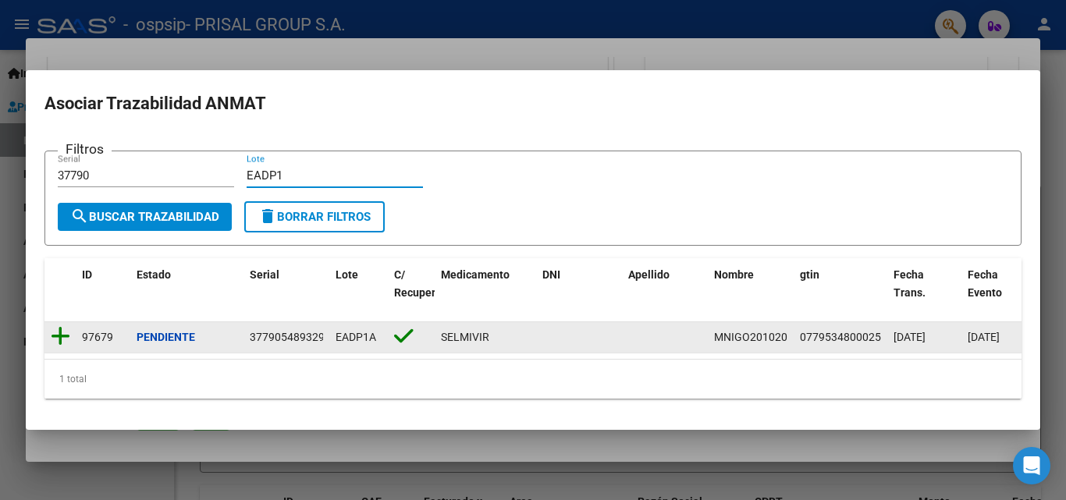
type input "EADP1"
click at [65, 332] on icon at bounding box center [61, 337] width 20 height 22
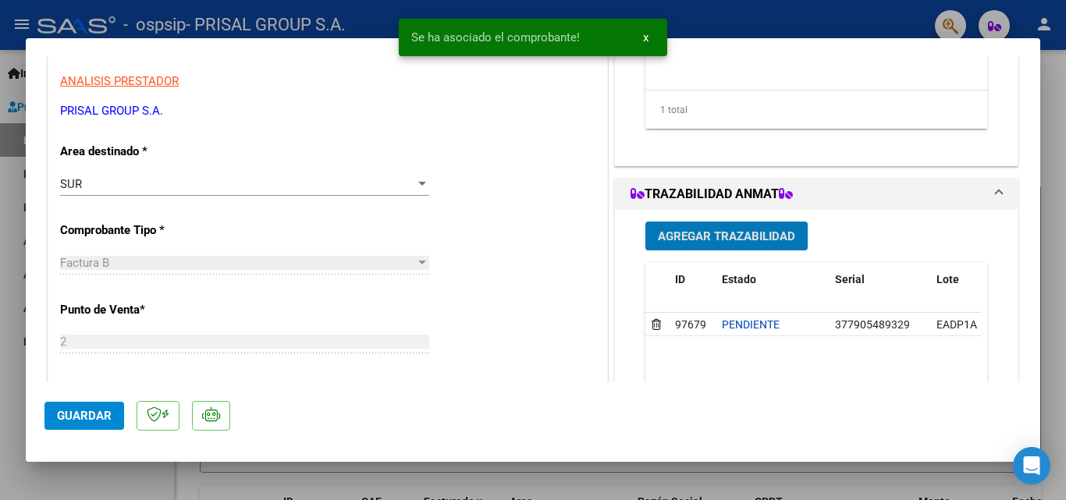
click at [700, 235] on span "Agregar Trazabilidad" at bounding box center [726, 236] width 137 height 14
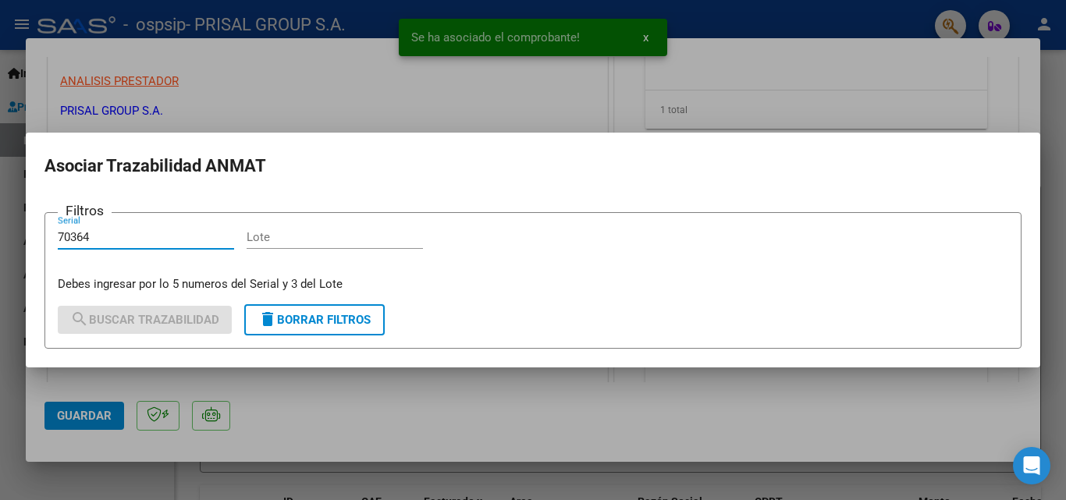
type input "70364"
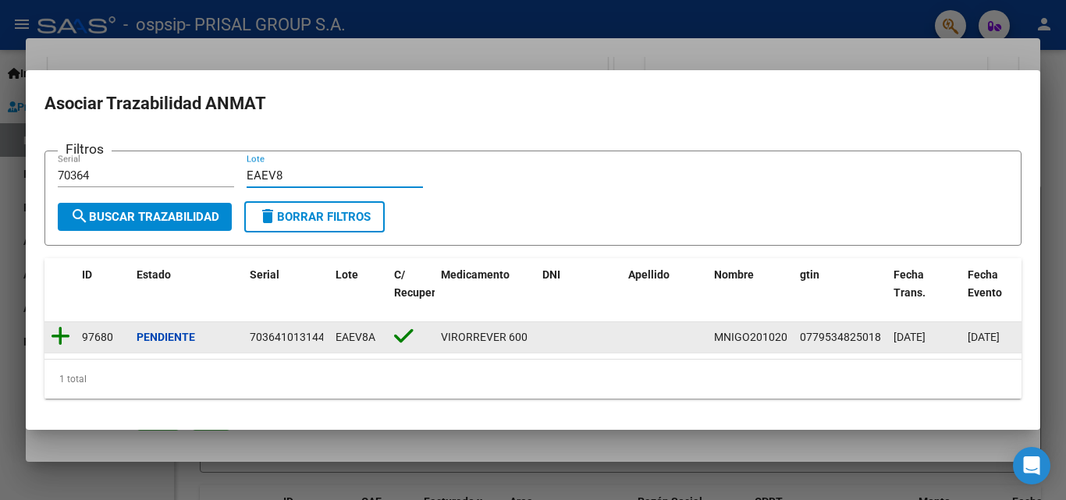
type input "EAEV8"
click at [62, 338] on icon at bounding box center [61, 337] width 20 height 22
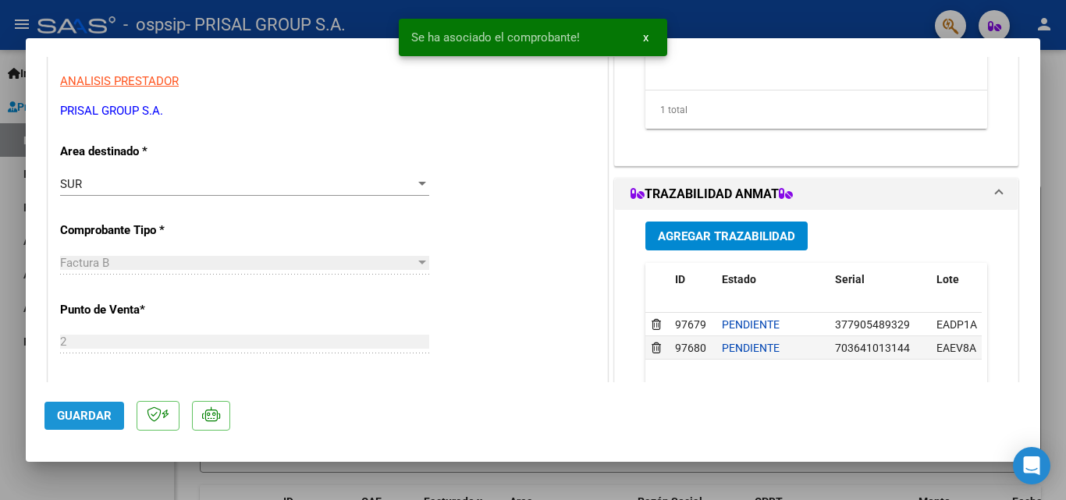
click at [102, 419] on span "Guardar" at bounding box center [84, 416] width 55 height 14
click at [0, 358] on div at bounding box center [533, 250] width 1066 height 500
type input "$ 0,00"
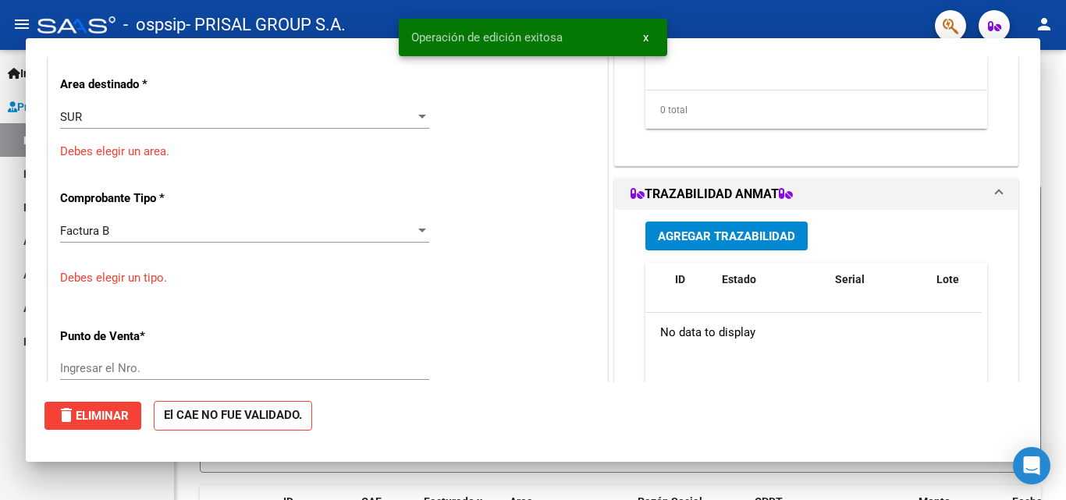
scroll to position [265, 0]
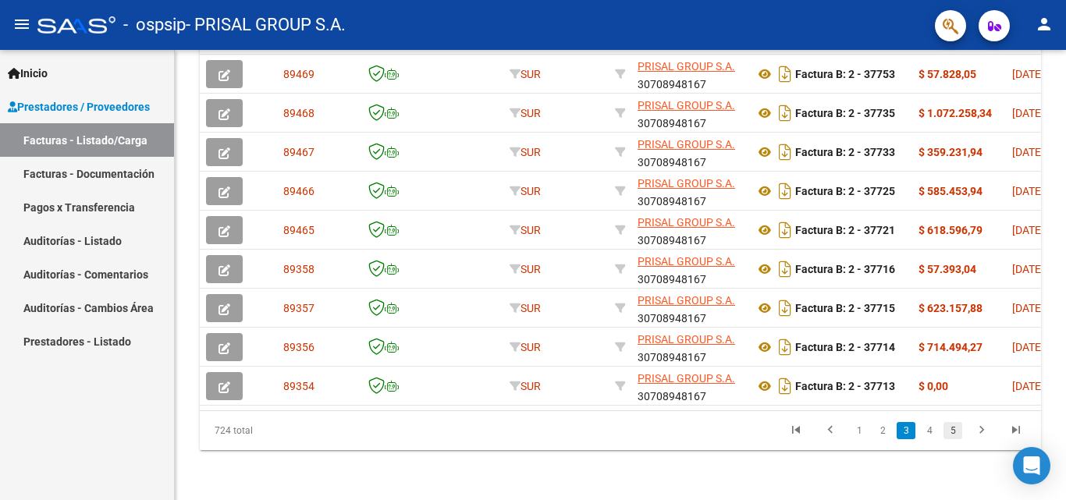
click at [955, 432] on link "5" at bounding box center [953, 430] width 19 height 17
click at [955, 432] on link "7" at bounding box center [953, 430] width 19 height 17
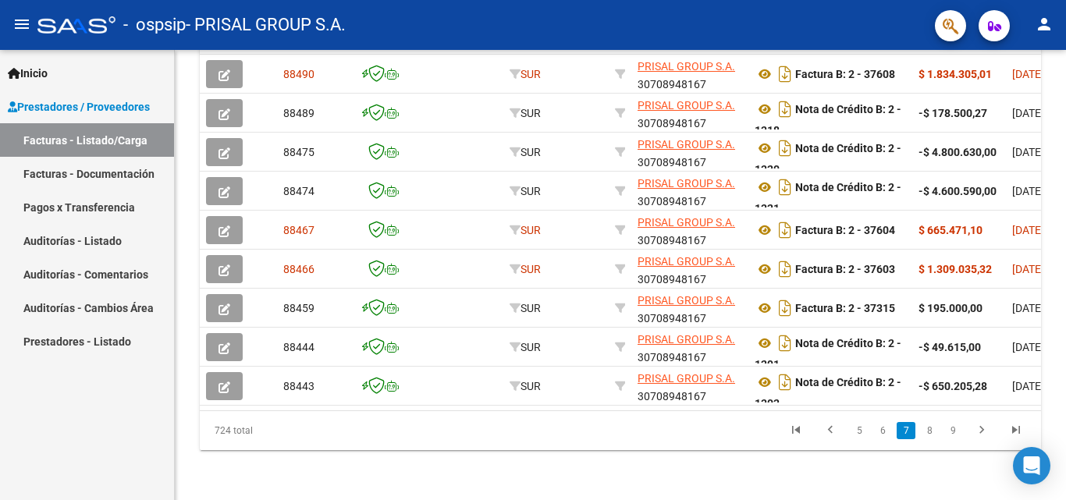
click at [955, 432] on link "9" at bounding box center [953, 430] width 19 height 17
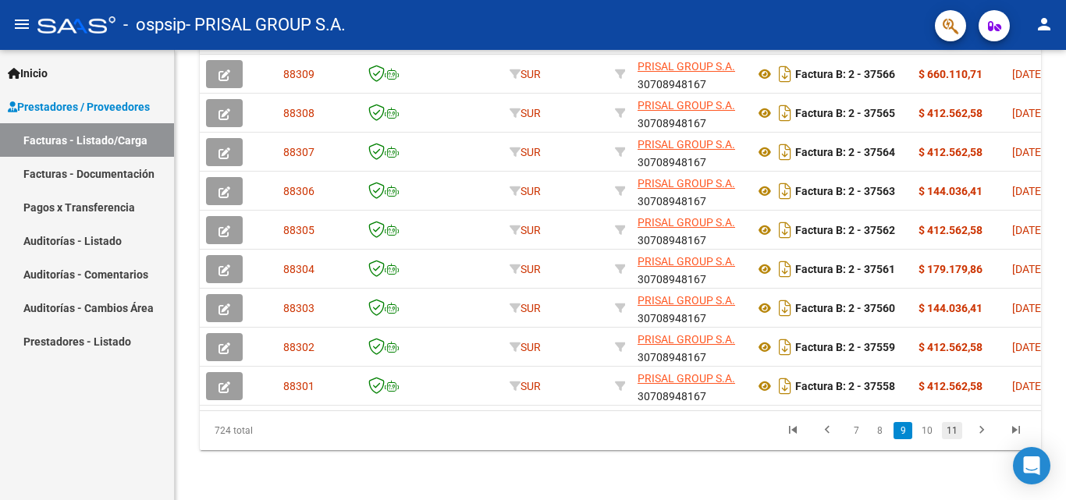
click at [947, 432] on link "11" at bounding box center [952, 430] width 20 height 17
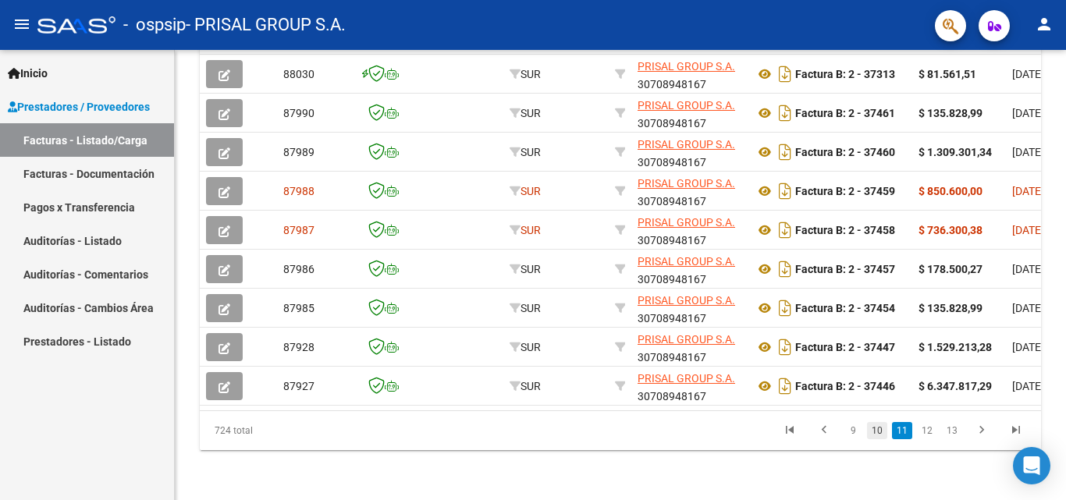
click at [881, 423] on link "10" at bounding box center [877, 430] width 20 height 17
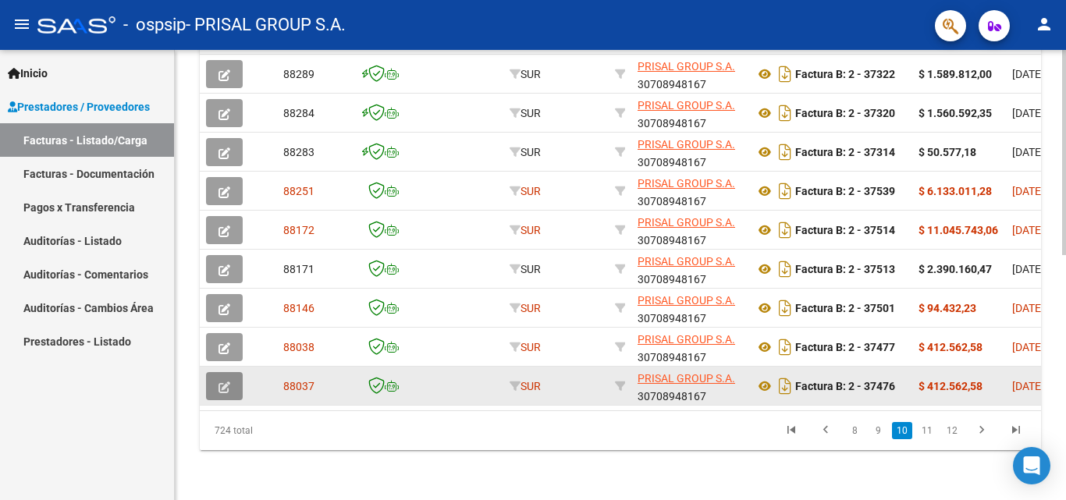
click at [219, 382] on icon "button" at bounding box center [225, 388] width 12 height 12
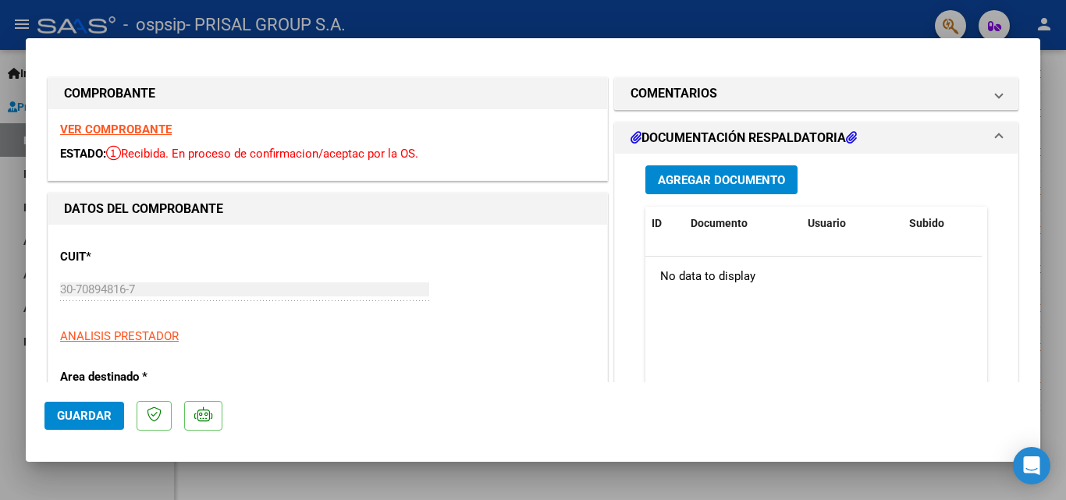
click at [767, 182] on span "Agregar Documento" at bounding box center [721, 180] width 127 height 14
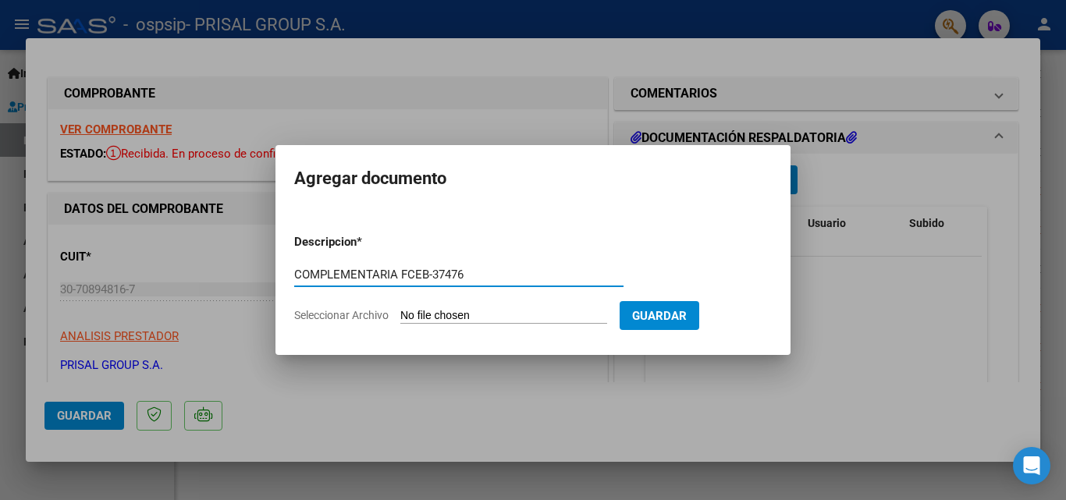
type input "COMPLEMENTARIA FCEB-37476"
click at [400, 309] on input "Seleccionar Archivo" at bounding box center [503, 316] width 207 height 15
type input "C:\fakepath\COMPLEMENTARIA FCEB-37476.pdf"
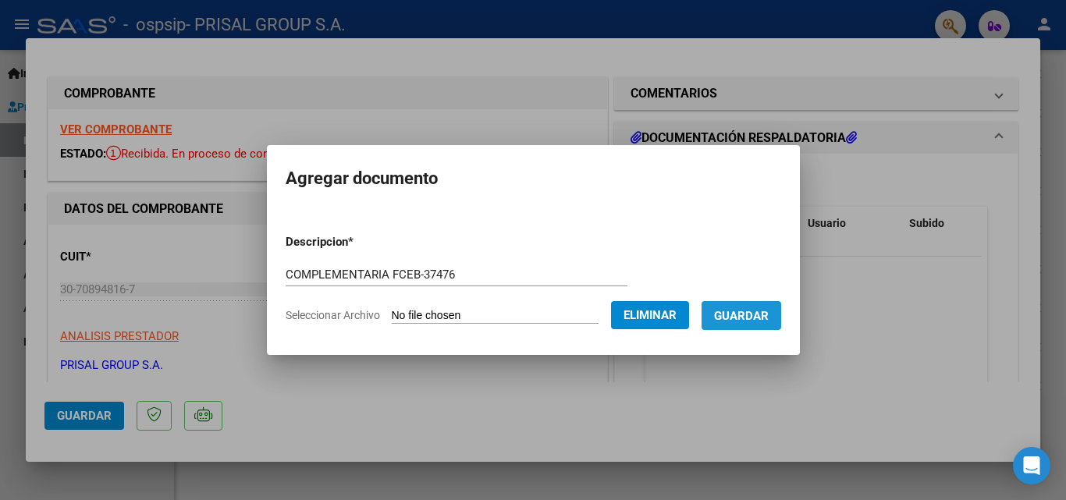
click at [759, 328] on button "Guardar" at bounding box center [742, 315] width 80 height 29
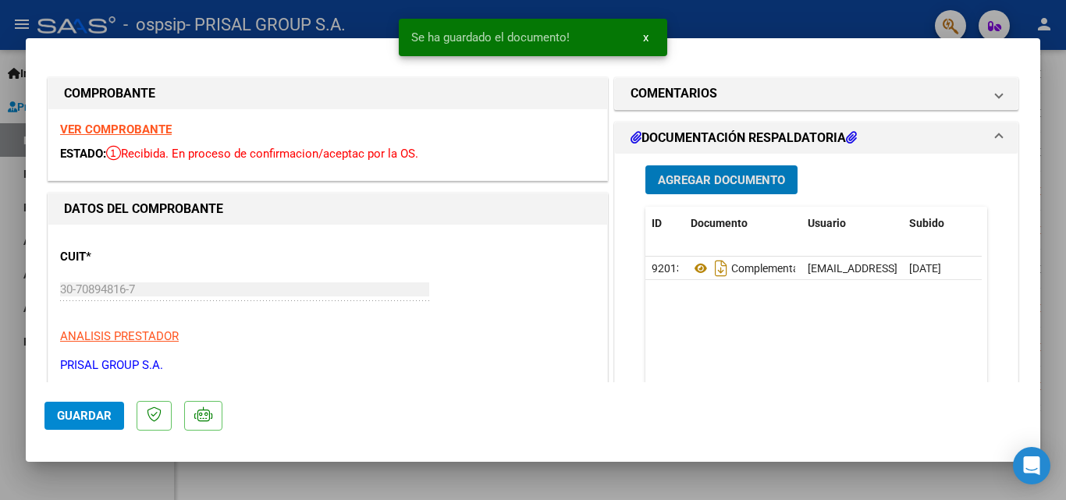
click at [64, 419] on span "Guardar" at bounding box center [84, 416] width 55 height 14
click at [0, 390] on div at bounding box center [533, 250] width 1066 height 500
type input "$ 0,00"
